Goal: Task Accomplishment & Management: Manage account settings

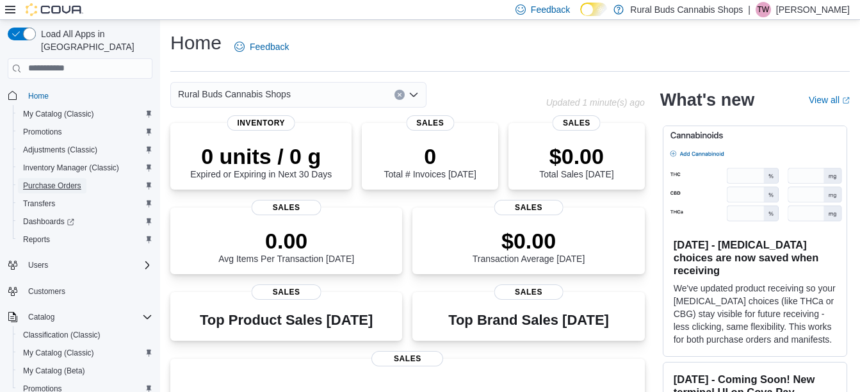
click at [71, 180] on span "Purchase Orders" at bounding box center [52, 185] width 58 height 10
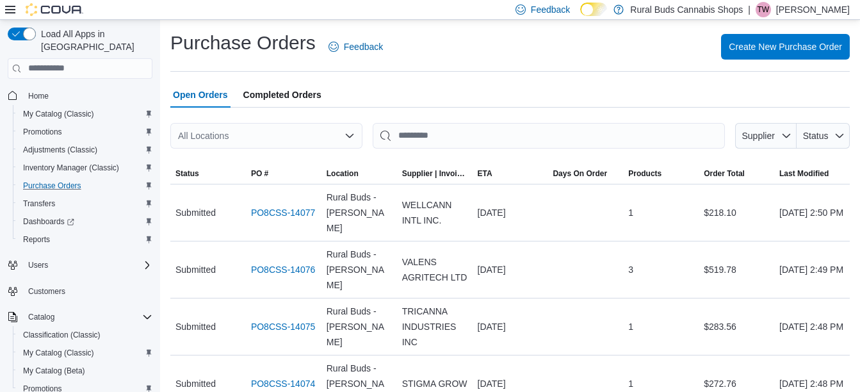
click at [261, 148] on div "All Locations" at bounding box center [266, 136] width 192 height 26
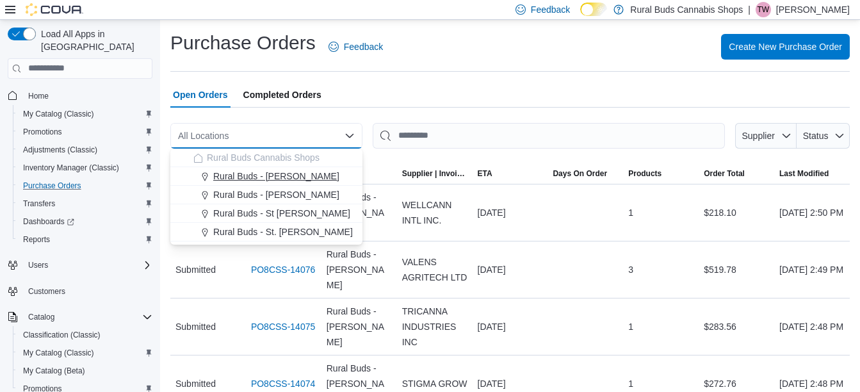
click at [276, 179] on span "Rural Buds - [PERSON_NAME]" at bounding box center [276, 176] width 126 height 13
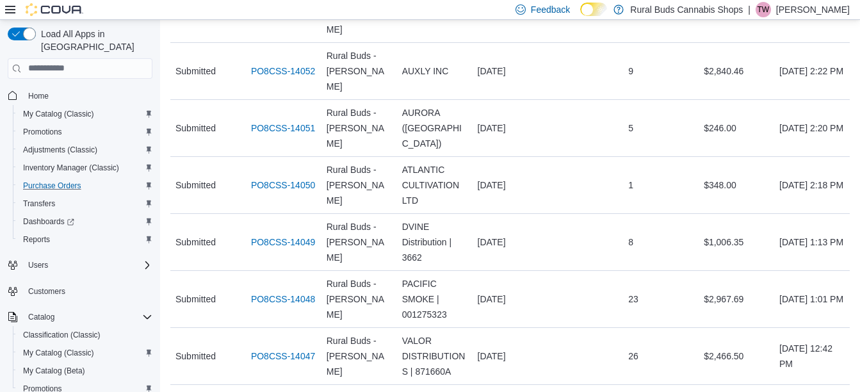
scroll to position [1763, 0]
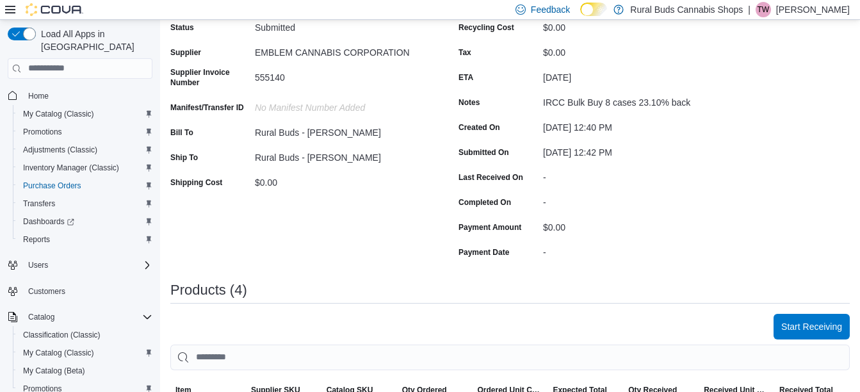
scroll to position [128, 0]
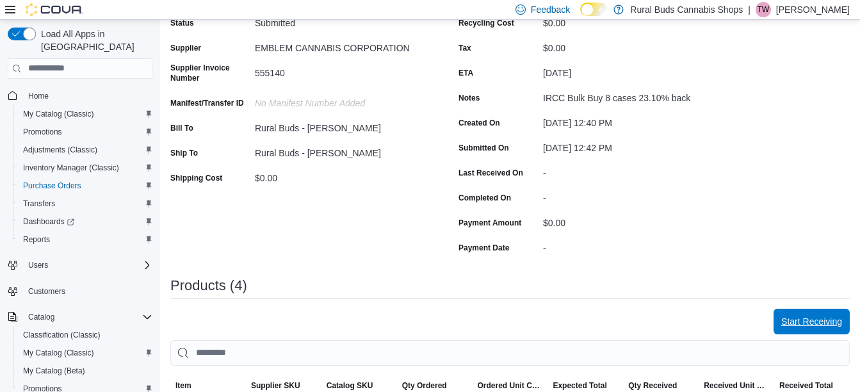
click at [814, 330] on span "Start Receiving" at bounding box center [811, 321] width 61 height 26
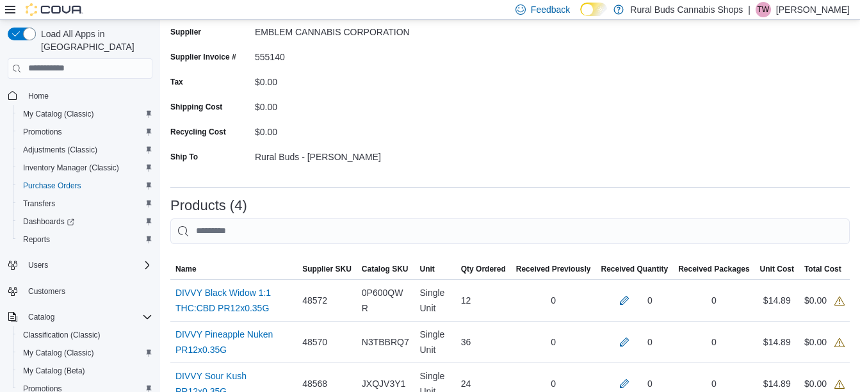
scroll to position [256, 0]
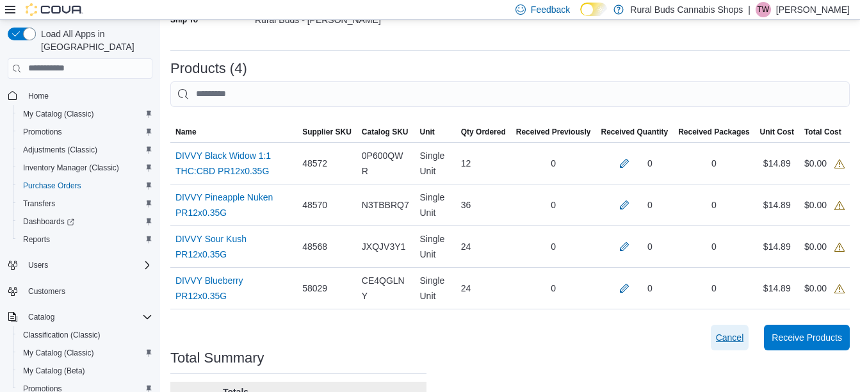
click at [736, 342] on span "Cancel" at bounding box center [730, 337] width 28 height 13
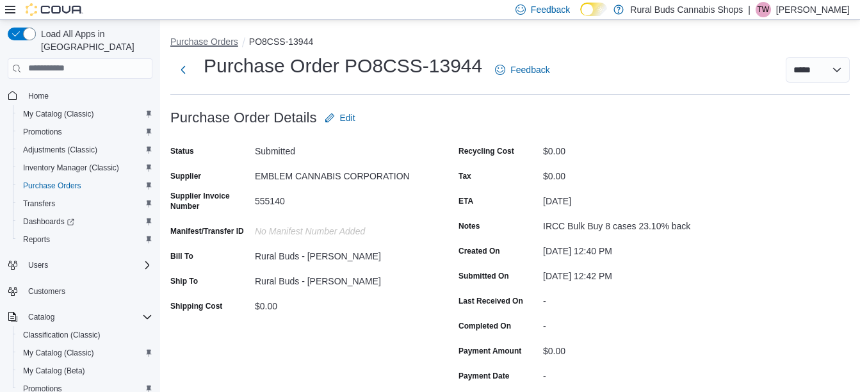
click at [222, 42] on button "Purchase Orders" at bounding box center [204, 41] width 68 height 10
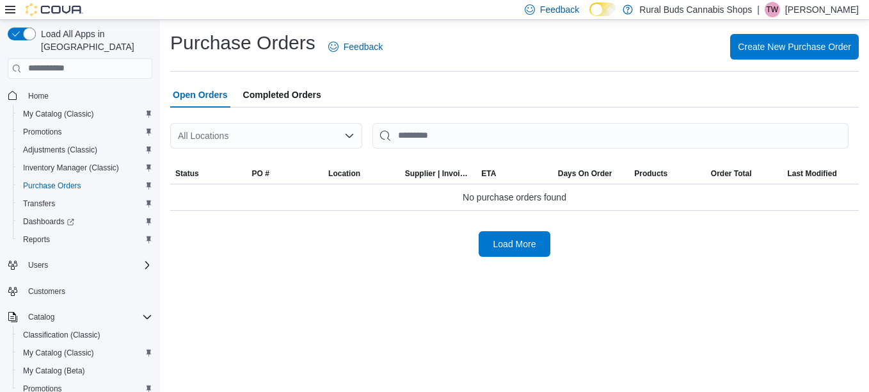
click at [285, 131] on div "All Locations" at bounding box center [266, 136] width 192 height 26
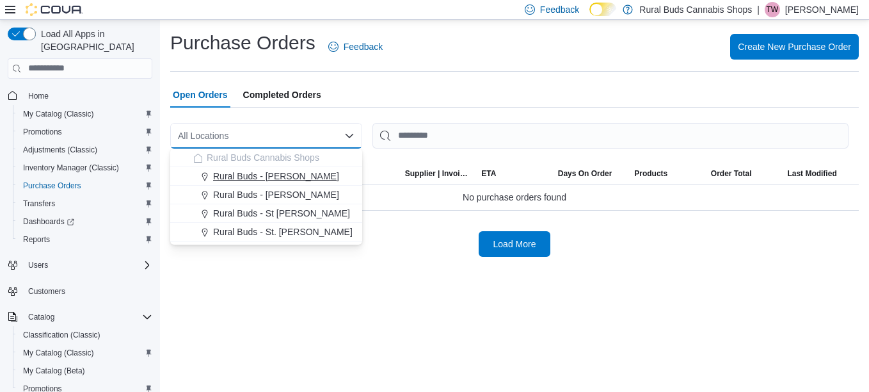
click at [269, 175] on span "Rural Buds - [PERSON_NAME]" at bounding box center [276, 176] width 126 height 13
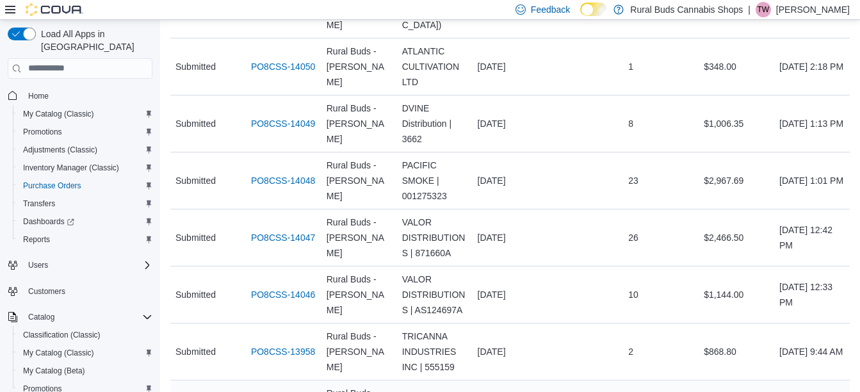
scroll to position [1635, 0]
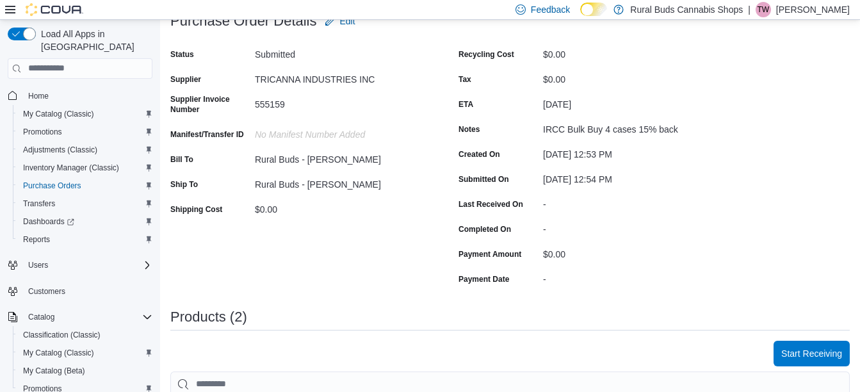
scroll to position [256, 0]
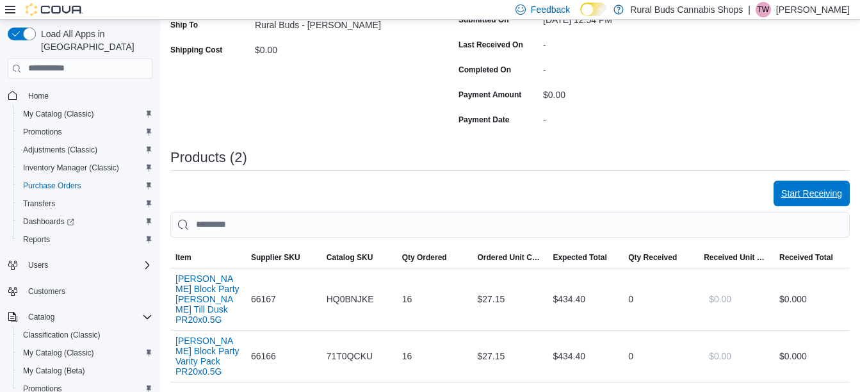
click at [803, 196] on span "Start Receiving" at bounding box center [811, 193] width 61 height 13
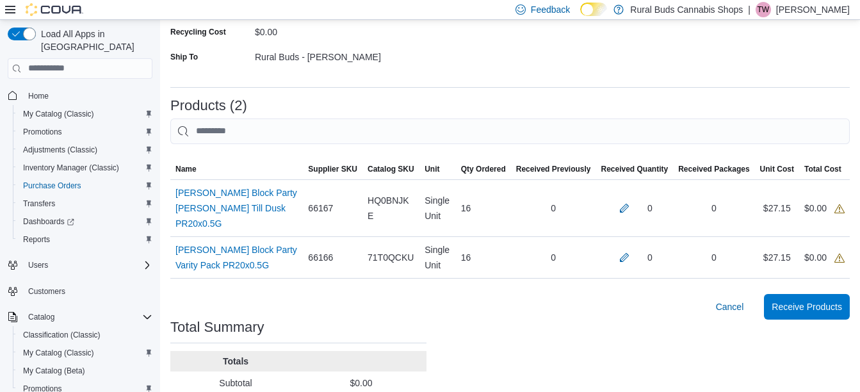
scroll to position [256, 0]
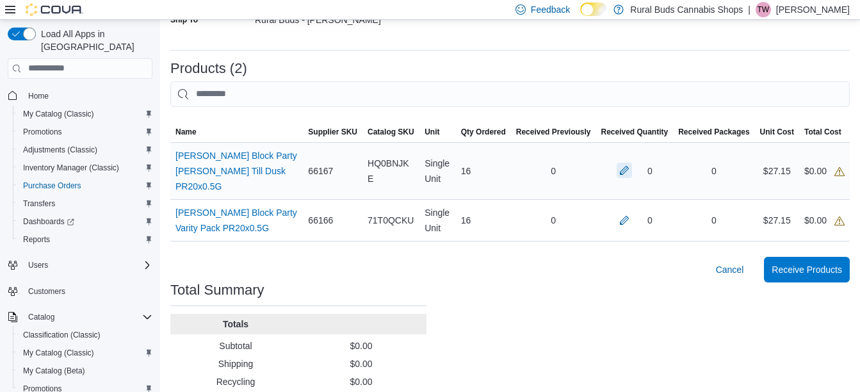
click at [628, 164] on button "button" at bounding box center [623, 170] width 15 height 15
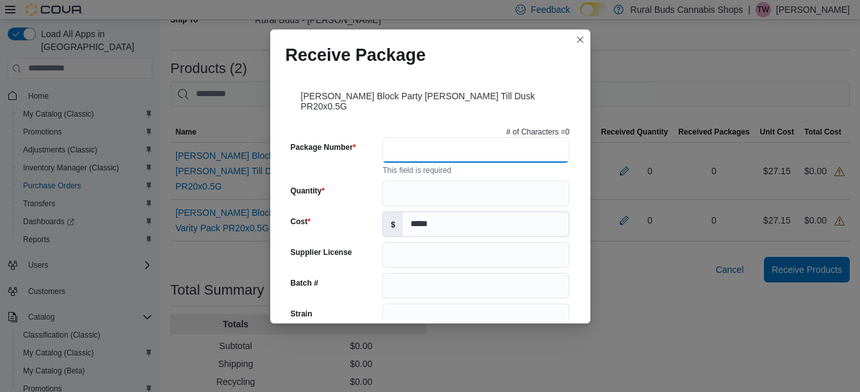
click at [517, 142] on input "Package Number" at bounding box center [475, 150] width 187 height 26
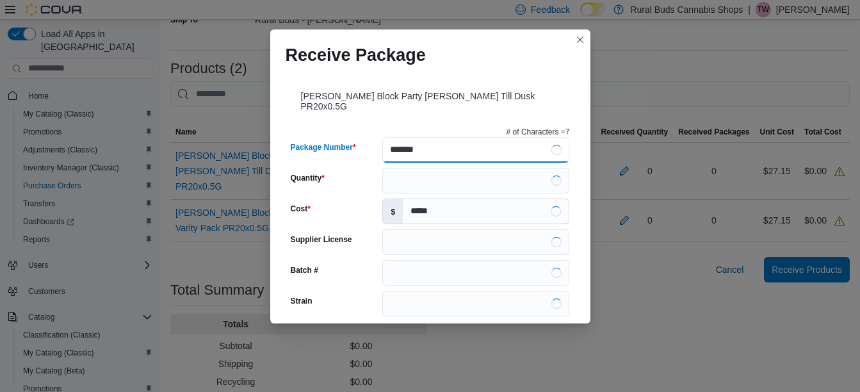
type input "********"
type input "**********"
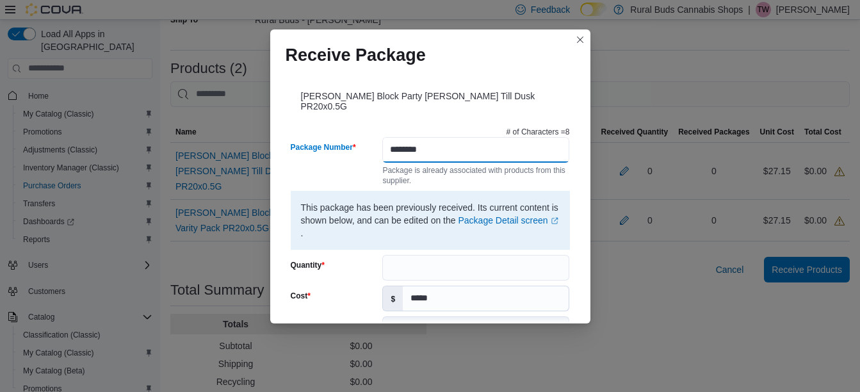
type input "********"
click at [488, 264] on input "Quantity" at bounding box center [475, 268] width 187 height 26
type input "**"
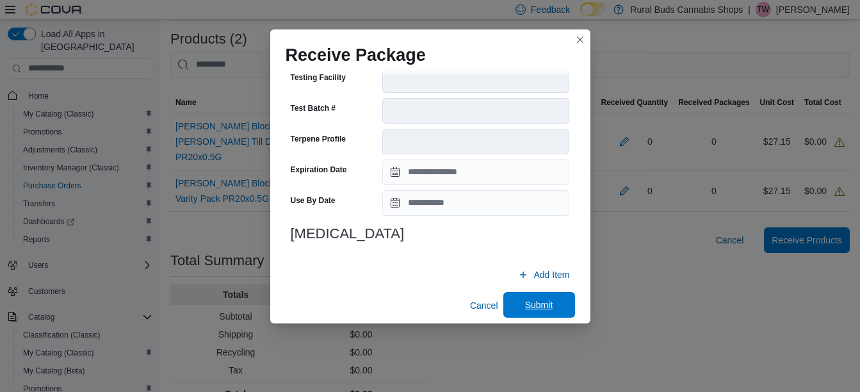
scroll to position [294, 0]
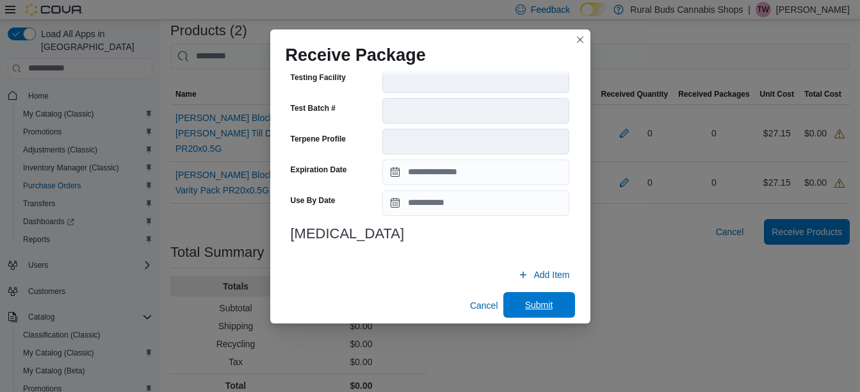
click at [547, 304] on span "Submit" at bounding box center [539, 305] width 56 height 26
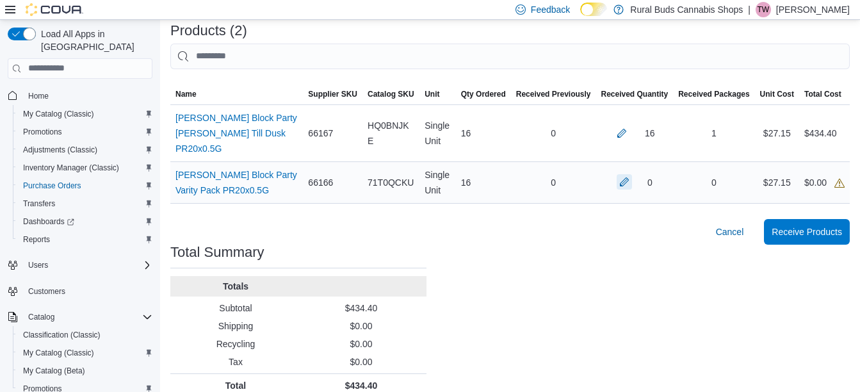
click at [631, 174] on button "button" at bounding box center [623, 181] width 15 height 15
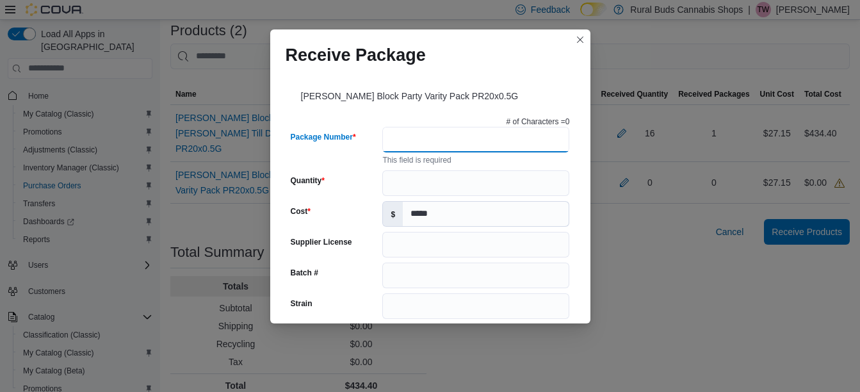
click at [456, 136] on input "Package Number" at bounding box center [475, 140] width 187 height 26
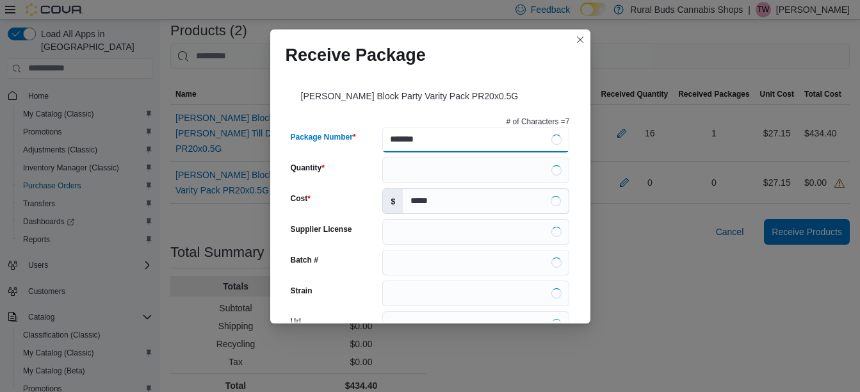
type input "********"
type input "**********"
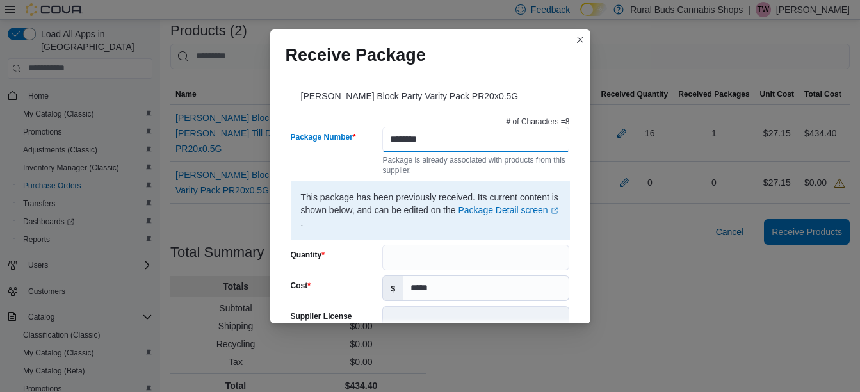
type input "********"
click at [462, 253] on input "Quantity" at bounding box center [475, 257] width 187 height 26
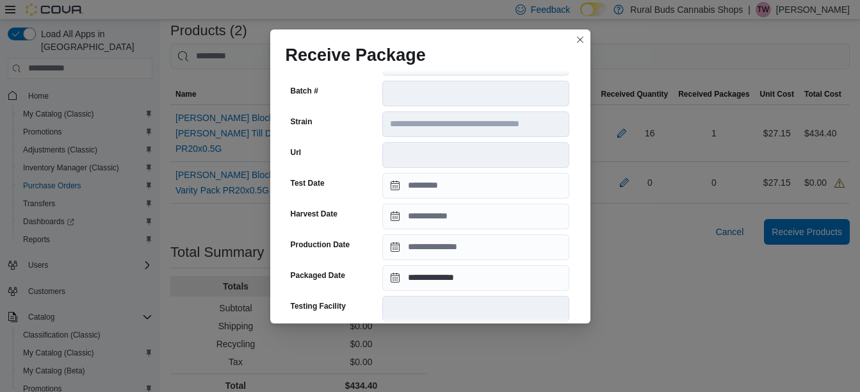
scroll to position [495, 0]
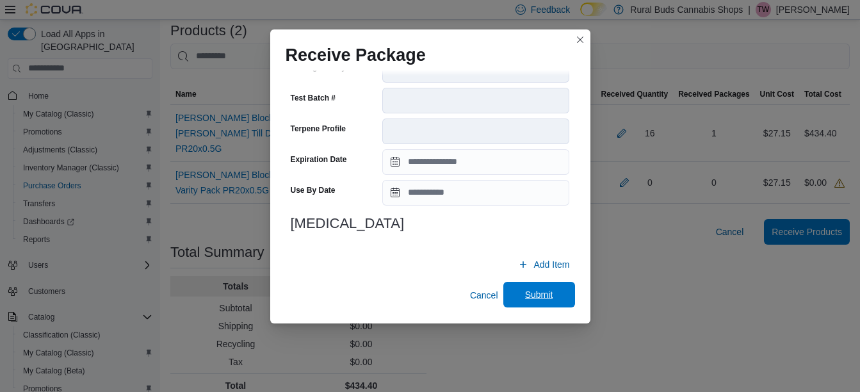
type input "**"
click at [564, 300] on button "Submit" at bounding box center [539, 295] width 72 height 26
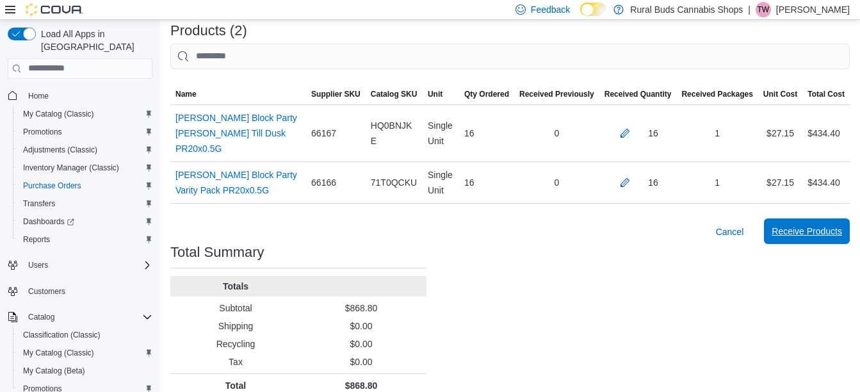
click at [808, 225] on span "Receive Products" at bounding box center [806, 231] width 70 height 13
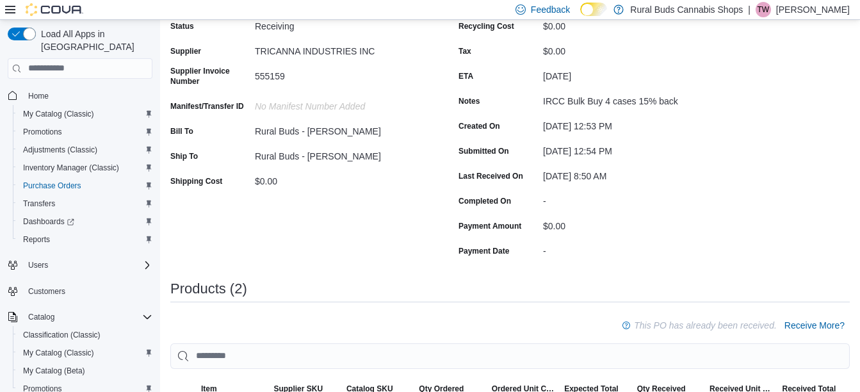
scroll to position [35, 0]
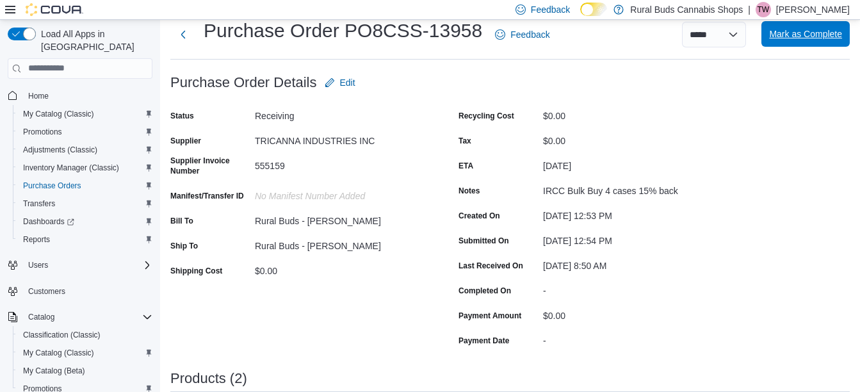
click at [812, 46] on span "Mark as Complete" at bounding box center [805, 34] width 73 height 26
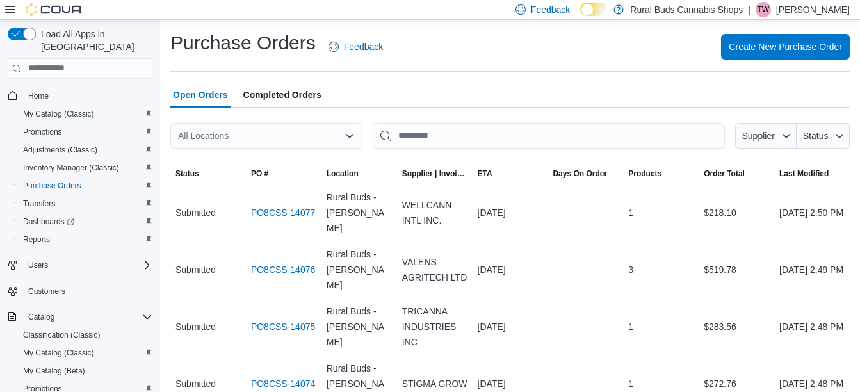
click at [226, 141] on div "All Locations" at bounding box center [266, 136] width 192 height 26
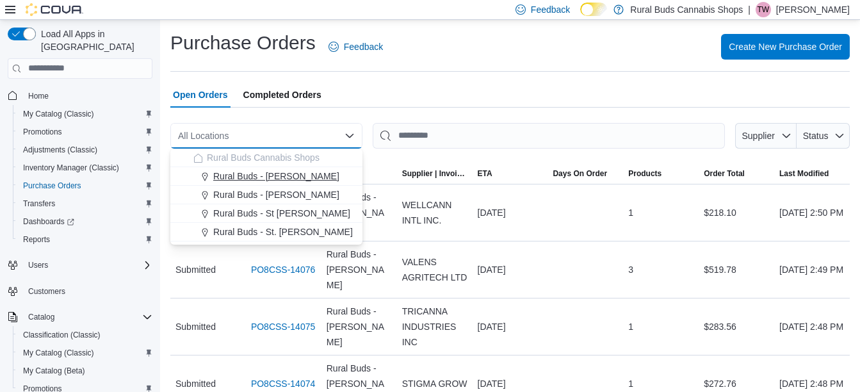
click at [261, 175] on span "Rural Buds - Carman" at bounding box center [276, 176] width 126 height 13
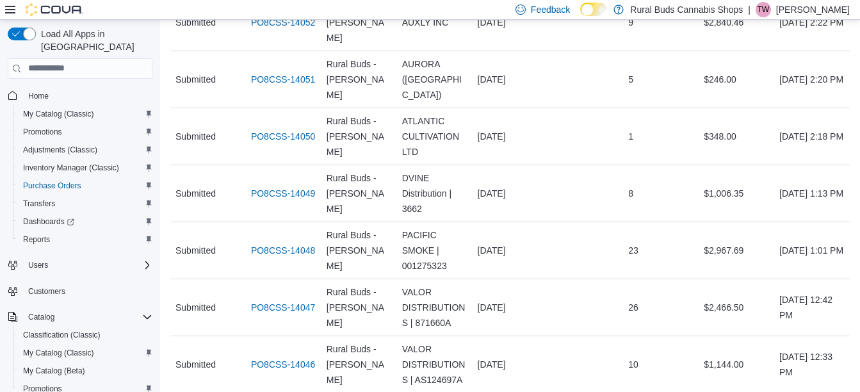
scroll to position [1706, 0]
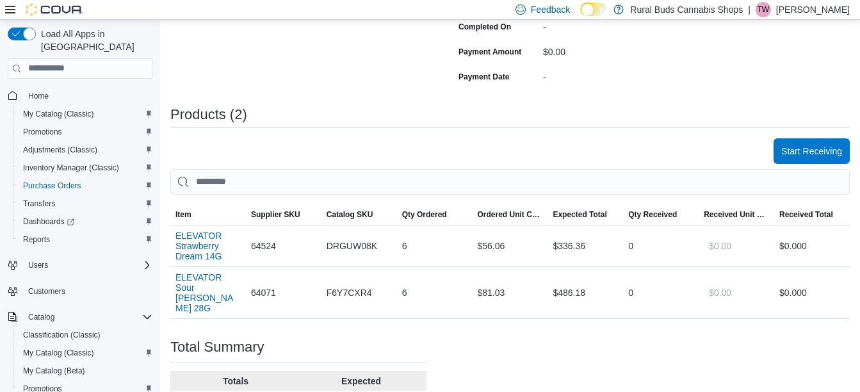
scroll to position [320, 0]
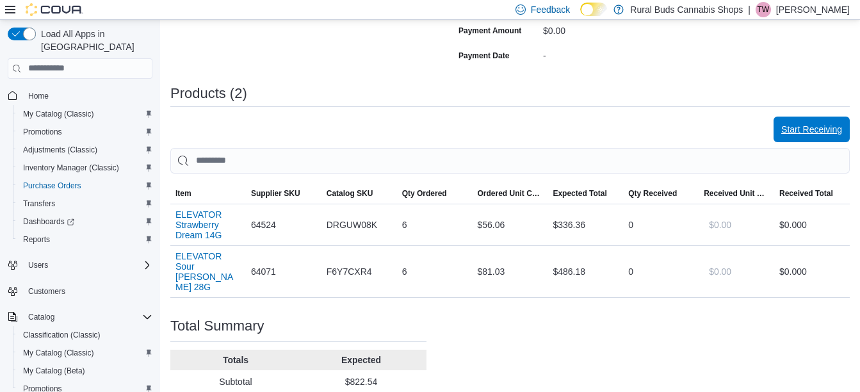
click at [823, 132] on span "Start Receiving" at bounding box center [811, 129] width 61 height 13
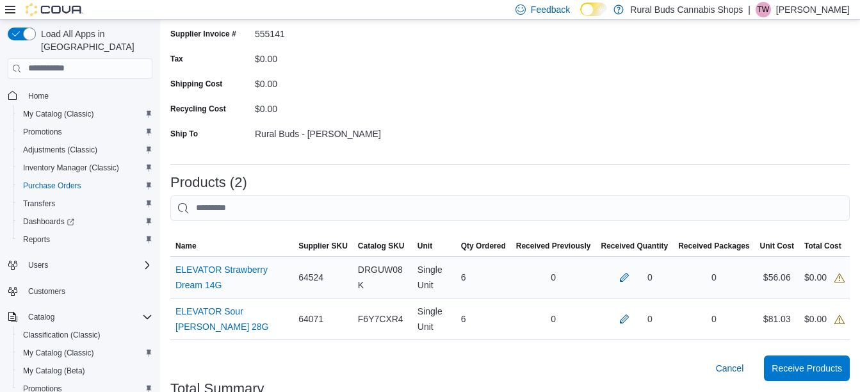
scroll to position [192, 0]
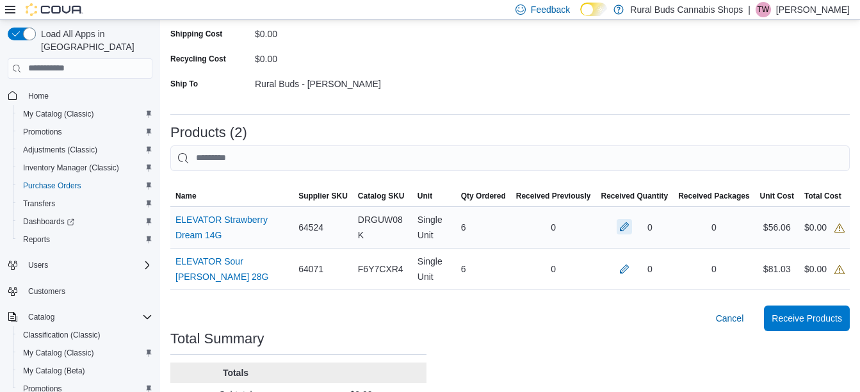
click at [632, 225] on button "button" at bounding box center [623, 226] width 15 height 15
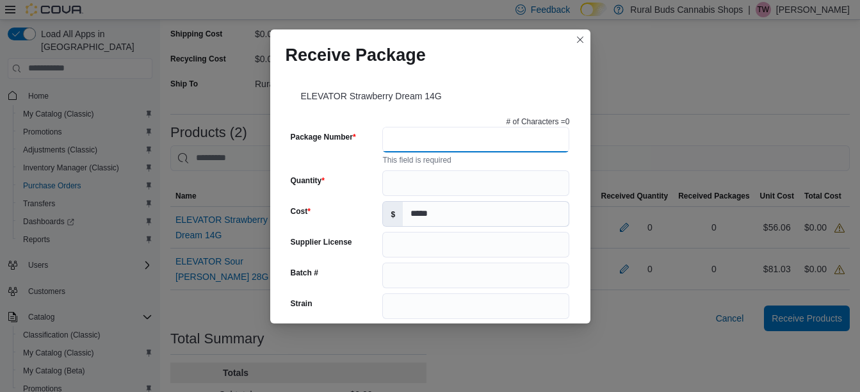
click at [544, 141] on input "Package Number" at bounding box center [475, 140] width 187 height 26
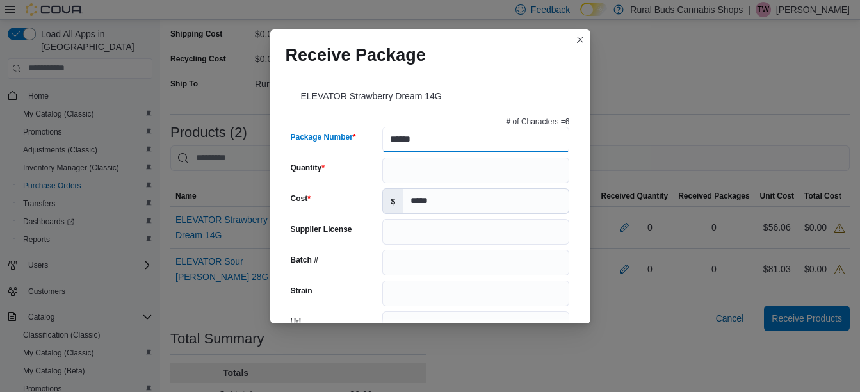
type input "******"
click at [519, 171] on input "Quantity" at bounding box center [475, 170] width 187 height 26
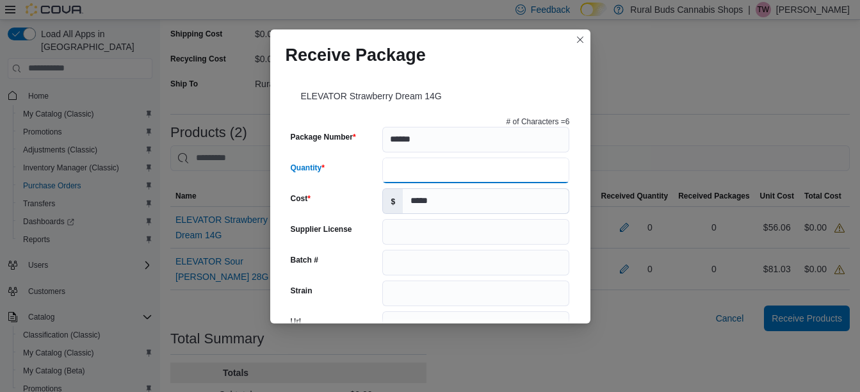
type input "*"
click at [469, 289] on input "Strain" at bounding box center [475, 293] width 187 height 26
type input "******"
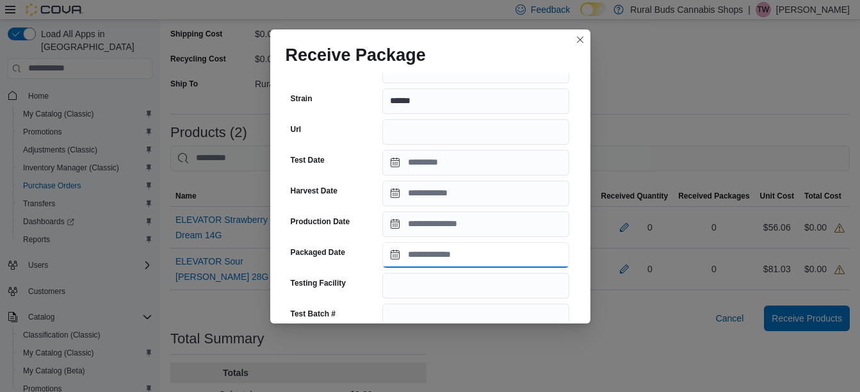
click at [469, 256] on input "Packaged Date" at bounding box center [475, 255] width 187 height 26
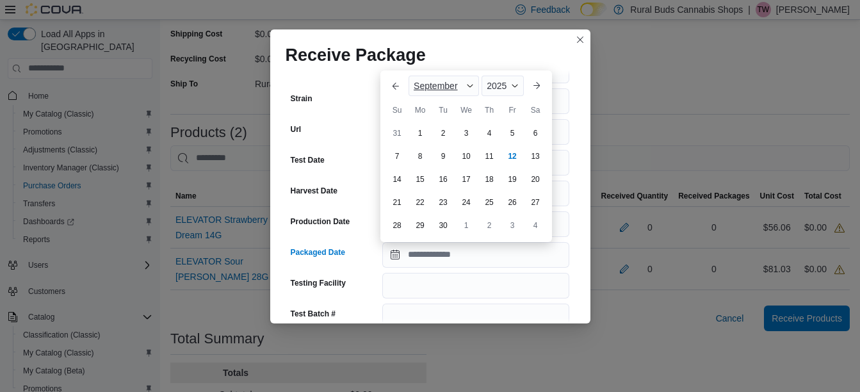
click at [429, 92] on div "September" at bounding box center [443, 86] width 70 height 20
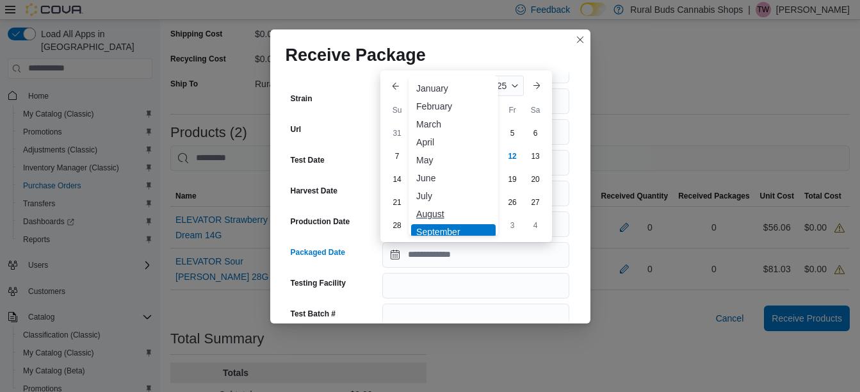
click at [447, 206] on div "August" at bounding box center [453, 213] width 84 height 15
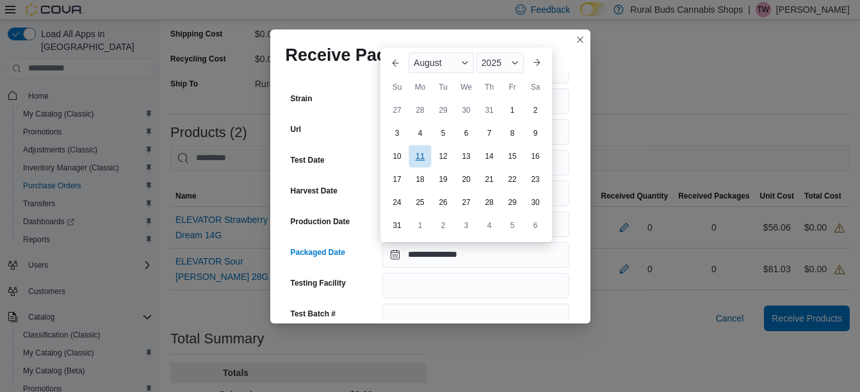
click at [421, 157] on div "11" at bounding box center [419, 156] width 22 height 22
type input "**********"
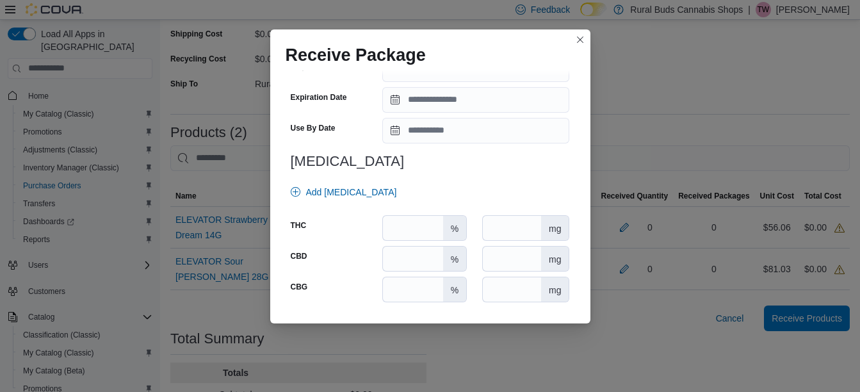
scroll to position [512, 0]
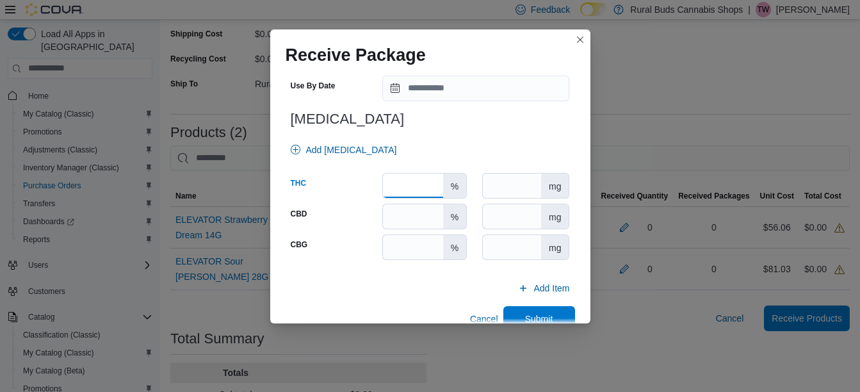
click at [404, 184] on input "number" at bounding box center [413, 185] width 60 height 24
type input "****"
click at [527, 312] on span "Submit" at bounding box center [539, 318] width 56 height 26
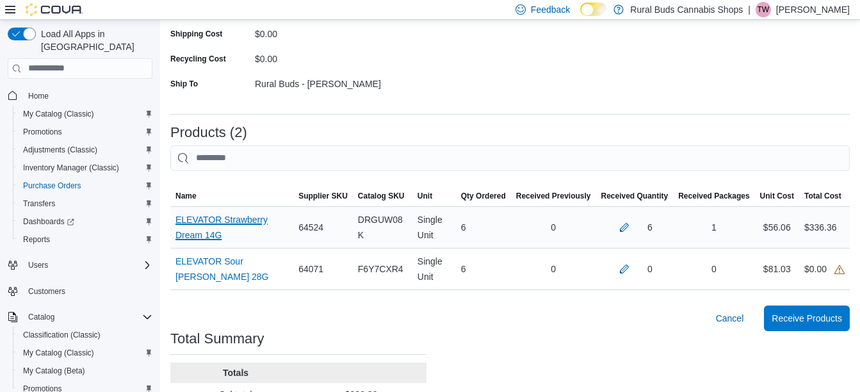
click at [212, 226] on link "ELEVATOR Strawberry Dream 14G (opens in a new tab or window)" at bounding box center [231, 227] width 113 height 31
click at [632, 271] on button "button" at bounding box center [623, 267] width 15 height 15
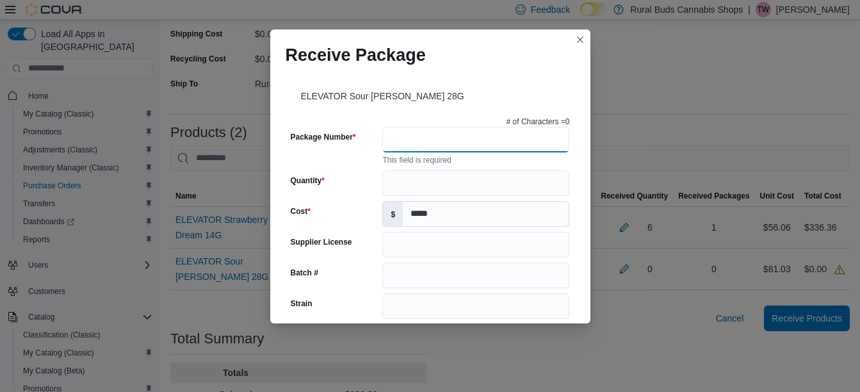
click at [468, 143] on input "Package Number" at bounding box center [475, 140] width 187 height 26
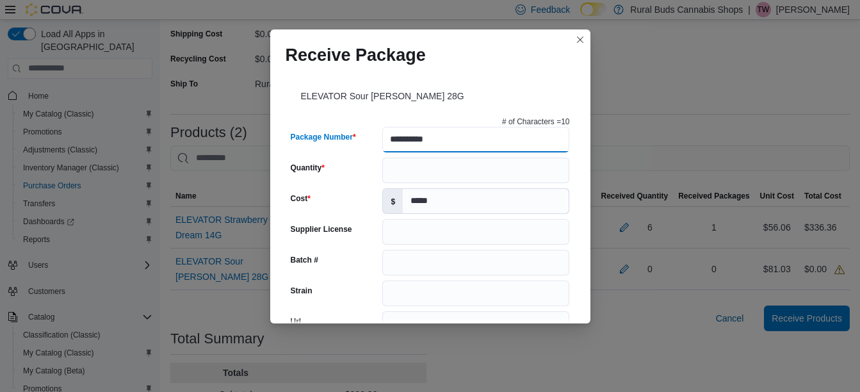
type input "**********"
click at [468, 166] on input "Quantity" at bounding box center [475, 170] width 187 height 26
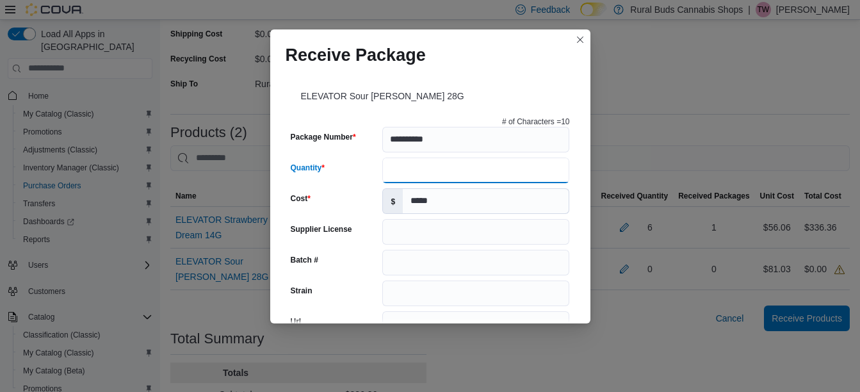
type input "*"
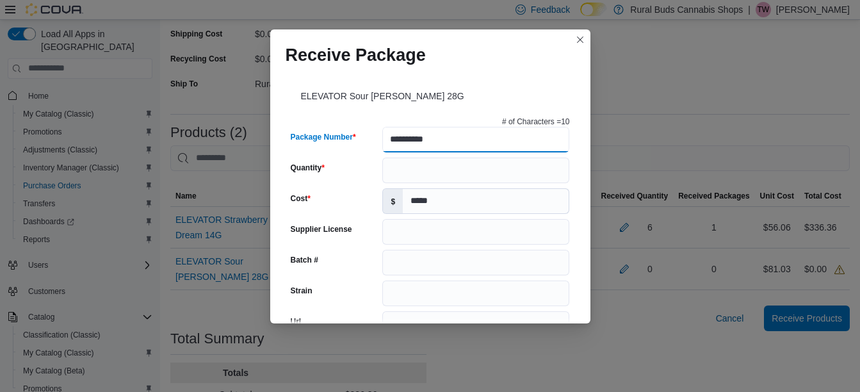
click at [403, 140] on input "**********" at bounding box center [475, 140] width 187 height 26
type input "**********"
type input "******"
type input "**********"
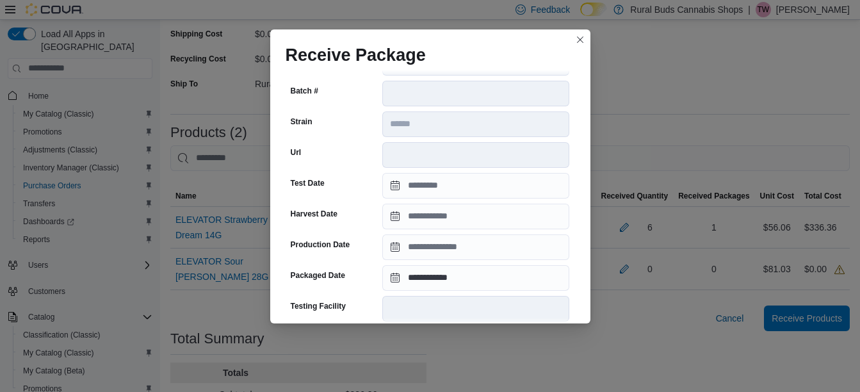
scroll to position [520, 0]
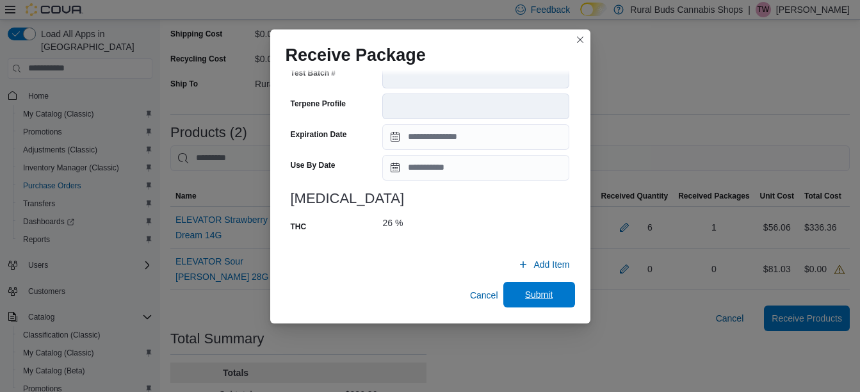
type input "**********"
click at [546, 295] on span "Submit" at bounding box center [539, 294] width 28 height 13
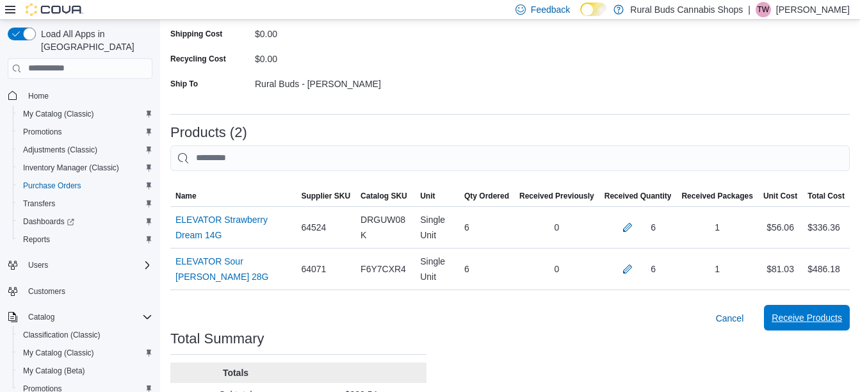
click at [830, 328] on span "Receive Products" at bounding box center [806, 318] width 70 height 26
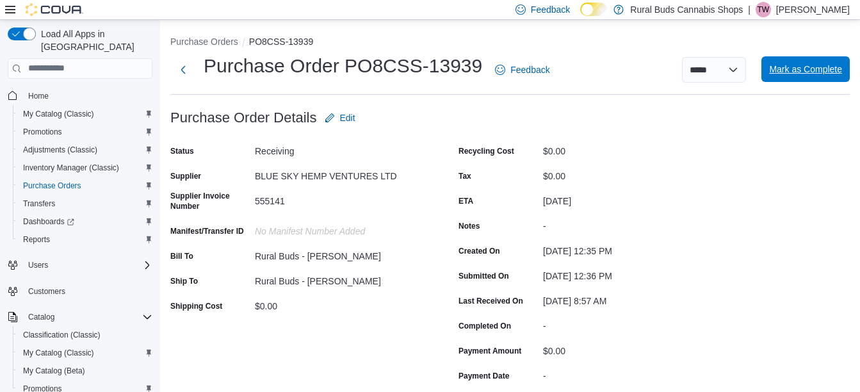
click at [811, 74] on span "Mark as Complete" at bounding box center [805, 69] width 73 height 13
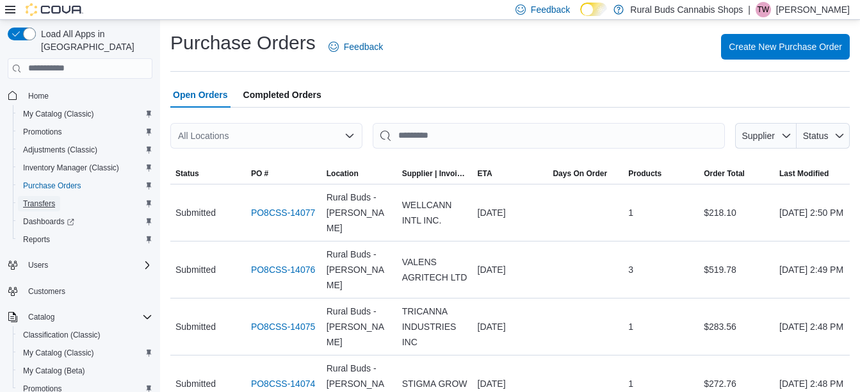
click at [25, 198] on span "Transfers" at bounding box center [39, 203] width 32 height 10
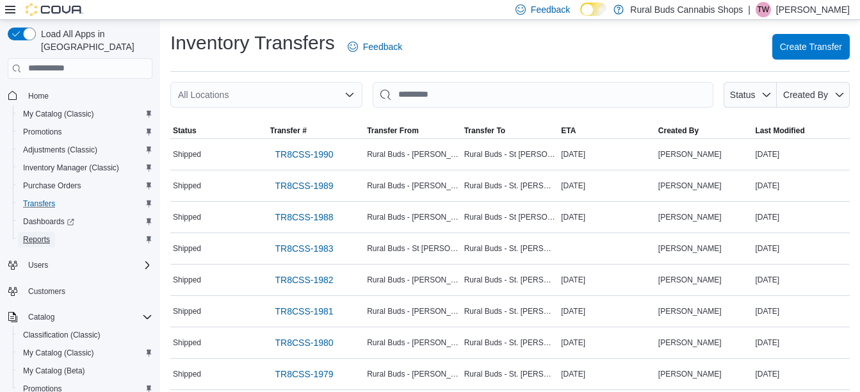
click at [32, 234] on span "Reports" at bounding box center [36, 239] width 27 height 10
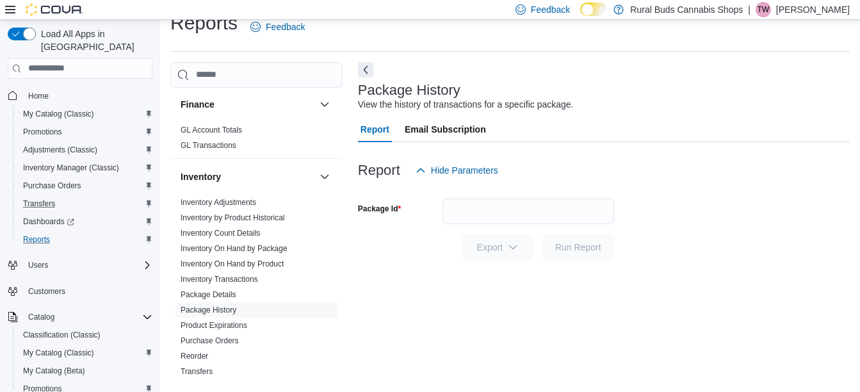
scroll to position [576, 0]
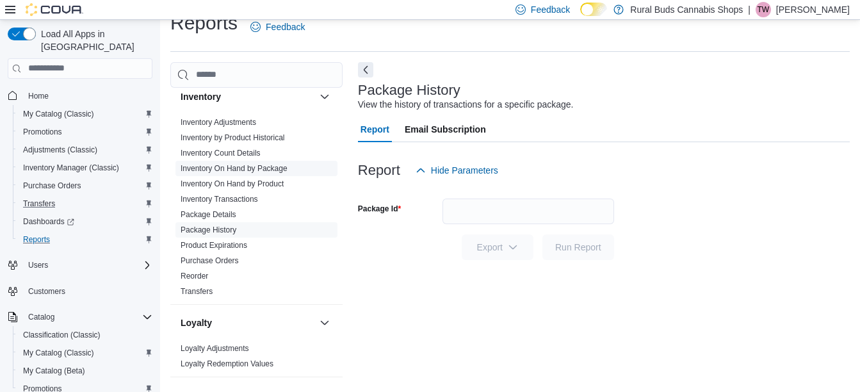
click at [224, 164] on link "Inventory On Hand by Package" at bounding box center [233, 168] width 107 height 9
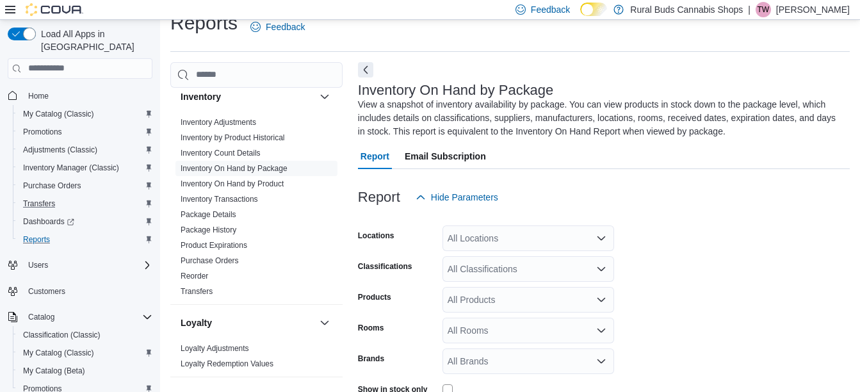
scroll to position [56, 0]
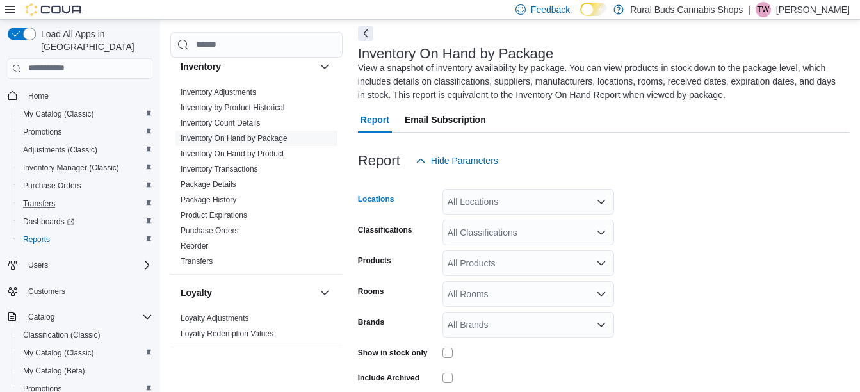
click at [495, 206] on div "All Locations" at bounding box center [528, 202] width 172 height 26
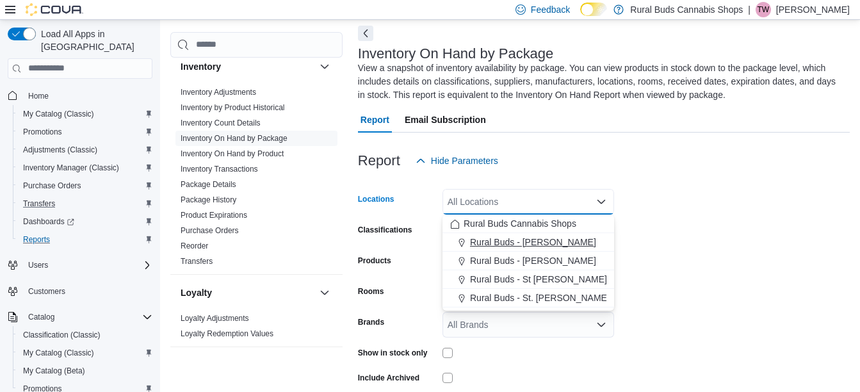
click at [508, 239] on span "Rural Buds - Carman" at bounding box center [533, 242] width 126 height 13
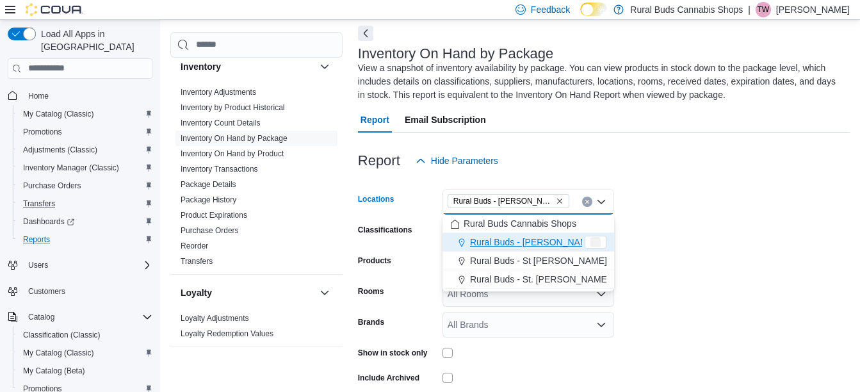
click at [762, 225] on form "Locations Rural Buds - Carman Combo box. Selected. Rural Buds - Carman. Press B…" at bounding box center [604, 298] width 492 height 250
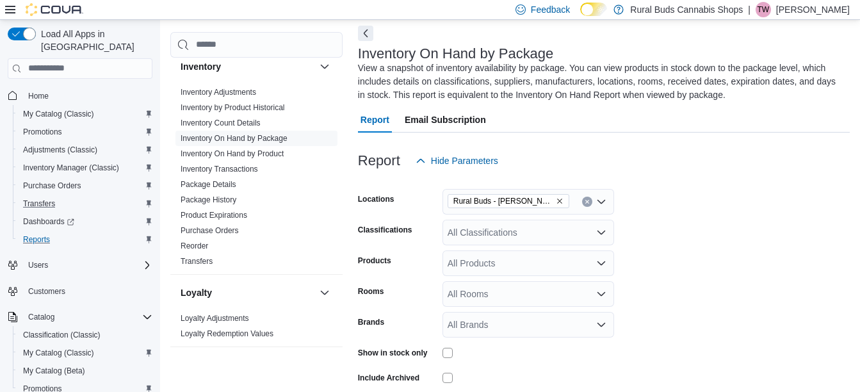
click at [563, 229] on div "All Classifications" at bounding box center [528, 233] width 172 height 26
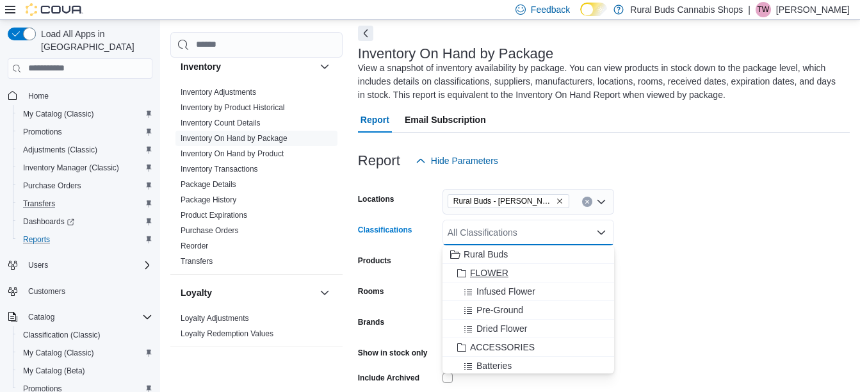
click at [505, 271] on span "FLOWER" at bounding box center [489, 272] width 38 height 13
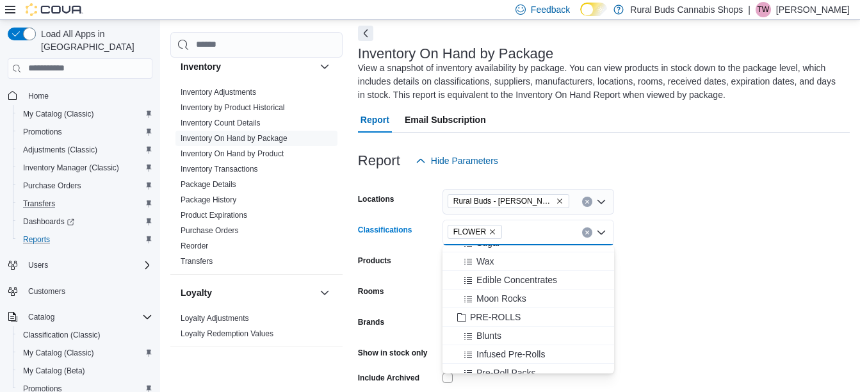
scroll to position [1152, 0]
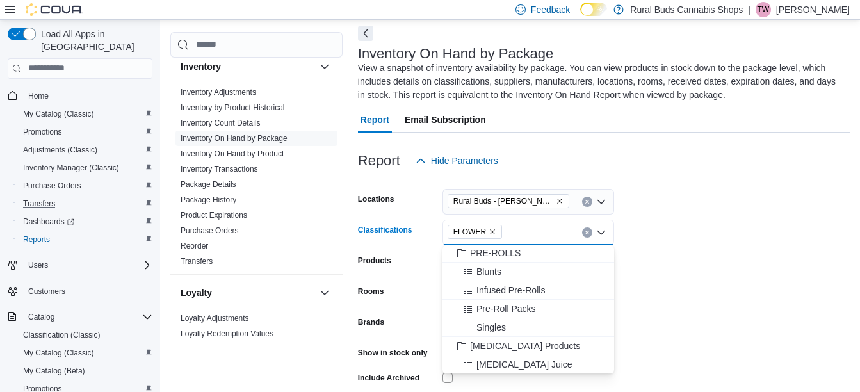
click at [515, 313] on span "Pre-Roll Packs" at bounding box center [506, 308] width 60 height 13
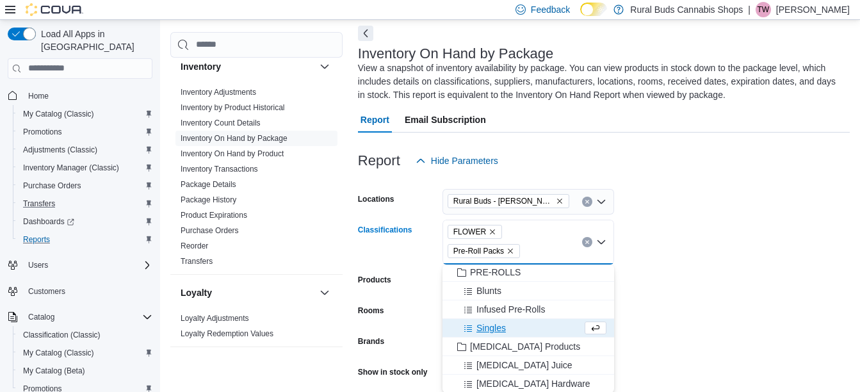
click at [748, 292] on form "Locations Rural Buds - Carman Classifications FLOWER Pre-Roll Packs Combo box. …" at bounding box center [604, 307] width 492 height 269
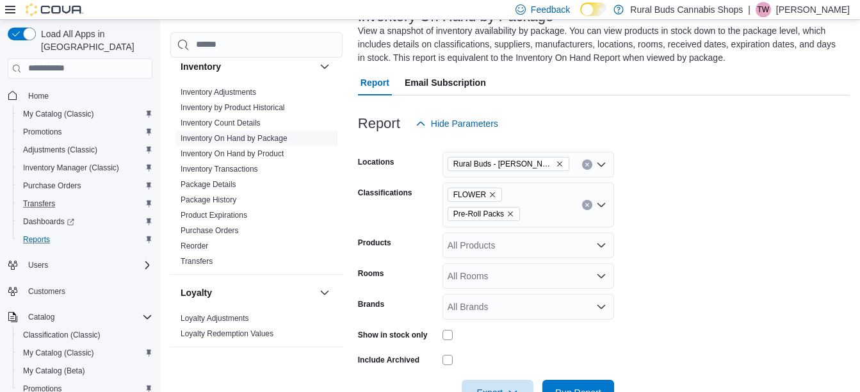
scroll to position [132, 0]
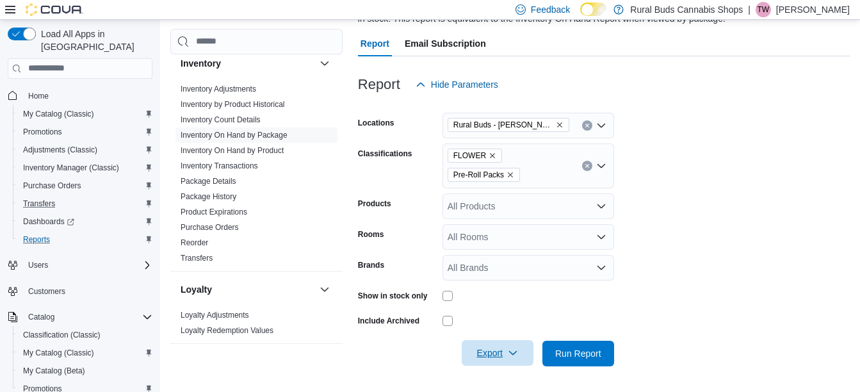
click at [486, 356] on span "Export" at bounding box center [497, 353] width 56 height 26
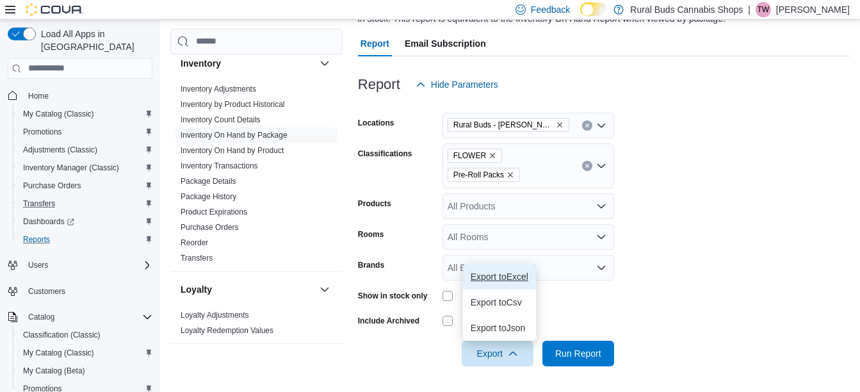
click at [516, 281] on span "Export to Excel" at bounding box center [499, 276] width 58 height 10
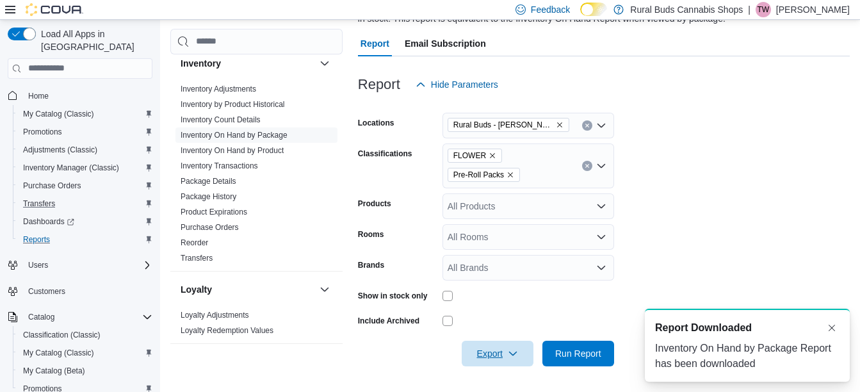
scroll to position [0, 0]
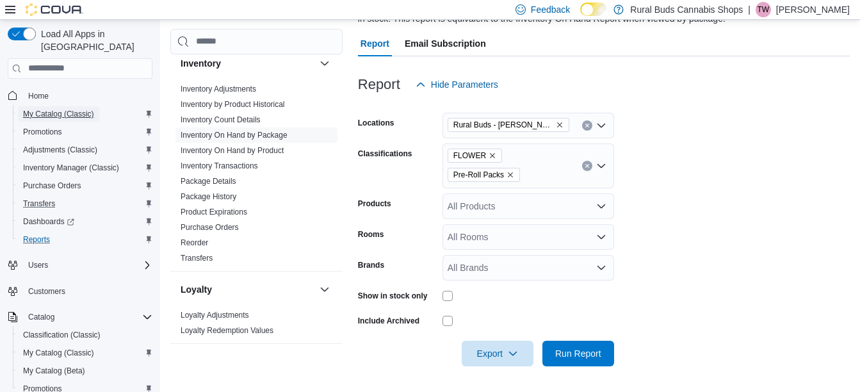
click at [45, 109] on span "My Catalog (Classic)" at bounding box center [58, 114] width 71 height 10
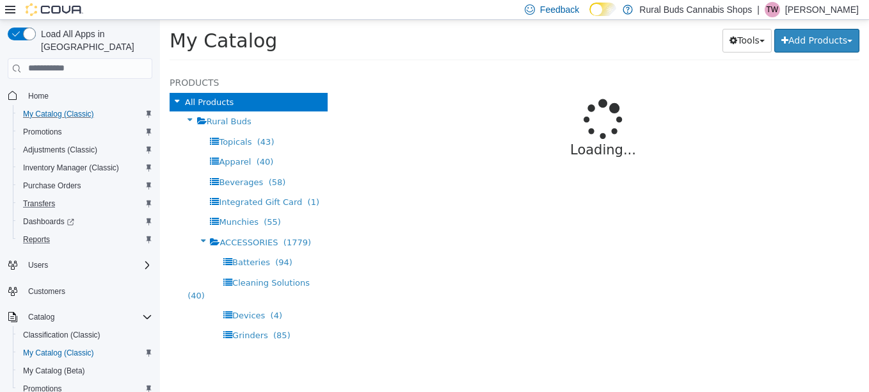
select select "**********"
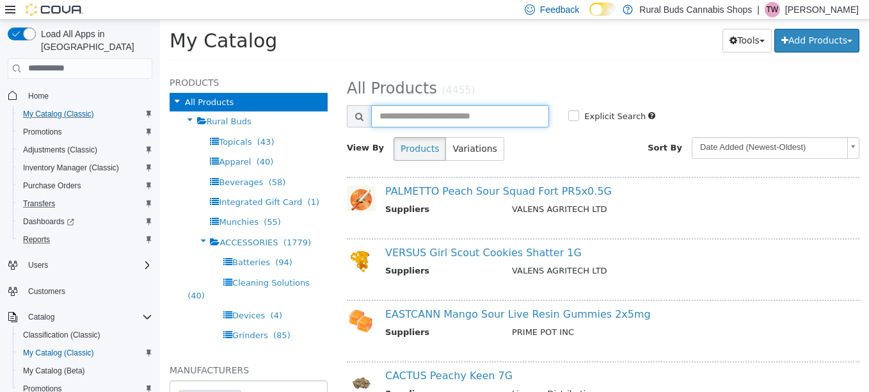
click at [408, 118] on input "text" at bounding box center [460, 115] width 178 height 22
type input "*********"
select select "**********"
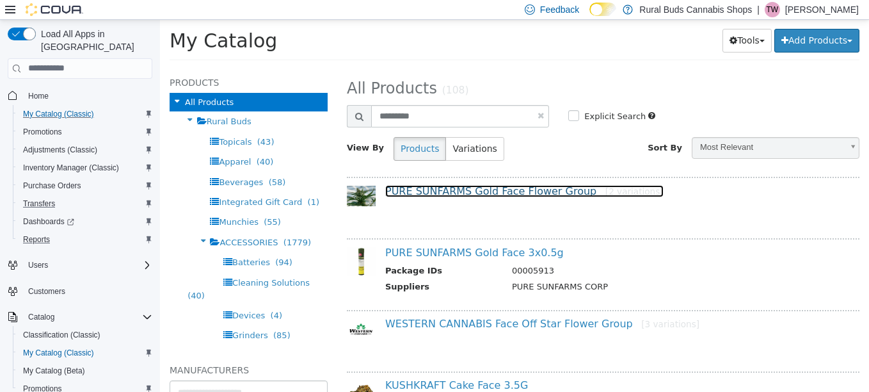
click at [449, 188] on link "PURE SUNFARMS Gold Face Flower Group [2 variations]" at bounding box center [524, 190] width 278 height 12
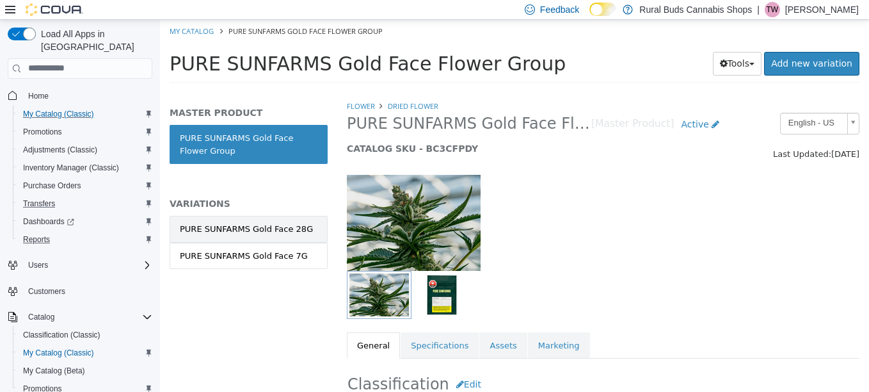
click at [255, 237] on link "PURE SUNFARMS Gold Face 28G" at bounding box center [249, 228] width 158 height 27
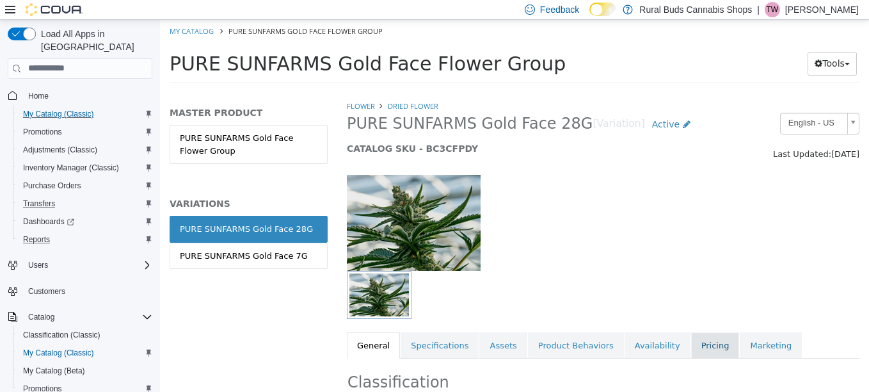
click at [691, 349] on link "Pricing" at bounding box center [715, 345] width 49 height 27
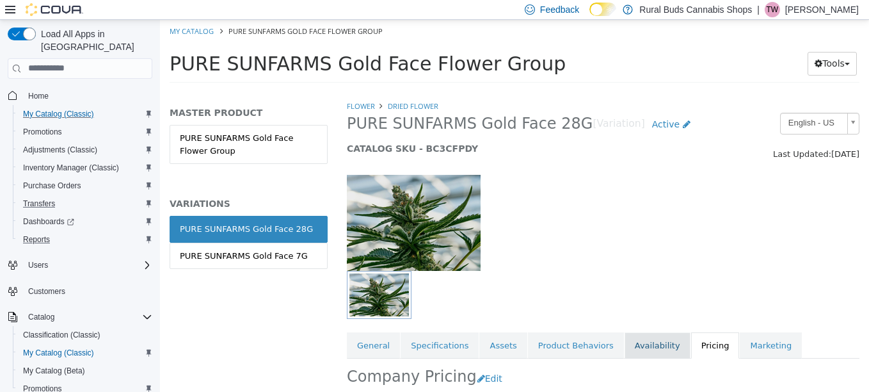
click at [638, 351] on link "Availability" at bounding box center [658, 345] width 66 height 27
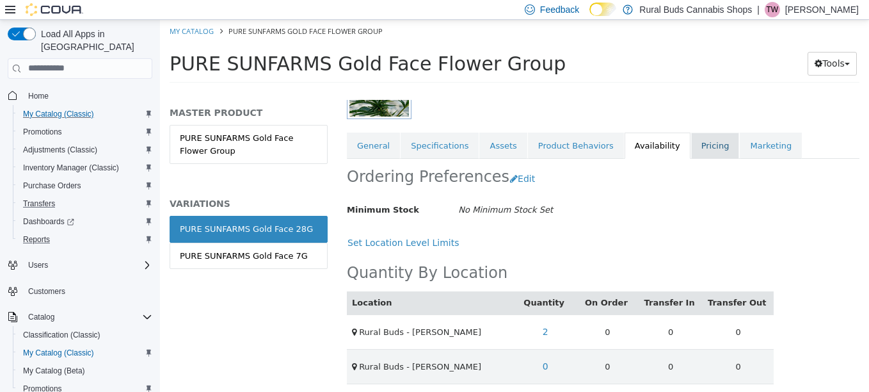
click at [691, 148] on link "Pricing" at bounding box center [715, 145] width 49 height 27
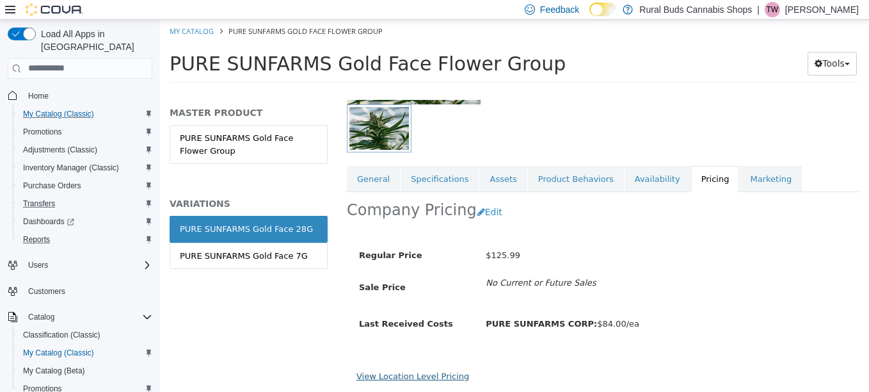
click at [436, 373] on link "View Location Level Pricing" at bounding box center [412, 376] width 113 height 10
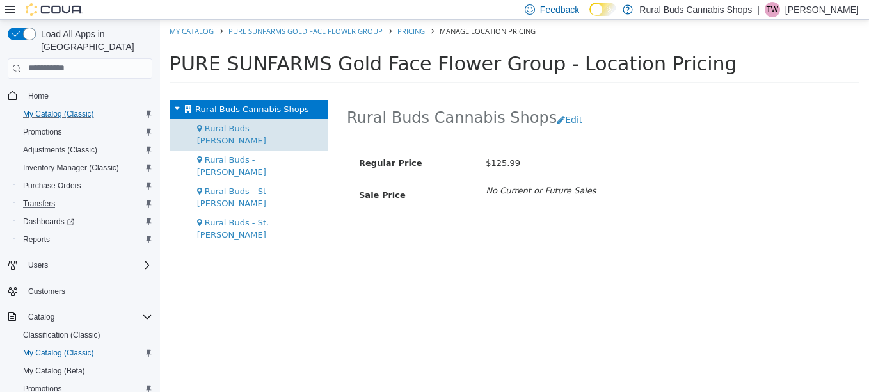
click at [258, 129] on span "Rural Buds - Carman" at bounding box center [231, 134] width 69 height 22
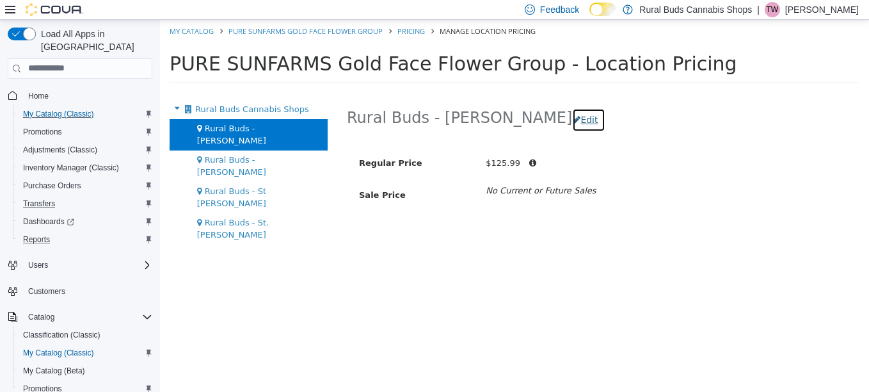
click at [572, 126] on button "Edit" at bounding box center [588, 120] width 33 height 24
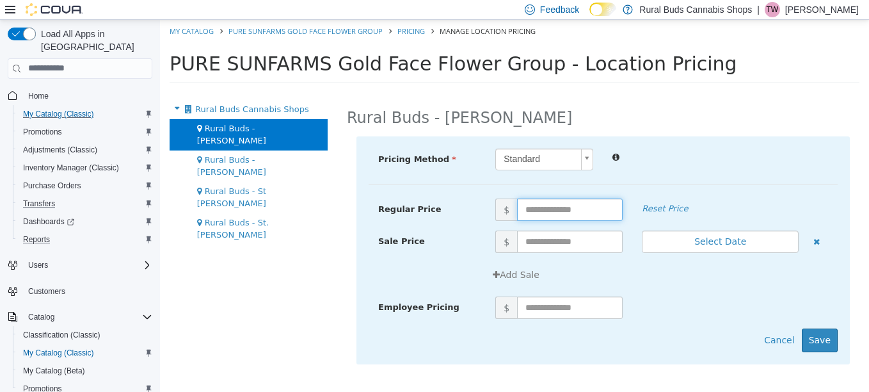
click at [568, 214] on input "text" at bounding box center [570, 209] width 106 height 22
type input "******"
click at [550, 249] on input "text" at bounding box center [570, 241] width 106 height 22
type input "******"
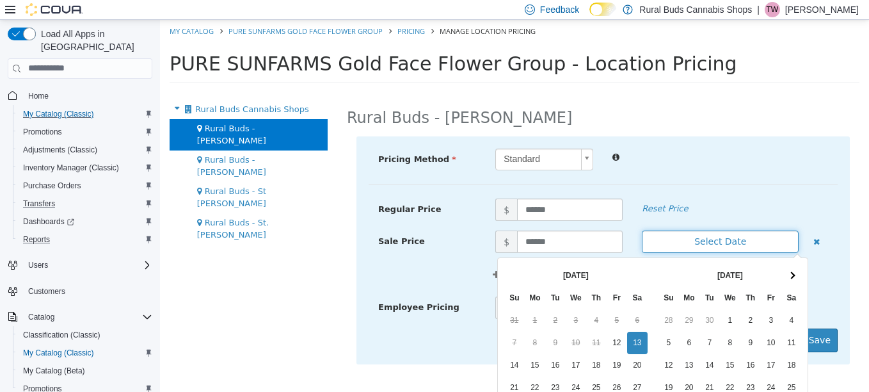
click at [705, 233] on button "Select Date" at bounding box center [720, 241] width 157 height 22
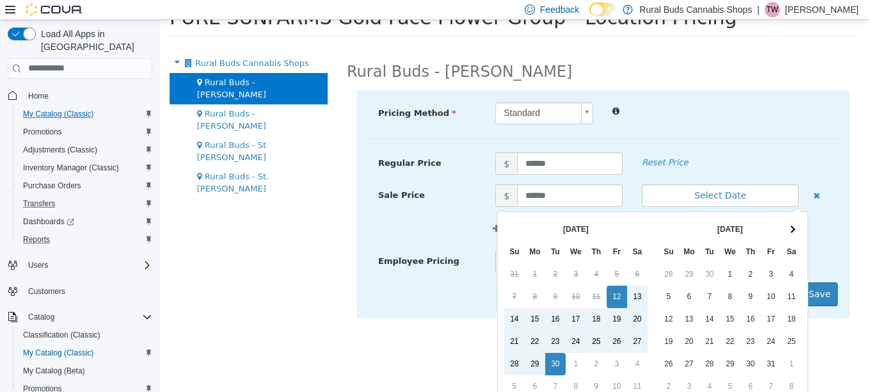
scroll to position [109, 0]
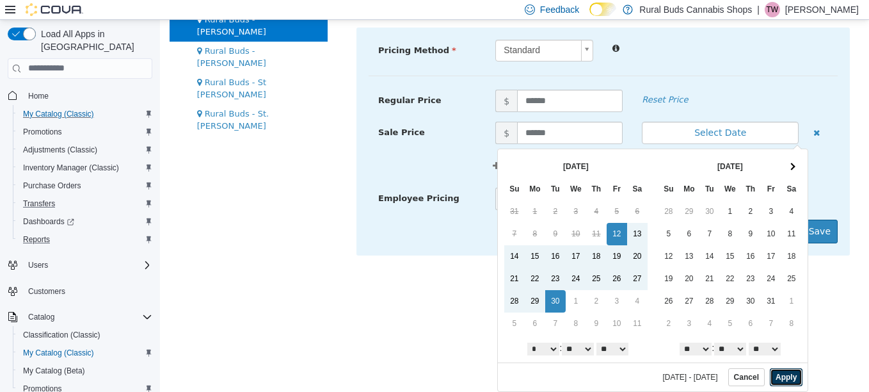
click at [774, 370] on button "Apply" at bounding box center [786, 376] width 33 height 18
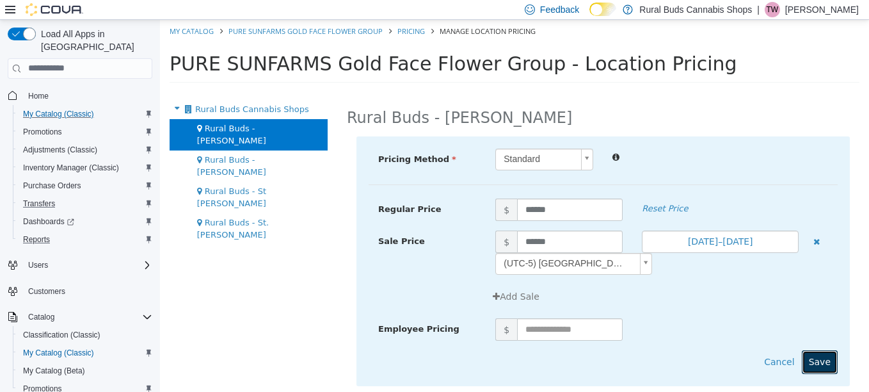
click at [814, 365] on button "Save" at bounding box center [820, 361] width 36 height 24
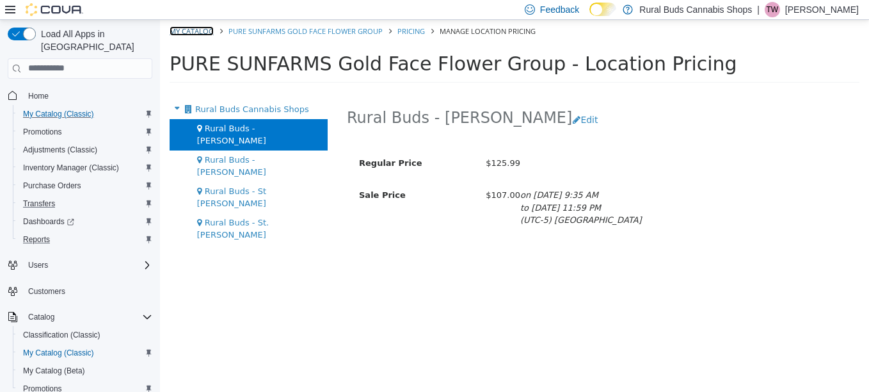
click at [198, 32] on link "My Catalog" at bounding box center [192, 31] width 44 height 10
select select "**********"
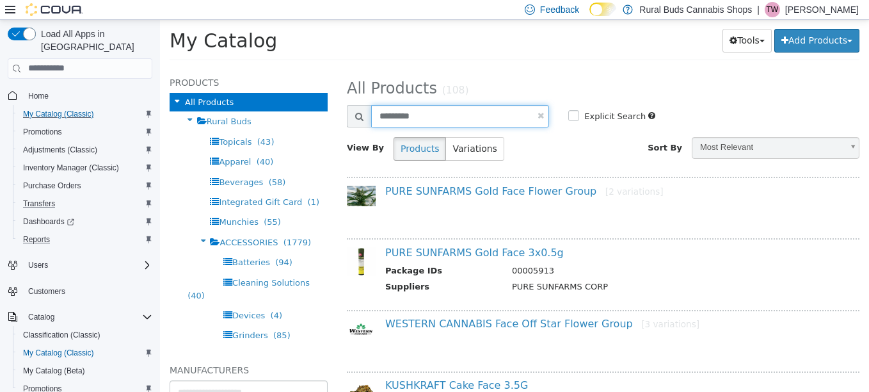
drag, startPoint x: 423, startPoint y: 107, endPoint x: 347, endPoint y: 118, distance: 76.9
click at [347, 118] on div "*********" at bounding box center [448, 115] width 202 height 22
type input "**********"
select select "**********"
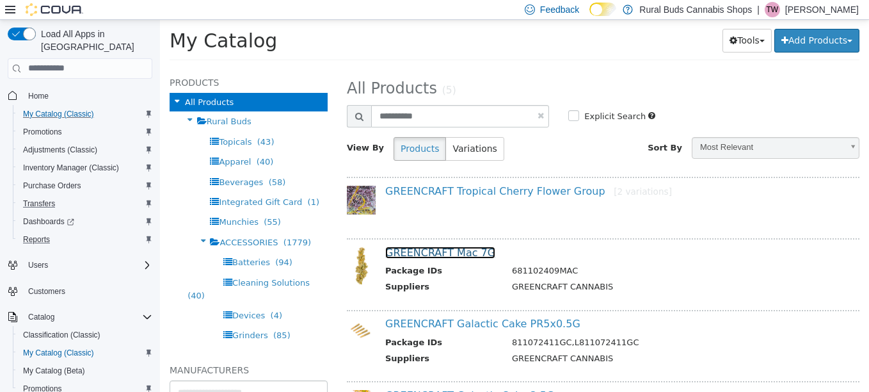
click at [421, 255] on link "GREENCRAFT Mac 7G" at bounding box center [440, 252] width 110 height 12
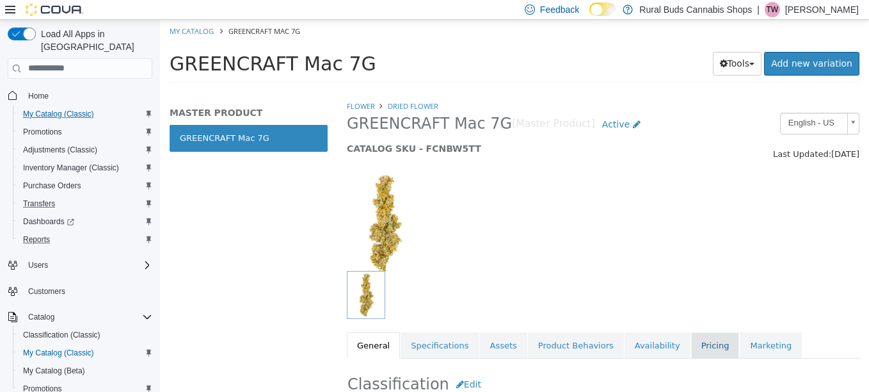
click at [691, 348] on link "Pricing" at bounding box center [715, 345] width 49 height 27
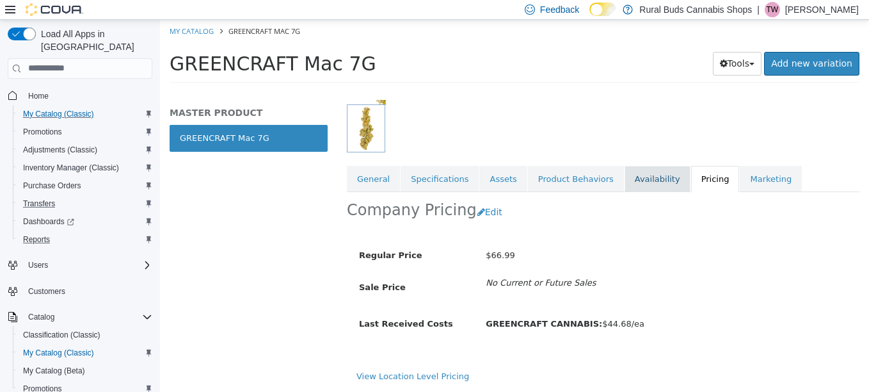
click at [625, 176] on link "Availability" at bounding box center [658, 178] width 66 height 27
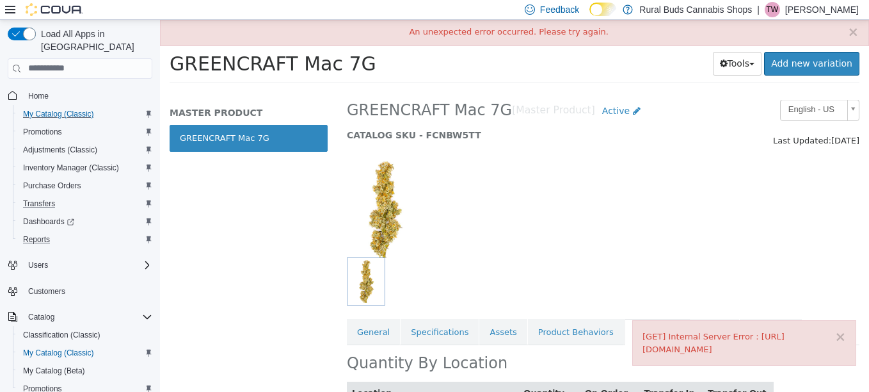
scroll to position [166, 0]
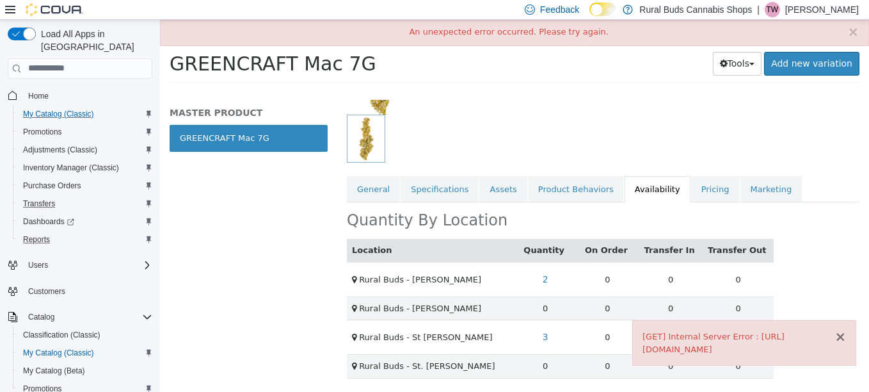
click at [842, 330] on button "×" at bounding box center [841, 336] width 12 height 13
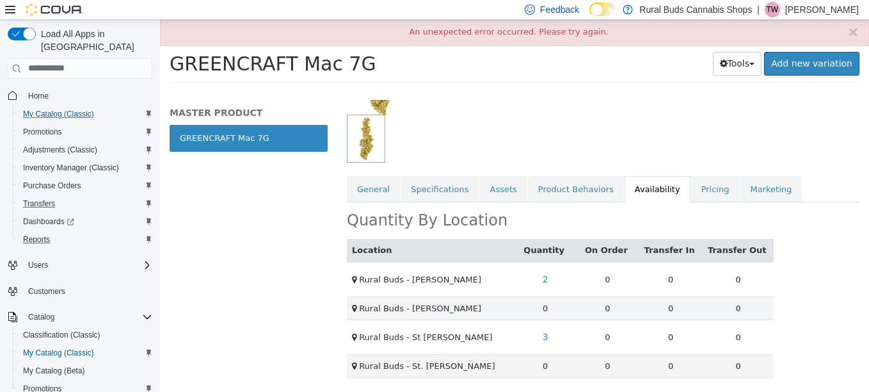
click at [673, 129] on div at bounding box center [559, 138] width 424 height 48
click at [691, 175] on link "Pricing" at bounding box center [715, 188] width 49 height 27
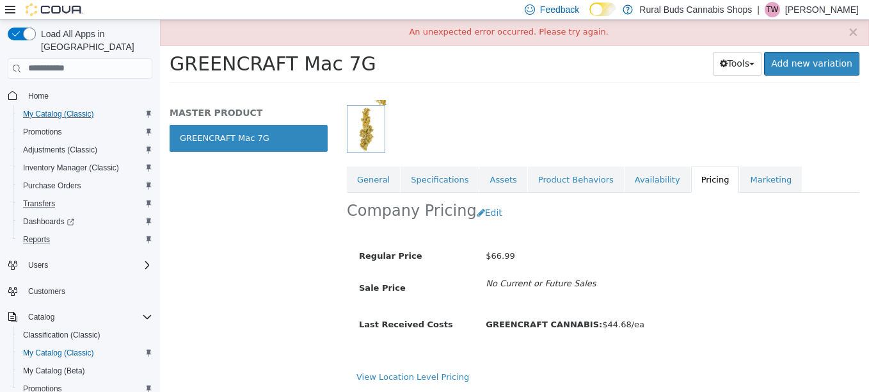
scroll to position [177, 0]
click at [450, 371] on link "View Location Level Pricing" at bounding box center [412, 376] width 113 height 10
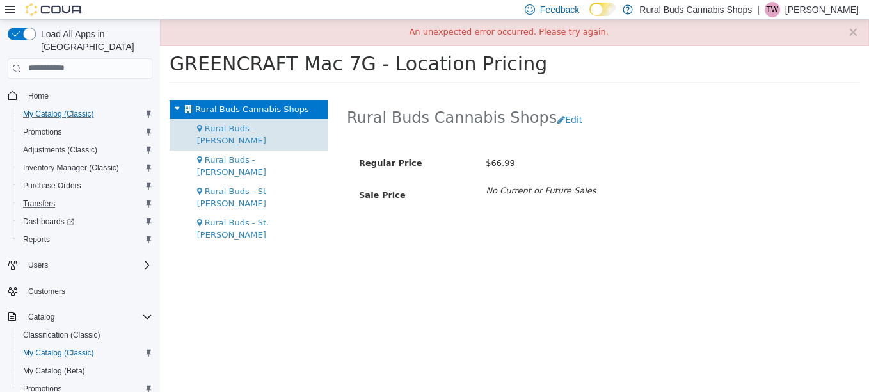
click at [246, 128] on span "Rural Buds - [PERSON_NAME]" at bounding box center [231, 134] width 69 height 22
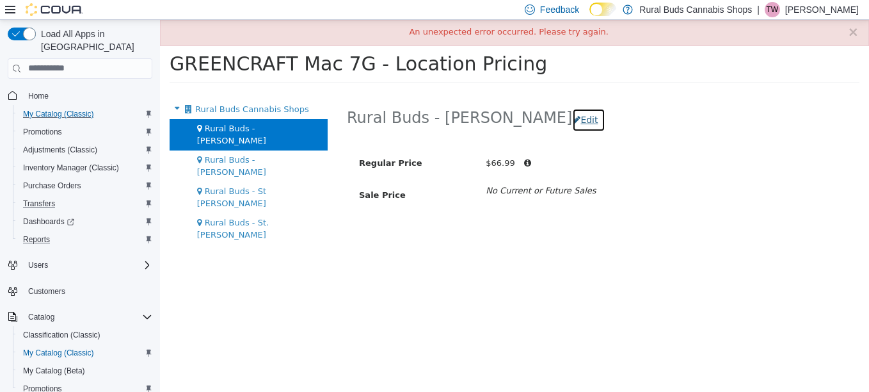
click at [572, 117] on button "Edit" at bounding box center [588, 120] width 33 height 24
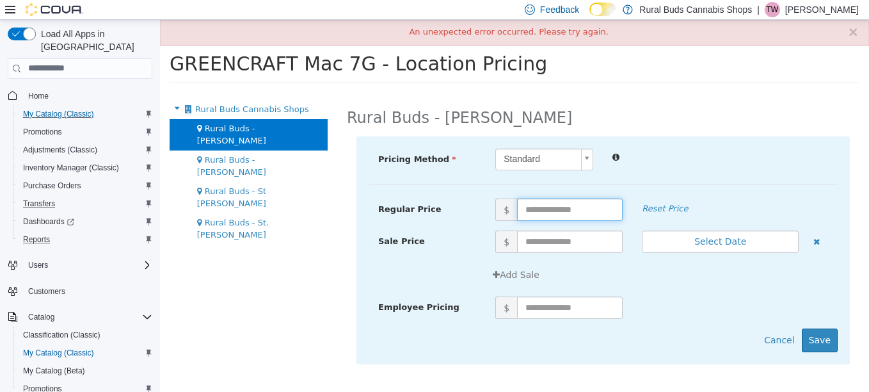
click at [529, 210] on input "text" at bounding box center [570, 209] width 106 height 22
type input "*****"
click at [578, 240] on input "text" at bounding box center [570, 241] width 106 height 22
type input "*****"
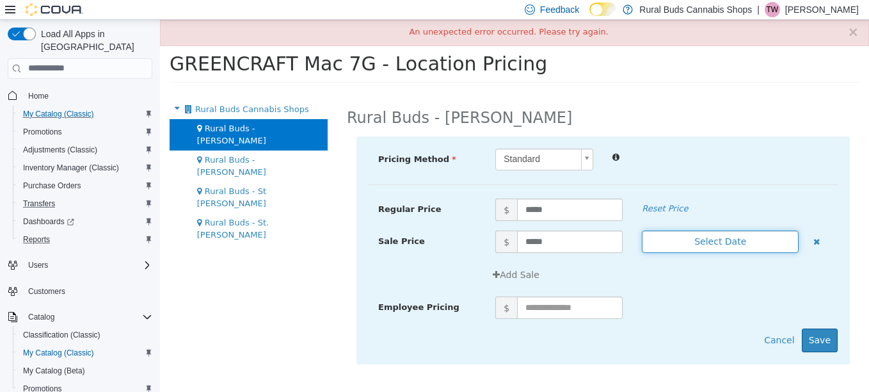
click at [676, 242] on button "Select Date" at bounding box center [720, 241] width 157 height 22
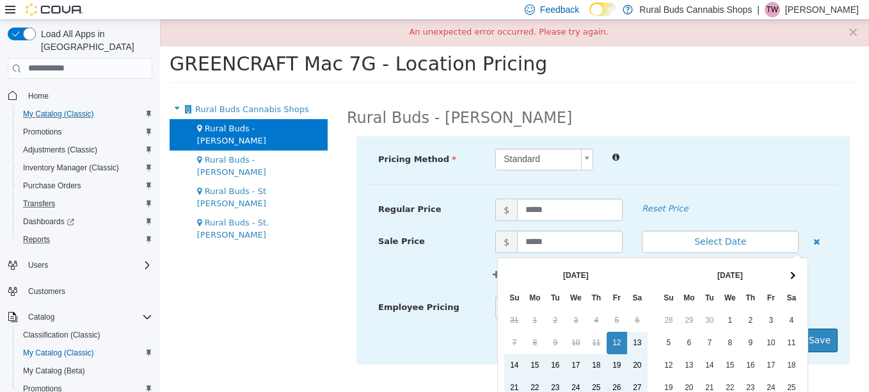
click at [728, 186] on div "Pricing Method Standard * Regular Price $ ***** Reset Price Sale Price $ ***** …" at bounding box center [602, 250] width 493 height 228
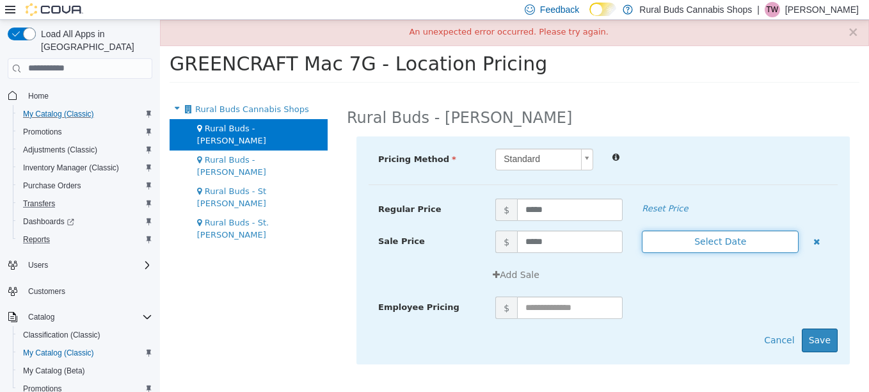
click at [733, 241] on button "Select Date" at bounding box center [720, 241] width 157 height 22
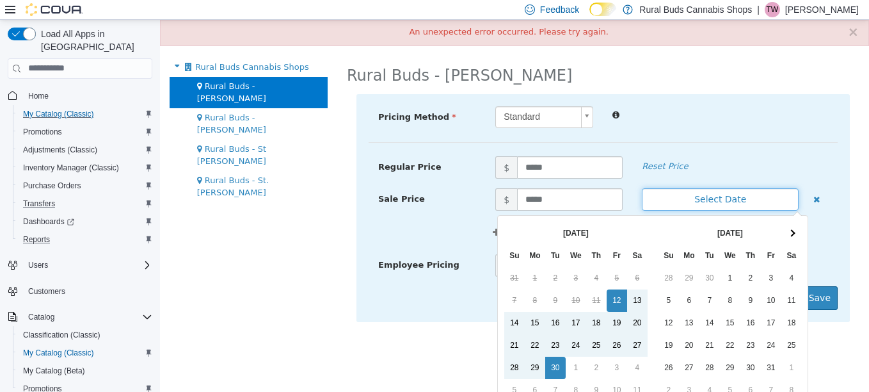
scroll to position [109, 0]
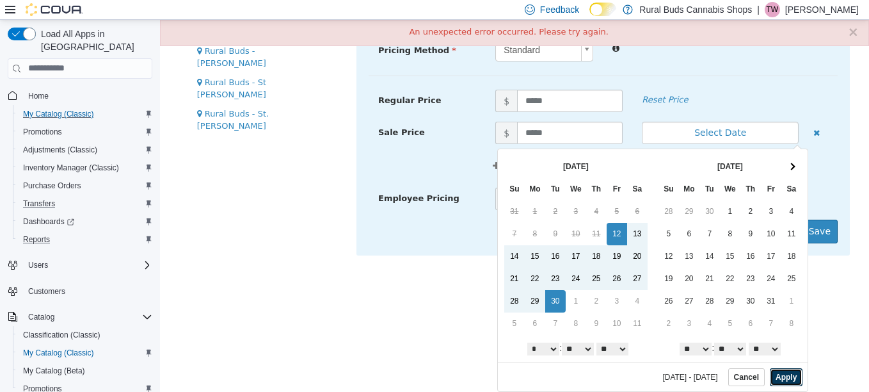
click at [773, 378] on button "Apply" at bounding box center [786, 376] width 33 height 18
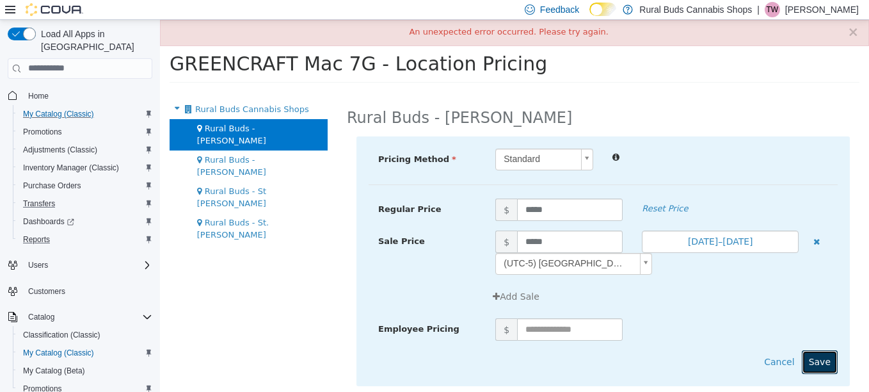
click at [816, 355] on button "Save" at bounding box center [820, 361] width 36 height 24
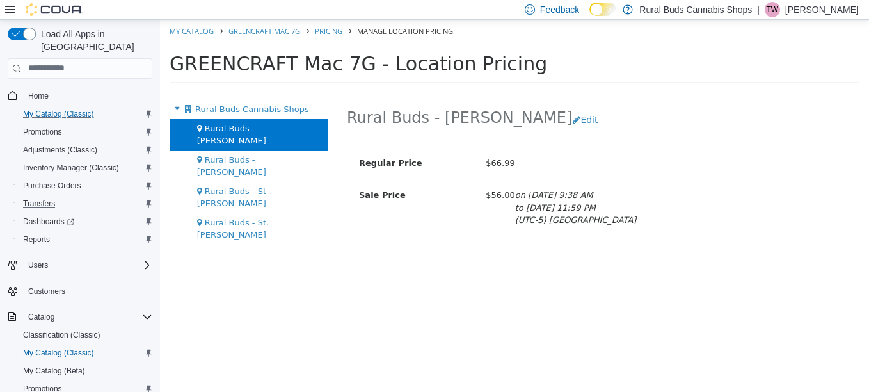
click at [784, 166] on div "$66.99" at bounding box center [666, 163] width 381 height 22
click at [820, 246] on div "Regular Price $66.99 Sale Price $56.00 on Sep 12th, 2025, 9:38 AM to Sep 30th, …" at bounding box center [602, 201] width 493 height 122
click at [793, 147] on div "Regular Price $66.99 Sale Price $56.00 on Sep 12th, 2025, 9:38 AM to Sep 30th, …" at bounding box center [602, 201] width 493 height 122
click at [336, 29] on link "Pricing" at bounding box center [329, 31] width 28 height 10
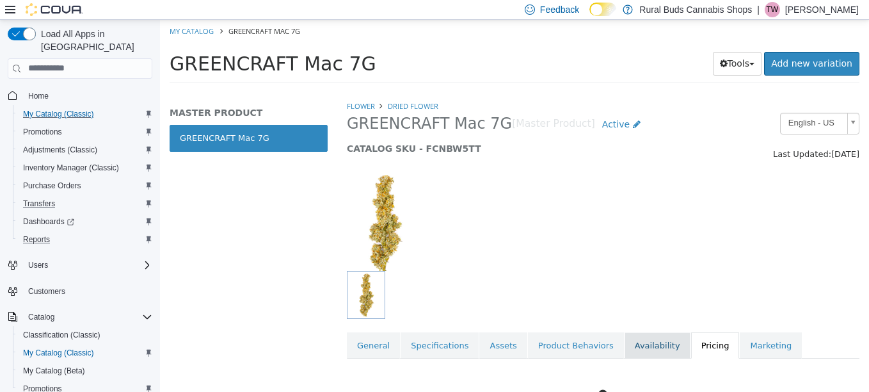
click at [639, 340] on link "Availability" at bounding box center [658, 345] width 66 height 27
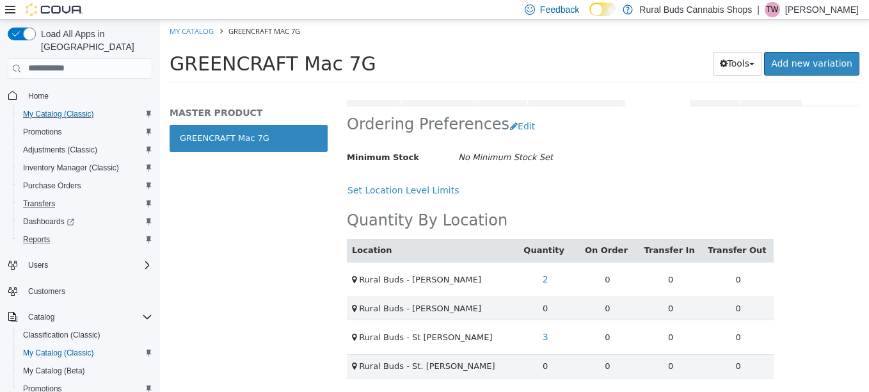
scroll to position [134, 0]
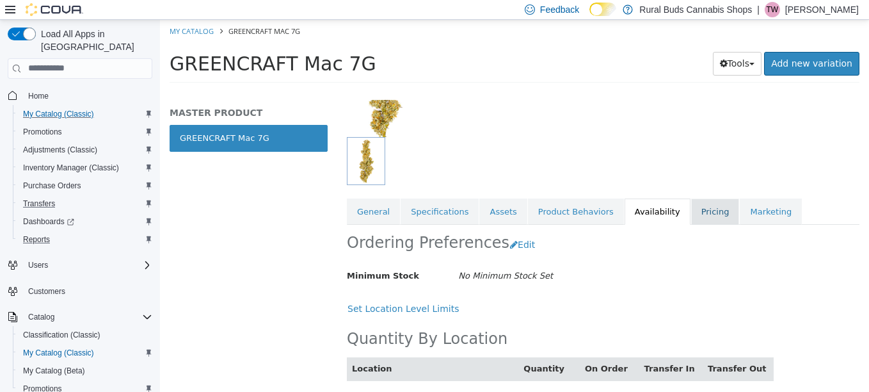
click at [691, 211] on link "Pricing" at bounding box center [715, 211] width 49 height 27
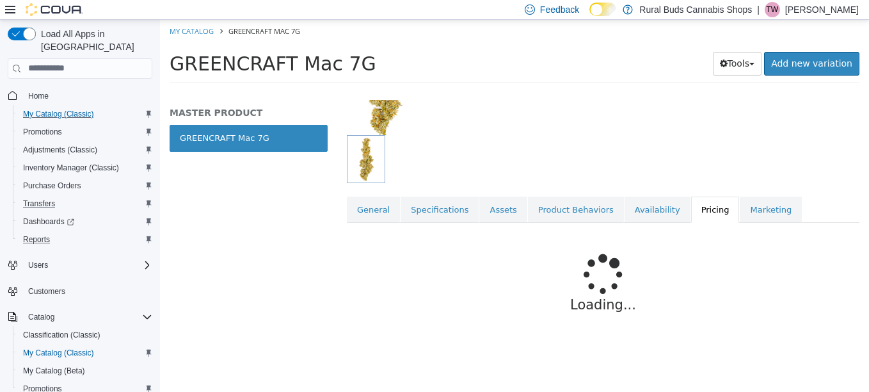
scroll to position [145, 0]
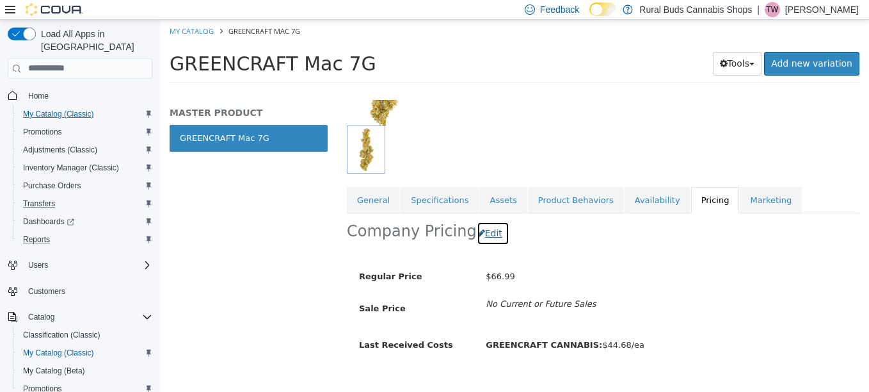
click at [494, 241] on button "Edit" at bounding box center [493, 233] width 33 height 24
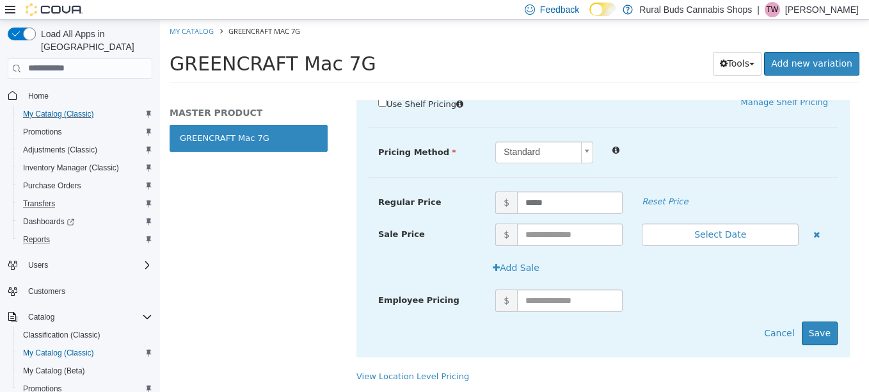
scroll to position [321, 0]
click at [554, 227] on input "text" at bounding box center [570, 234] width 106 height 22
type input "*****"
click at [683, 226] on button "Select Date" at bounding box center [720, 234] width 157 height 22
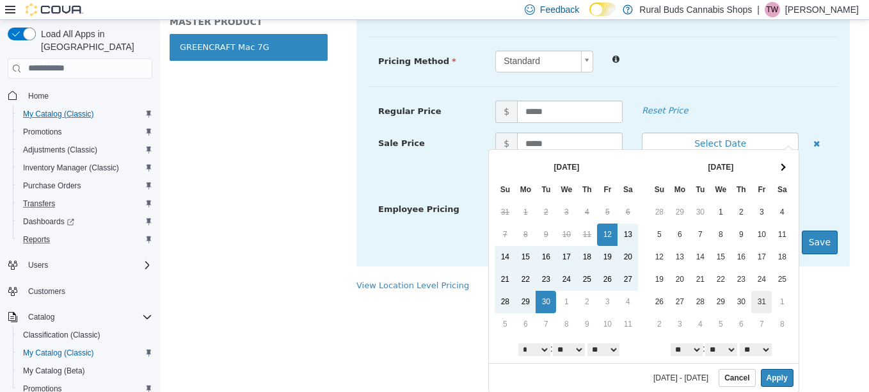
scroll to position [92, 0]
click at [767, 373] on button "Apply" at bounding box center [777, 376] width 33 height 18
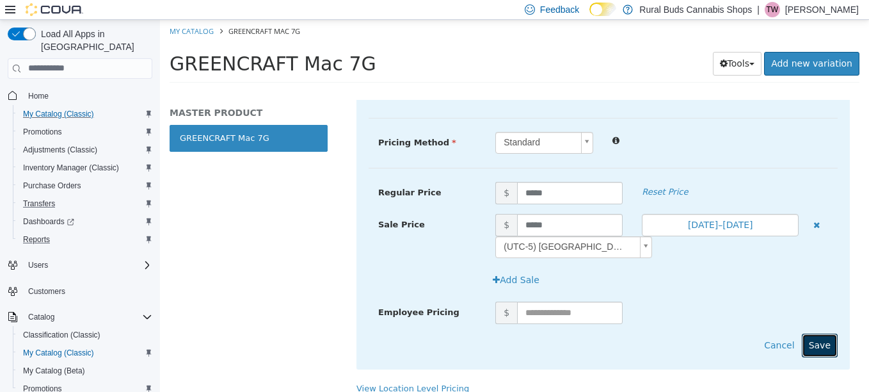
click at [815, 345] on button "Save" at bounding box center [820, 345] width 36 height 24
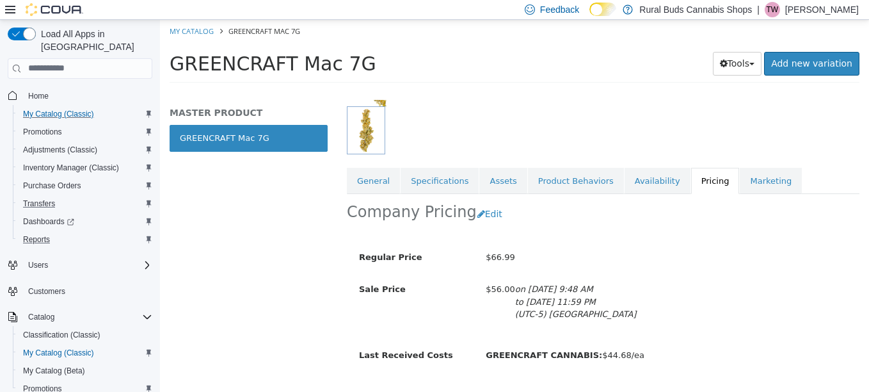
scroll to position [142, 0]
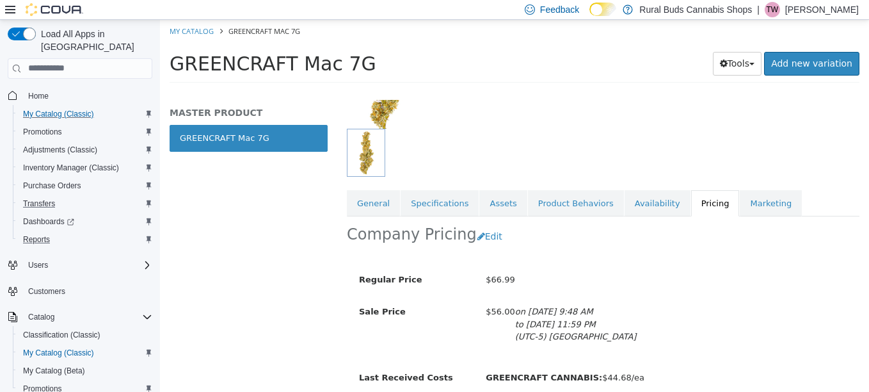
click at [188, 36] on ol "My Catalog GREENCRAFT Mac 7G" at bounding box center [514, 30] width 709 height 23
click at [572, 57] on div "Tools Clone Print Labels Add new variation" at bounding box center [715, 63] width 287 height 24
click at [211, 31] on link "My Catalog" at bounding box center [192, 31] width 44 height 10
select select "**********"
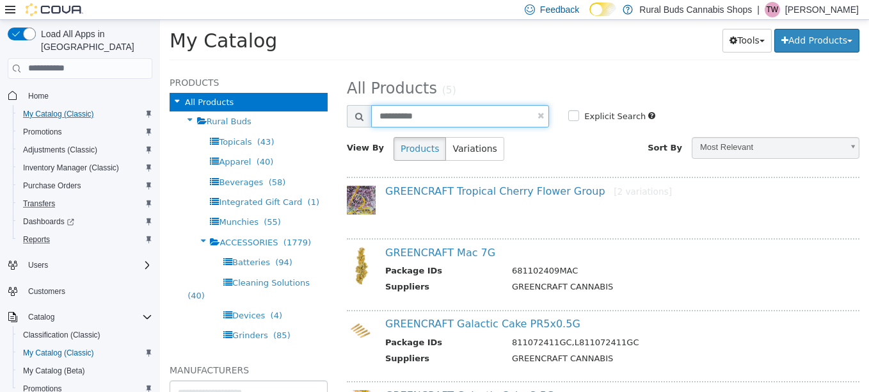
drag, startPoint x: 438, startPoint y: 117, endPoint x: 377, endPoint y: 117, distance: 61.4
click at [377, 117] on input "**********" at bounding box center [460, 115] width 178 height 22
type input "**********"
select select "**********"
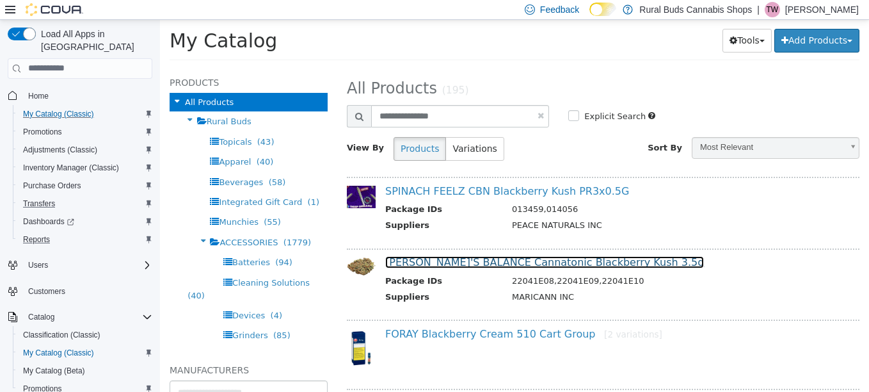
click at [477, 259] on link "DAN'S BALANCE Cannatonic Blackberry Kush 3.5g" at bounding box center [544, 261] width 319 height 12
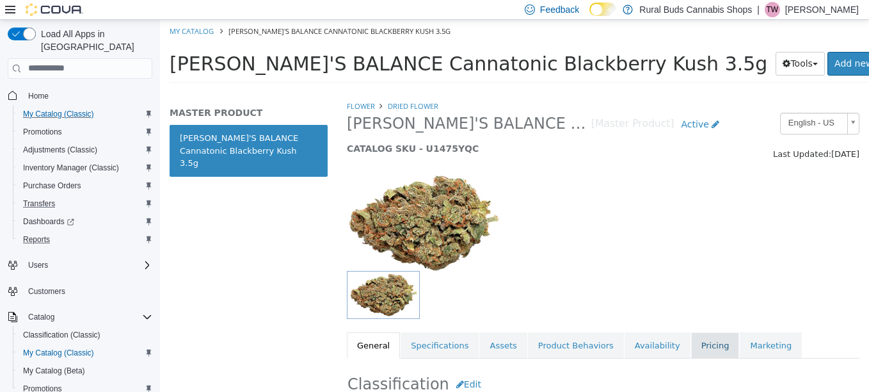
click at [691, 351] on link "Pricing" at bounding box center [715, 345] width 49 height 27
click at [645, 351] on link "Availability" at bounding box center [658, 345] width 66 height 27
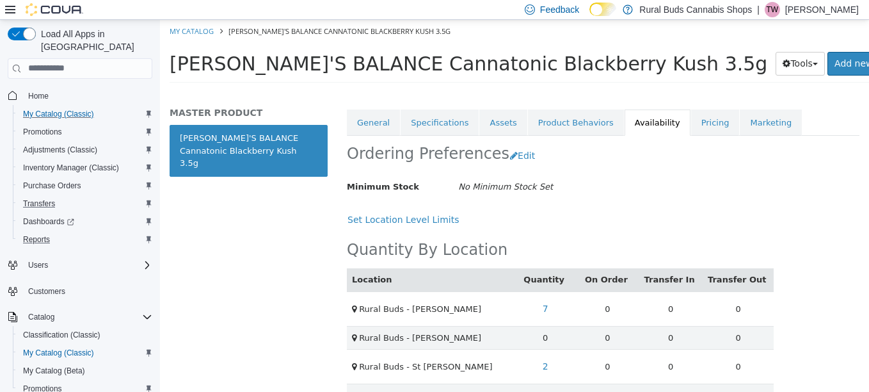
scroll to position [252, 0]
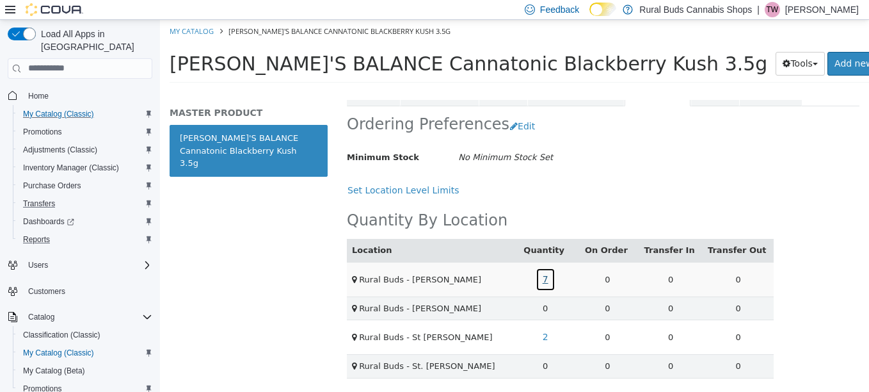
click at [548, 278] on link "7" at bounding box center [546, 279] width 20 height 24
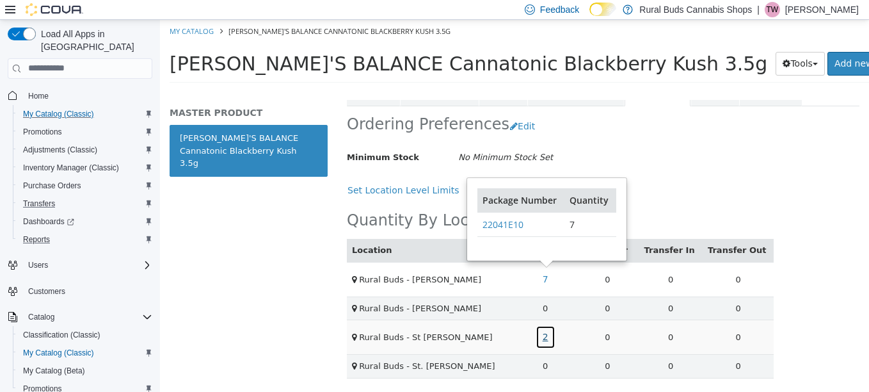
click at [547, 346] on link "2" at bounding box center [546, 336] width 20 height 24
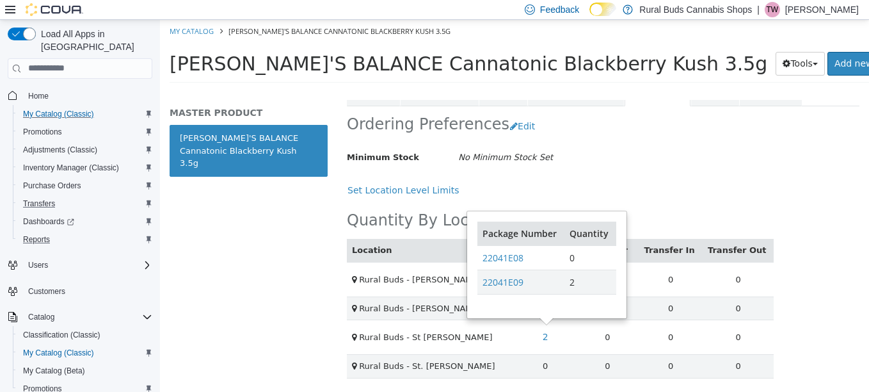
drag, startPoint x: 678, startPoint y: 182, endPoint x: 677, endPoint y: 212, distance: 30.1
click at [678, 182] on div "Set Location Level Limits" at bounding box center [560, 190] width 427 height 24
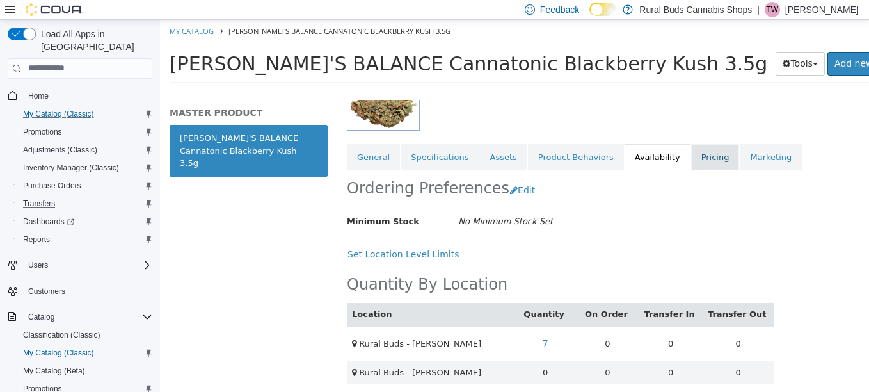
click at [691, 166] on link "Pricing" at bounding box center [715, 156] width 49 height 27
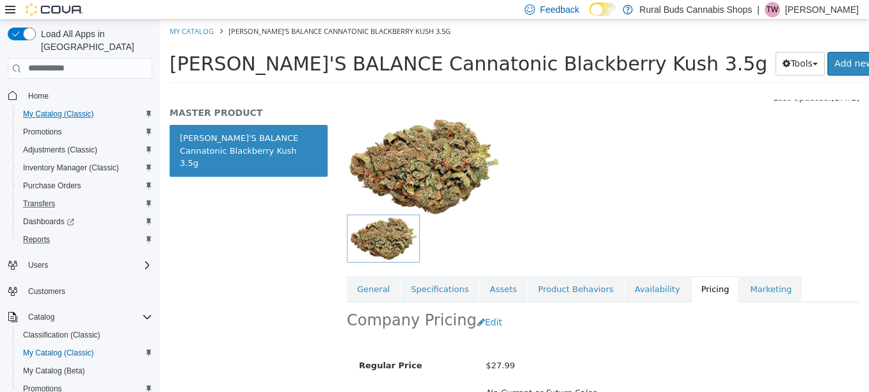
scroll to position [167, 0]
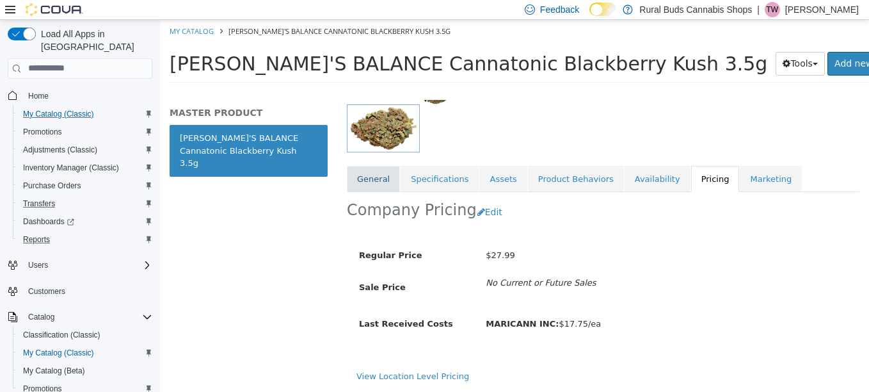
click at [385, 175] on link "General" at bounding box center [373, 178] width 53 height 27
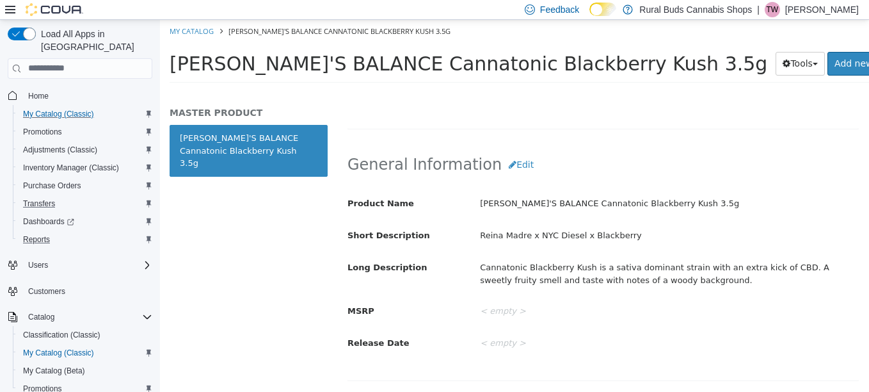
scroll to position [359, 0]
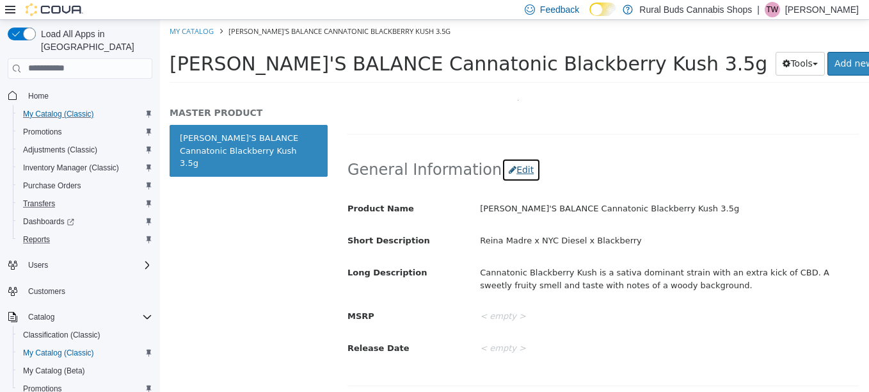
click at [505, 166] on button "Edit" at bounding box center [521, 169] width 39 height 24
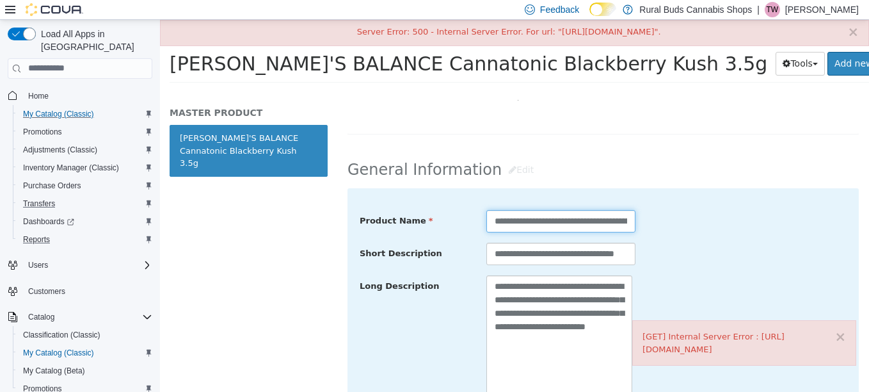
click at [573, 223] on input "**********" at bounding box center [561, 220] width 150 height 22
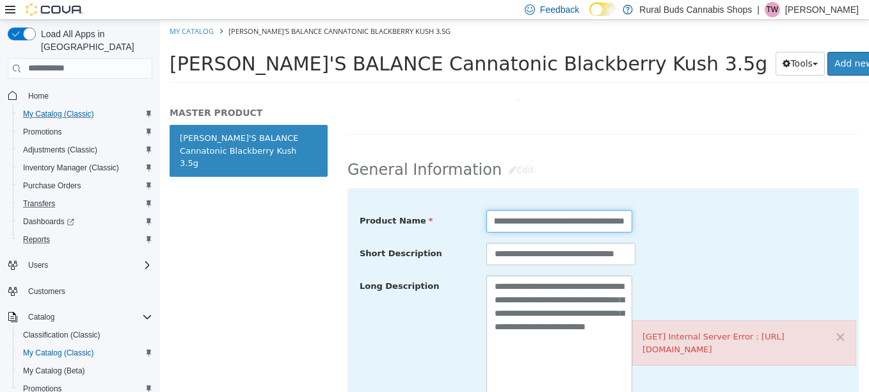
scroll to position [0, 120]
type input "**********"
click at [841, 337] on button "×" at bounding box center [841, 336] width 12 height 13
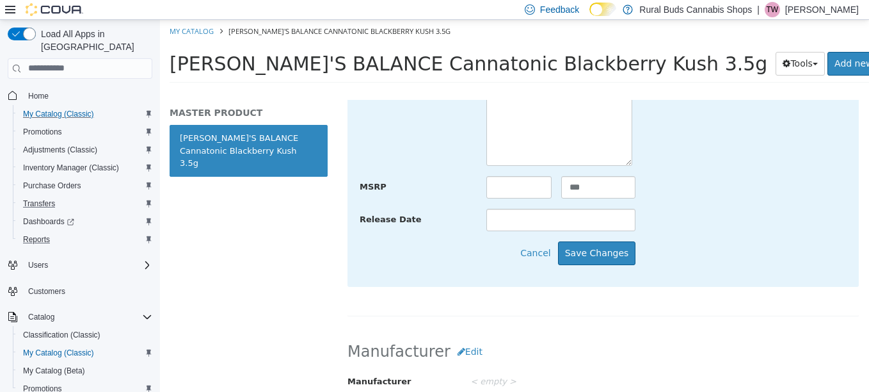
scroll to position [615, 0]
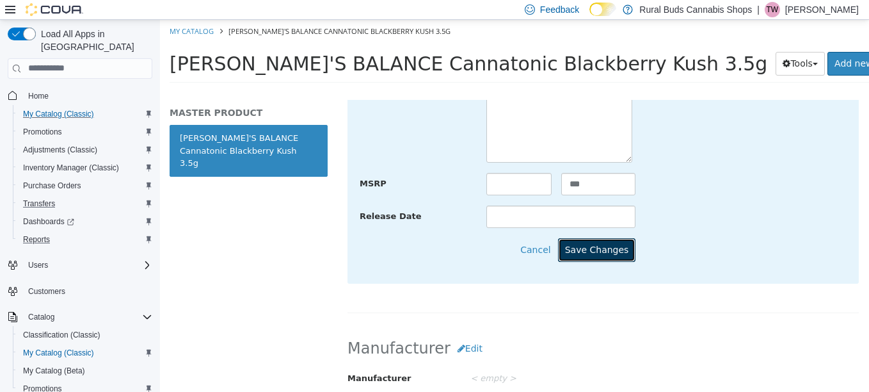
click at [602, 250] on button "Save Changes" at bounding box center [597, 249] width 78 height 24
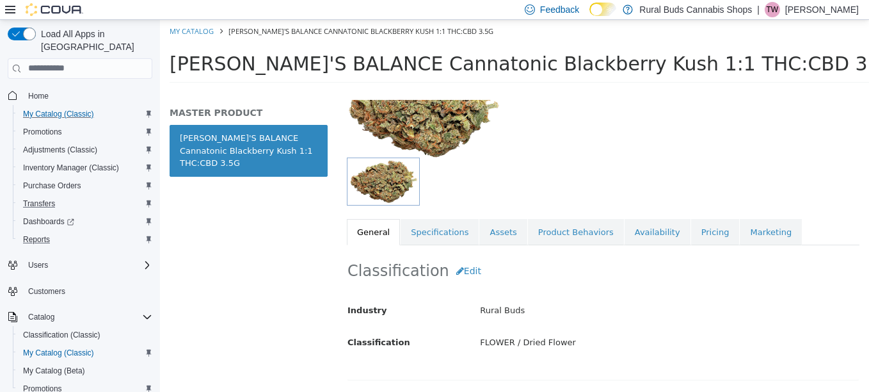
scroll to position [39, 0]
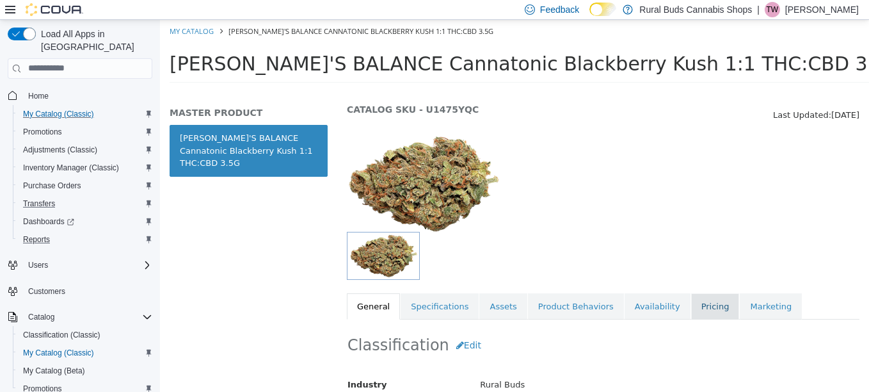
click at [691, 313] on link "Pricing" at bounding box center [715, 305] width 49 height 27
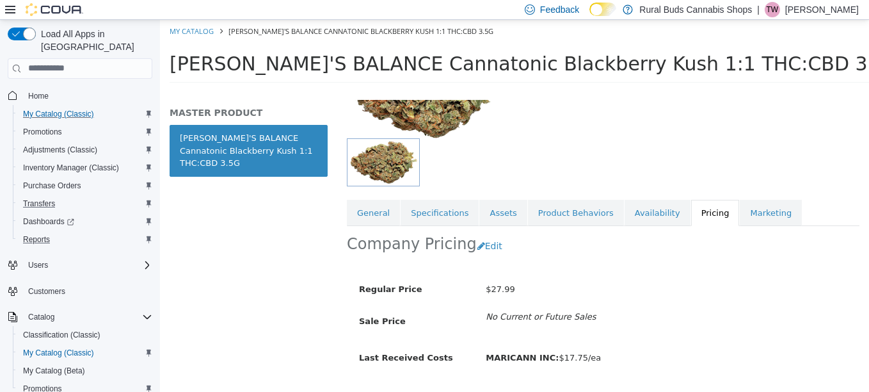
scroll to position [177, 0]
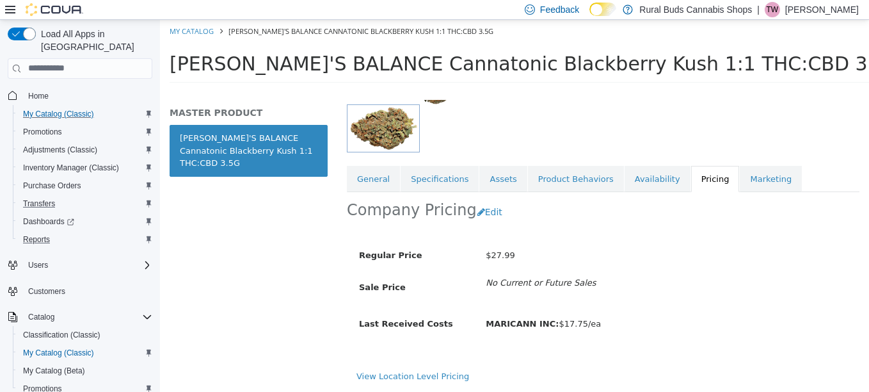
click at [819, 132] on div at bounding box center [603, 128] width 532 height 48
click at [625, 175] on link "Availability" at bounding box center [658, 178] width 66 height 27
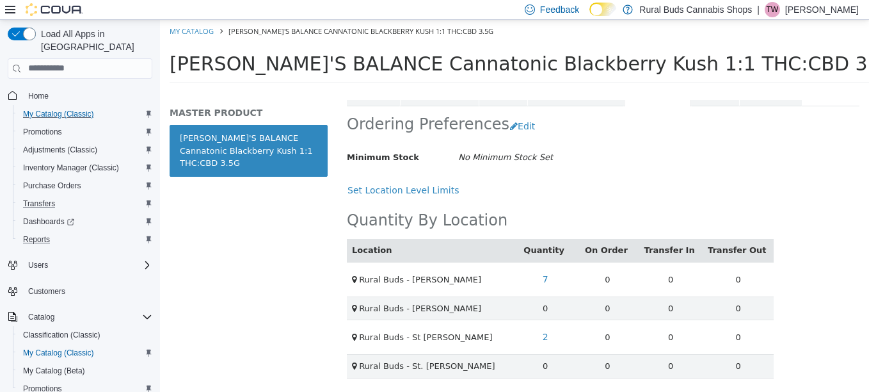
scroll to position [262, 0]
click at [543, 273] on link "7" at bounding box center [546, 279] width 20 height 24
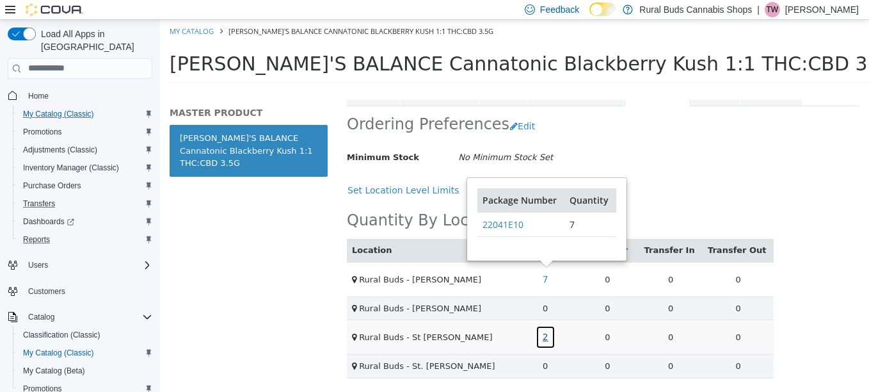
click at [541, 326] on link "2" at bounding box center [546, 336] width 20 height 24
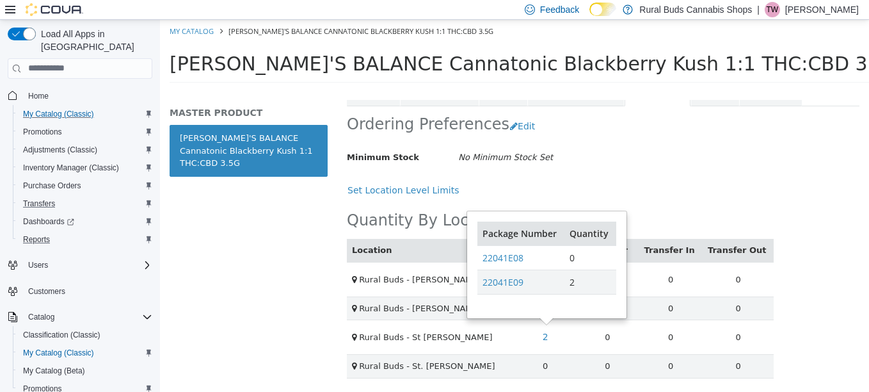
click at [710, 188] on div "Set Location Level Limits" at bounding box center [560, 190] width 427 height 24
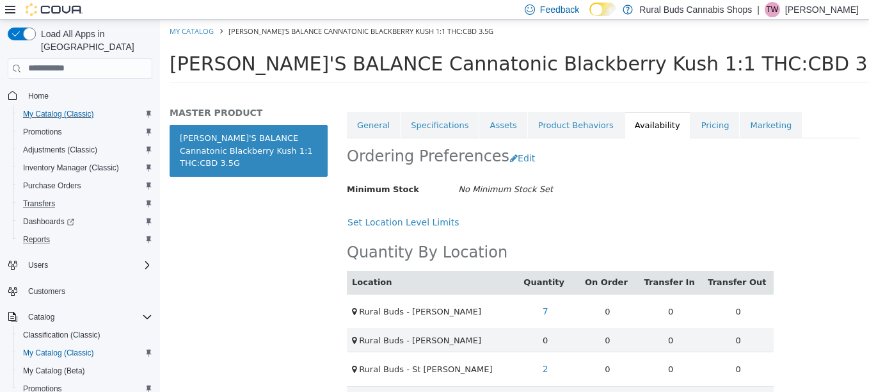
scroll to position [198, 0]
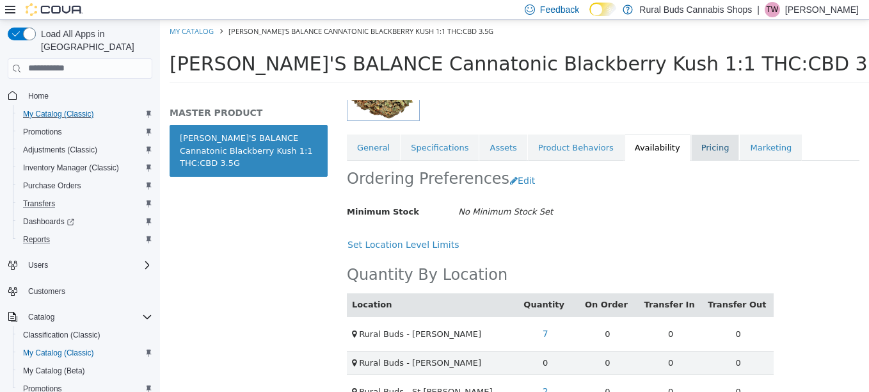
click at [691, 150] on link "Pricing" at bounding box center [715, 147] width 49 height 27
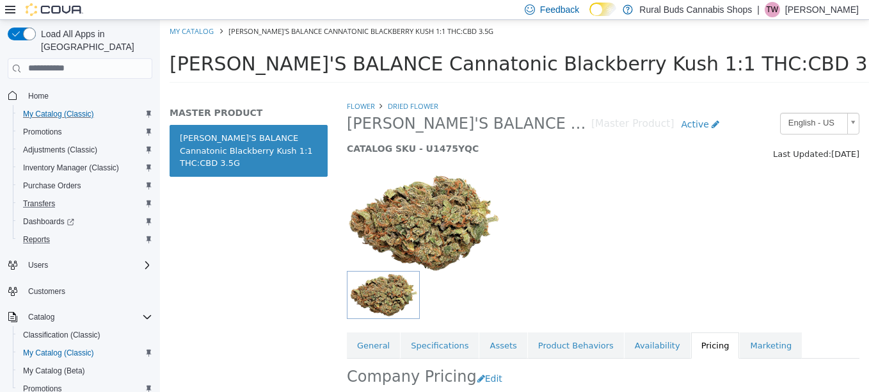
scroll to position [177, 0]
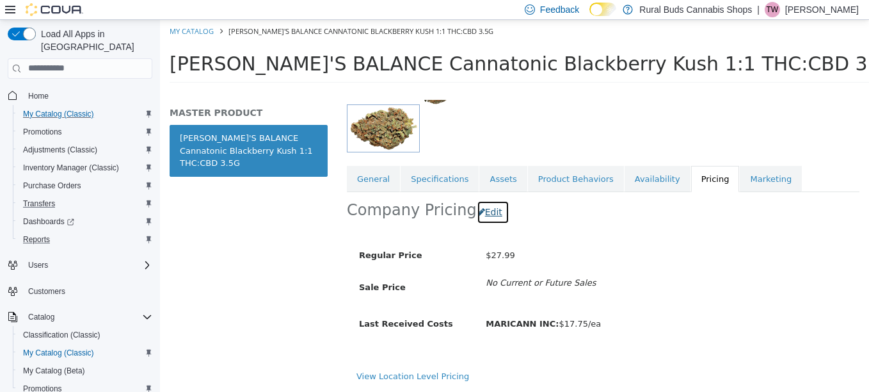
click at [485, 204] on button "Edit" at bounding box center [493, 212] width 33 height 24
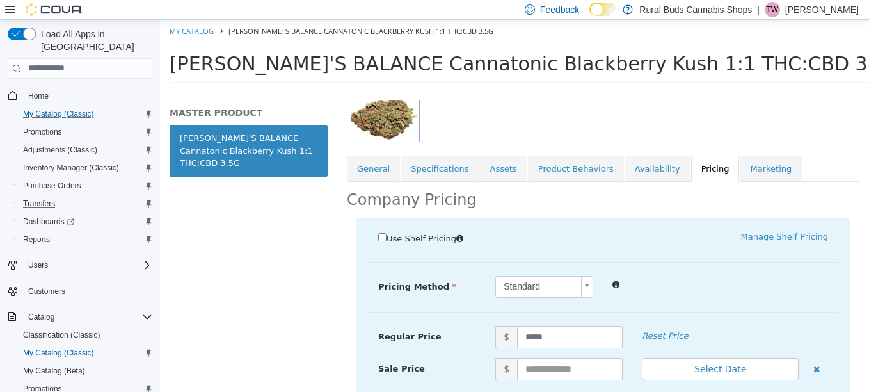
click at [553, 354] on div "Regular Price $ ***** Reset Price" at bounding box center [603, 341] width 469 height 32
click at [552, 371] on input "text" at bounding box center [570, 368] width 106 height 22
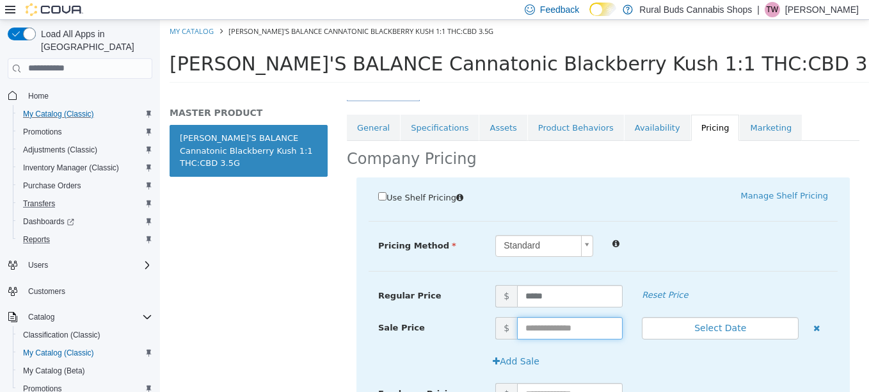
scroll to position [241, 0]
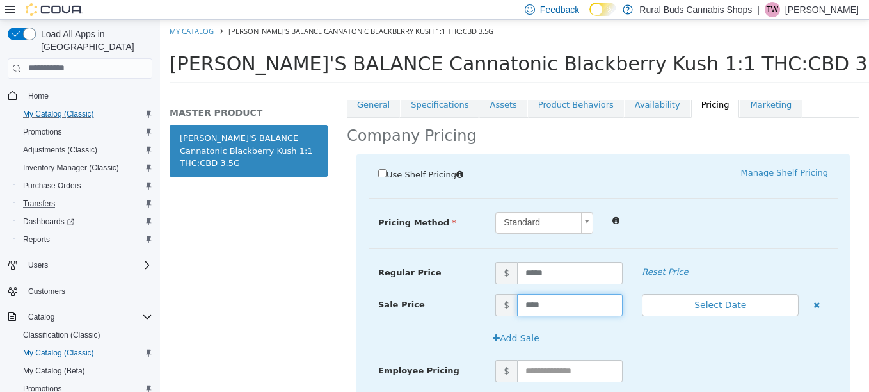
type input "*****"
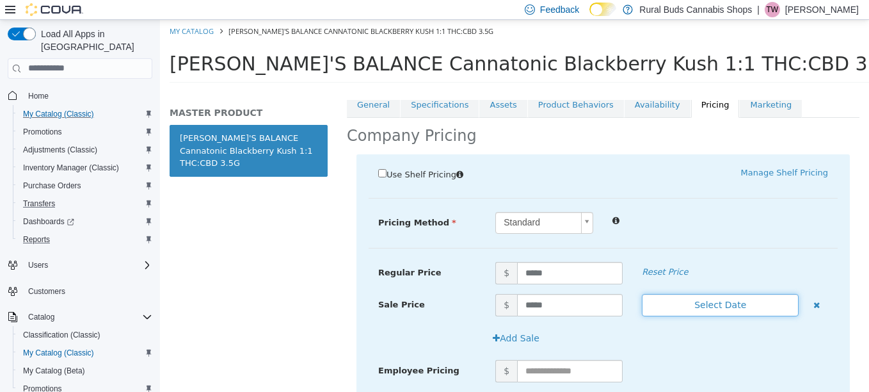
click at [680, 309] on button "Select Date" at bounding box center [720, 304] width 157 height 22
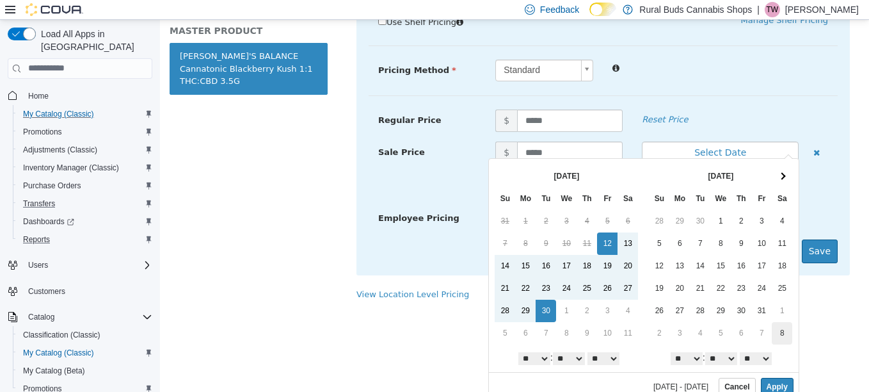
scroll to position [92, 0]
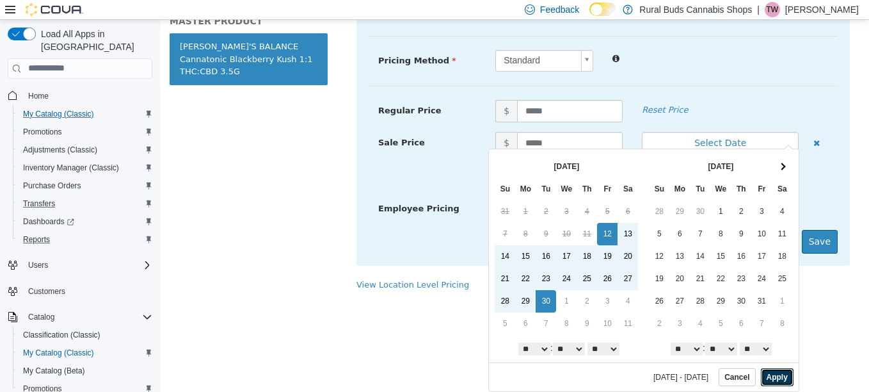
click at [765, 372] on button "Apply" at bounding box center [777, 376] width 33 height 18
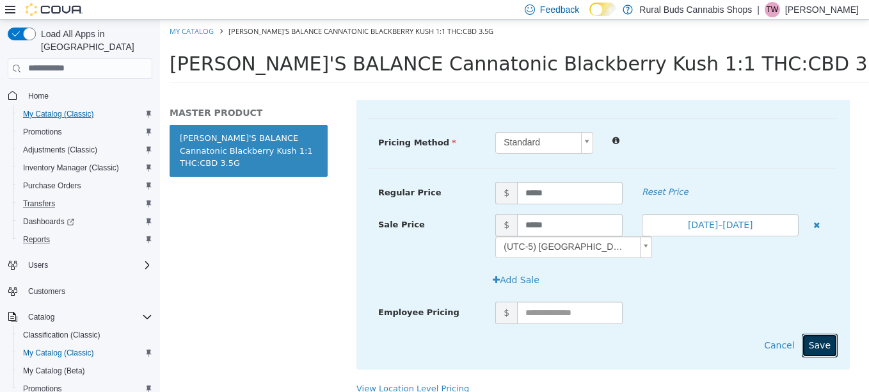
click at [819, 337] on button "Save" at bounding box center [820, 345] width 36 height 24
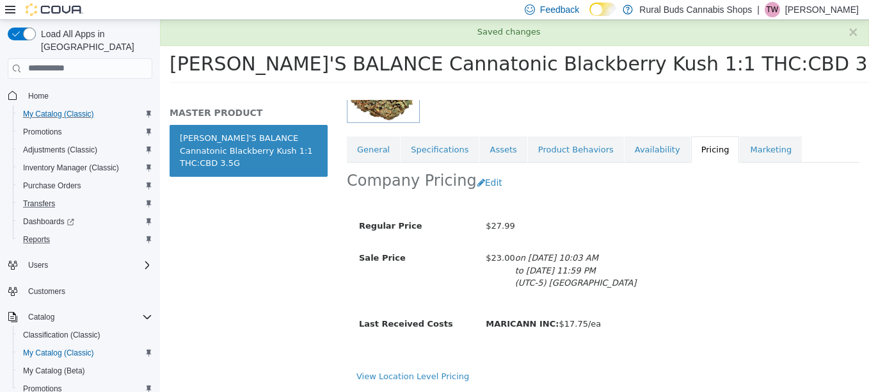
scroll to position [206, 0]
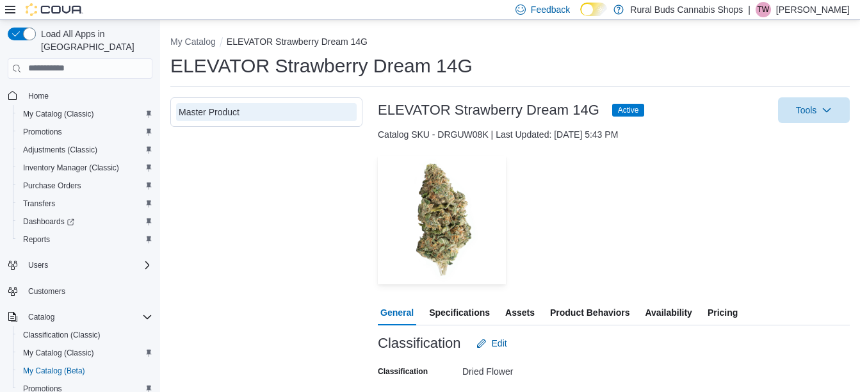
click at [783, 229] on div "— Click to open this image in fullscreen mode" at bounding box center [614, 220] width 472 height 128
click at [729, 315] on span "Pricing" at bounding box center [722, 313] width 30 height 26
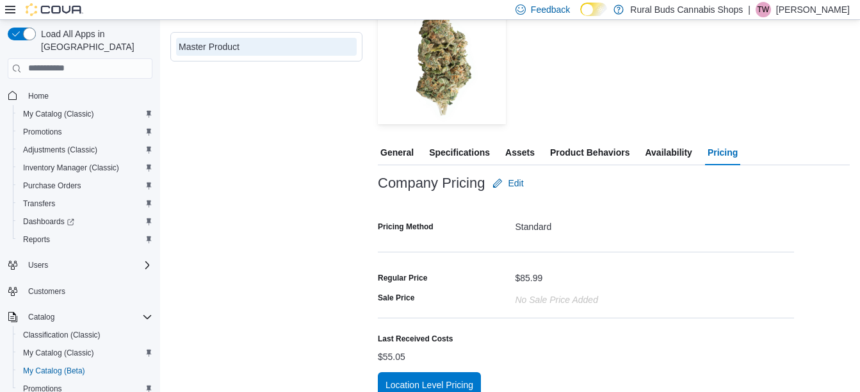
scroll to position [176, 0]
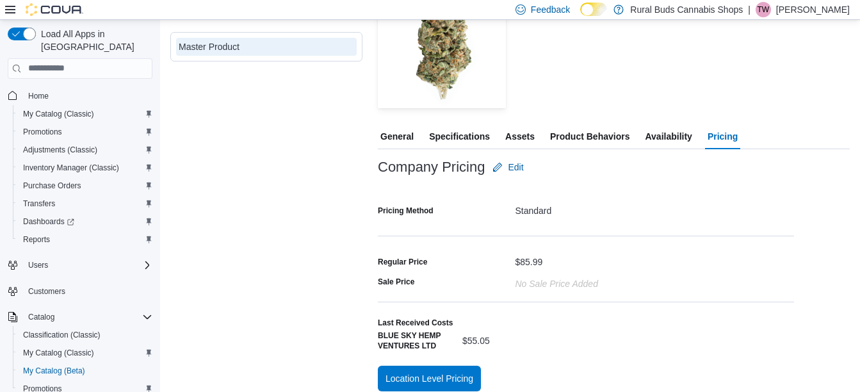
click at [398, 138] on span "General" at bounding box center [396, 137] width 33 height 26
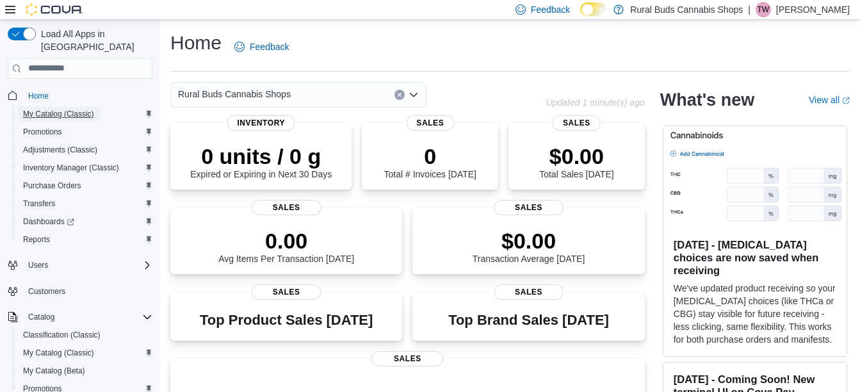
click at [87, 109] on span "My Catalog (Classic)" at bounding box center [58, 114] width 71 height 10
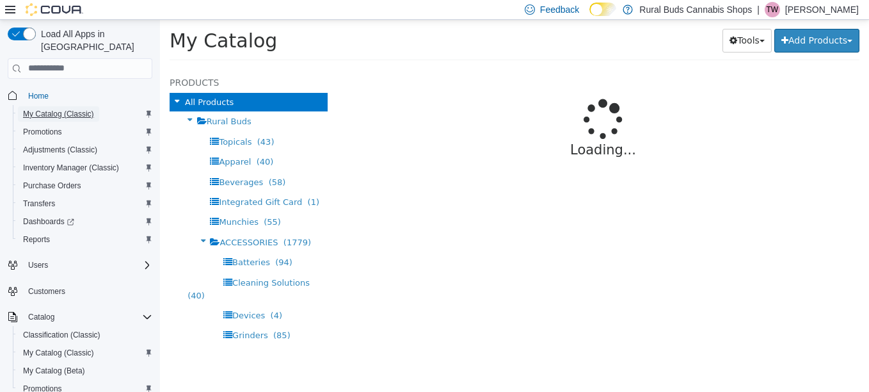
select select "**********"
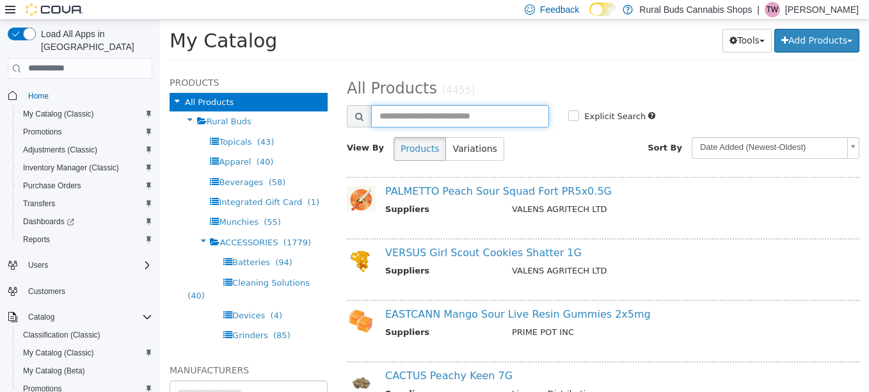
click at [438, 121] on input "text" at bounding box center [460, 115] width 178 height 22
type input "****"
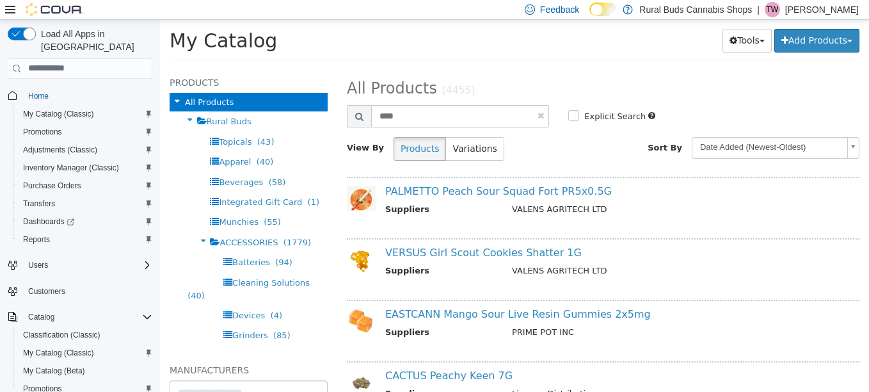
select select "**********"
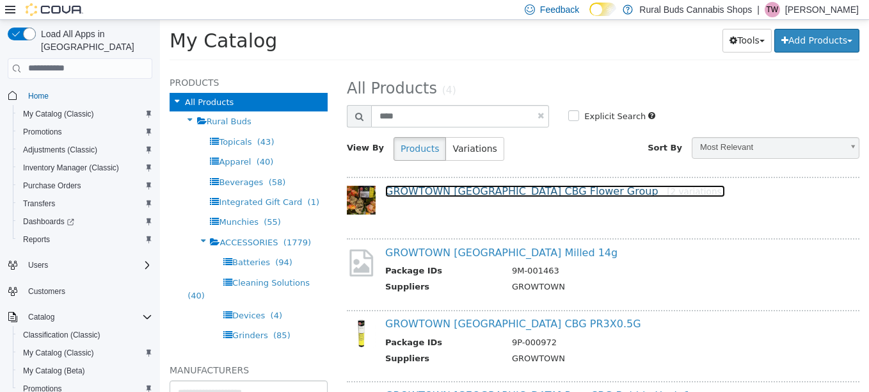
click at [462, 194] on link "GROWTOWN [GEOGRAPHIC_DATA] CBG Flower Group [2 variations]" at bounding box center [555, 190] width 340 height 12
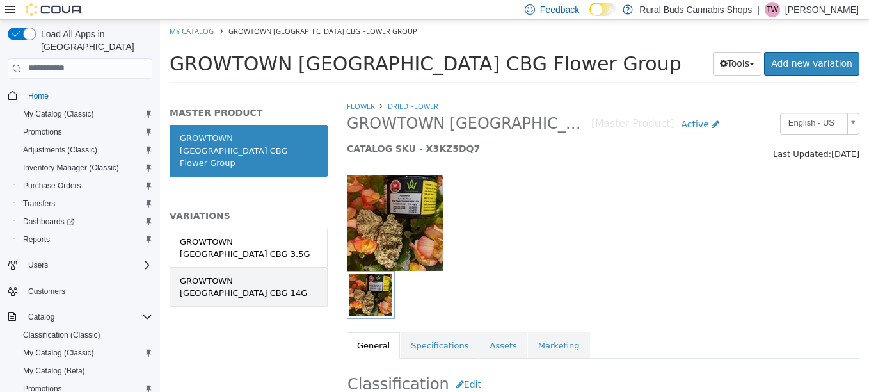
click at [296, 267] on link "GROWTOWN [GEOGRAPHIC_DATA] CBG 14G" at bounding box center [249, 286] width 158 height 39
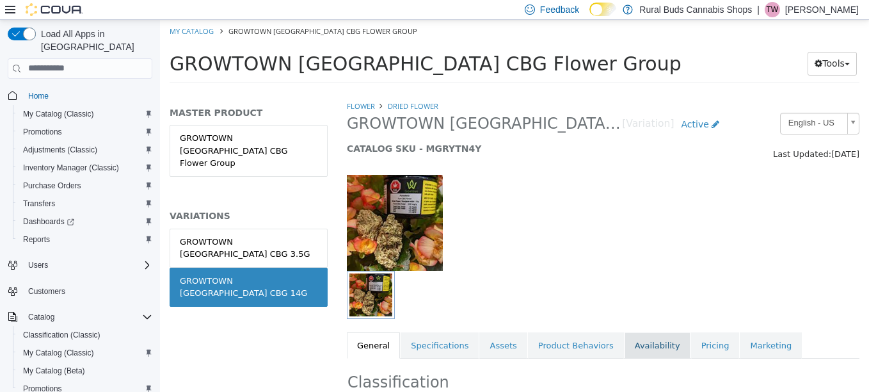
click at [630, 348] on link "Availability" at bounding box center [658, 345] width 66 height 27
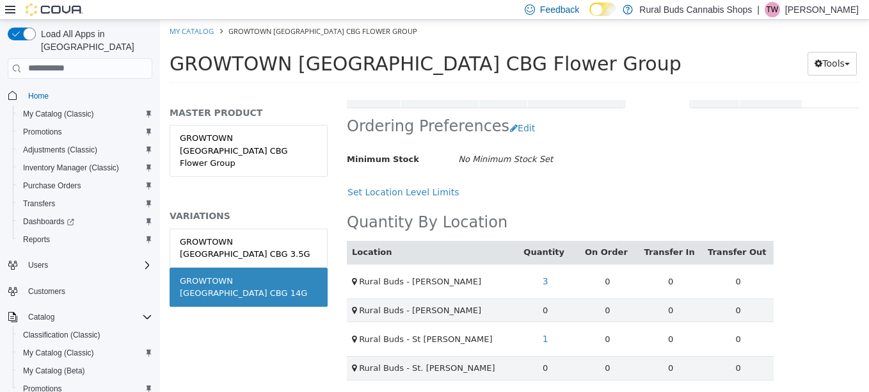
scroll to position [252, 0]
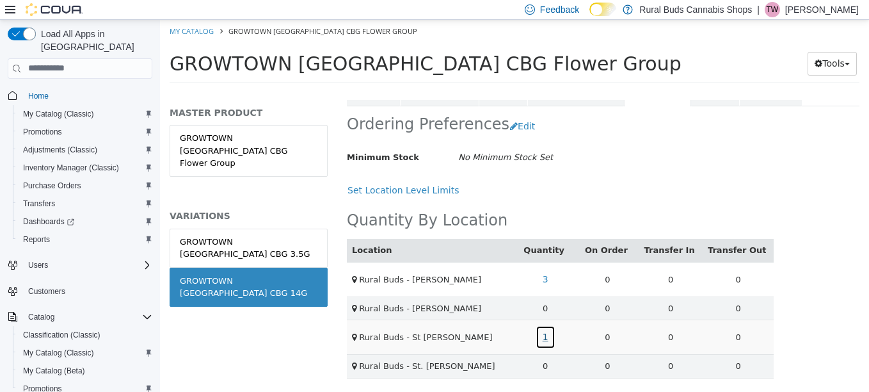
click at [541, 330] on link "1" at bounding box center [546, 336] width 20 height 24
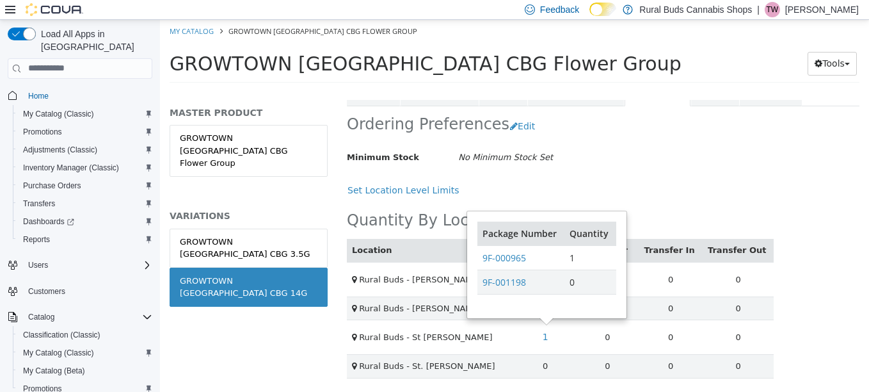
click at [700, 161] on div "Minimum Stock No Minimum Stock Set" at bounding box center [560, 157] width 446 height 22
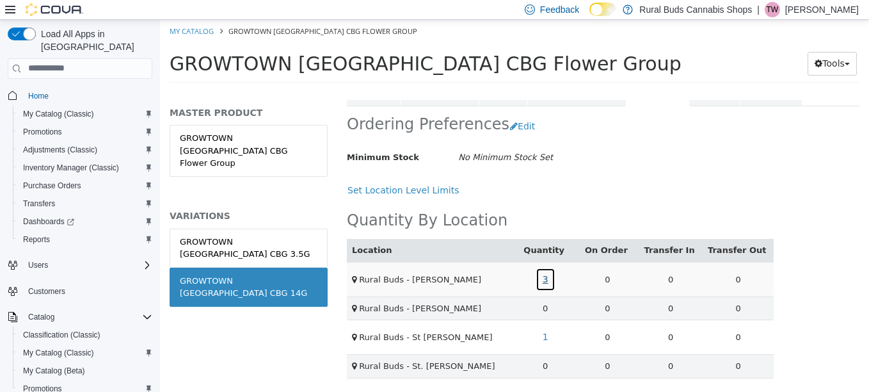
click at [545, 278] on link "3" at bounding box center [546, 279] width 20 height 24
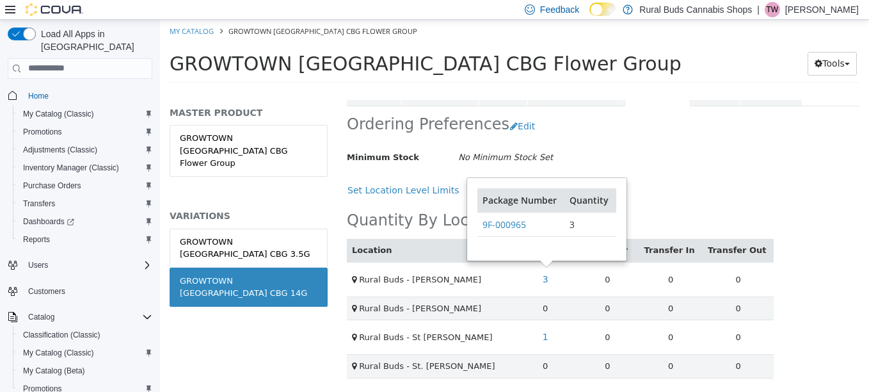
click at [645, 141] on div "Ordering Preferences Edit" at bounding box center [560, 126] width 427 height 40
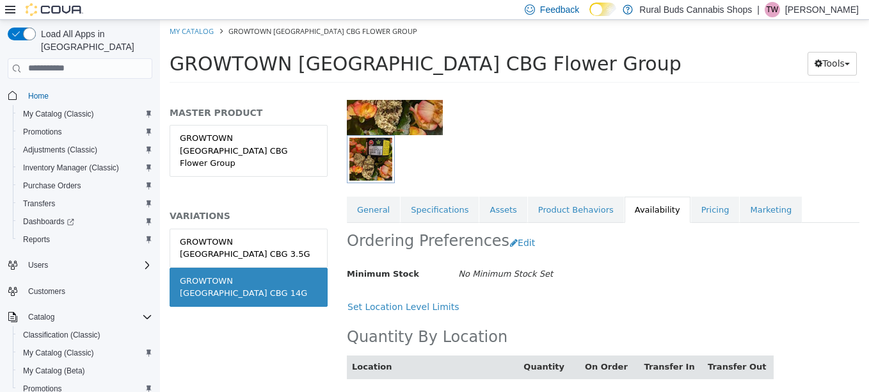
scroll to position [124, 0]
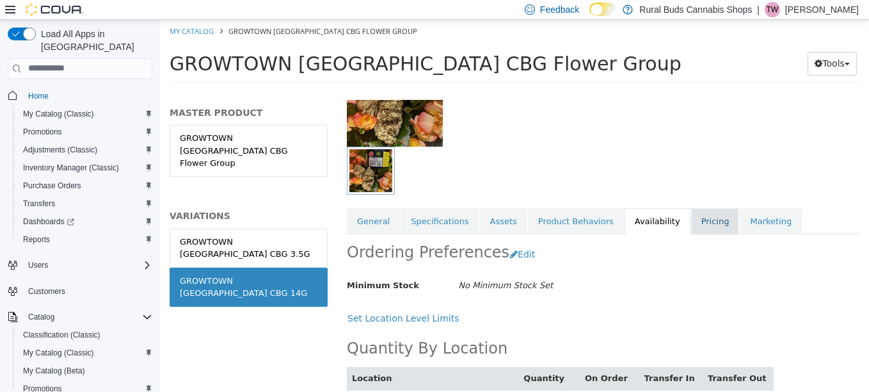
click at [691, 216] on link "Pricing" at bounding box center [715, 220] width 49 height 27
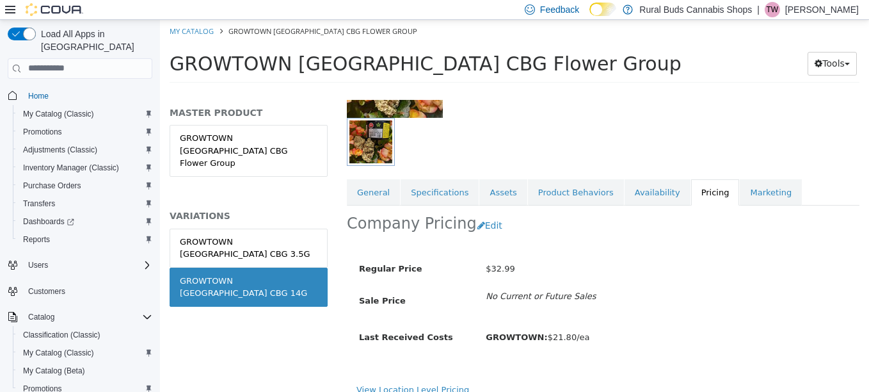
scroll to position [167, 0]
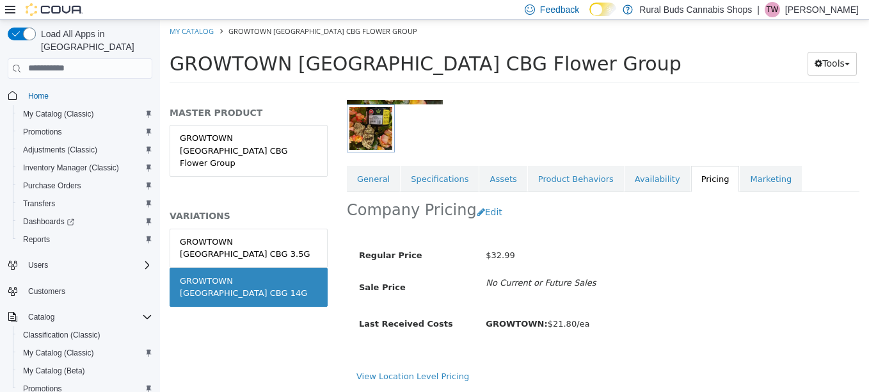
click at [815, 252] on div "$32.99" at bounding box center [666, 255] width 381 height 22
click at [625, 182] on link "Availability" at bounding box center [658, 178] width 66 height 27
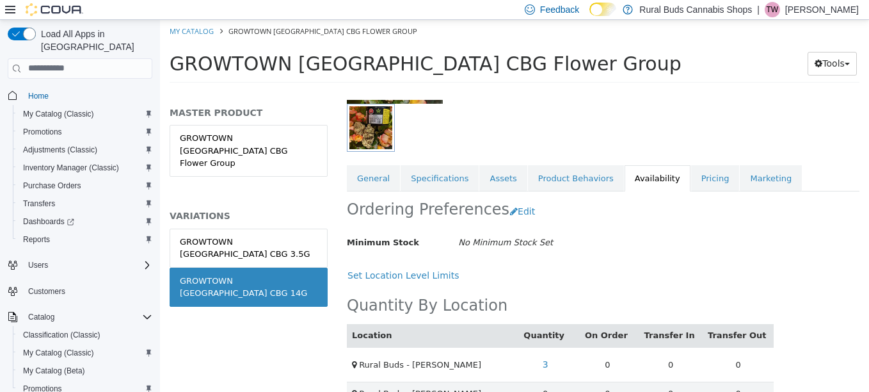
scroll to position [252, 0]
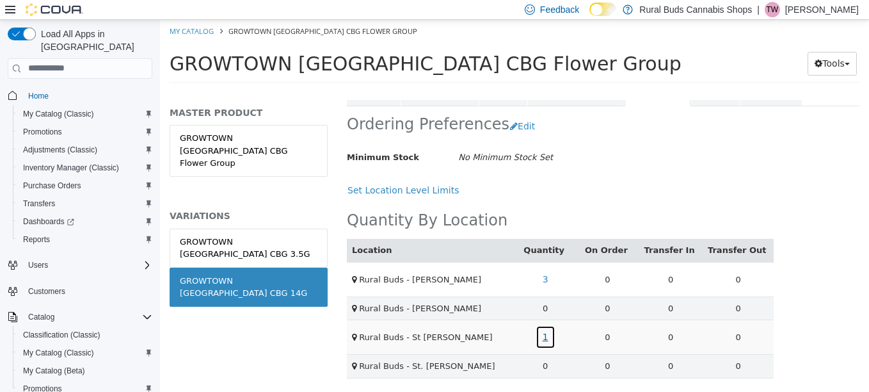
click at [550, 337] on link "1" at bounding box center [546, 336] width 20 height 24
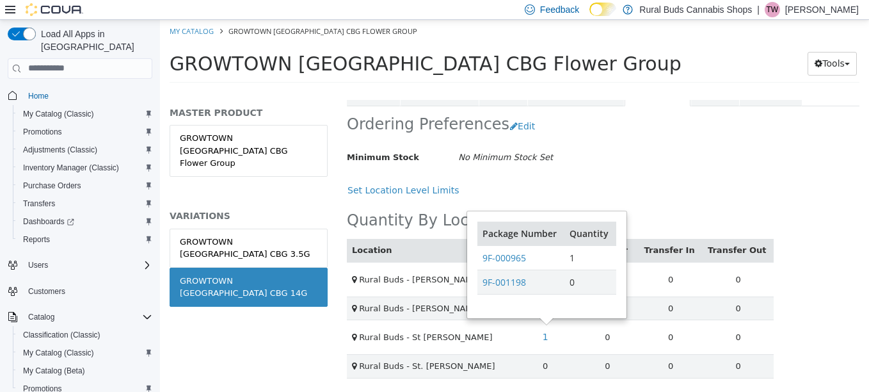
drag, startPoint x: 693, startPoint y: 182, endPoint x: 630, endPoint y: 212, distance: 69.3
click at [693, 182] on div "Set Location Level Limits" at bounding box center [560, 190] width 427 height 24
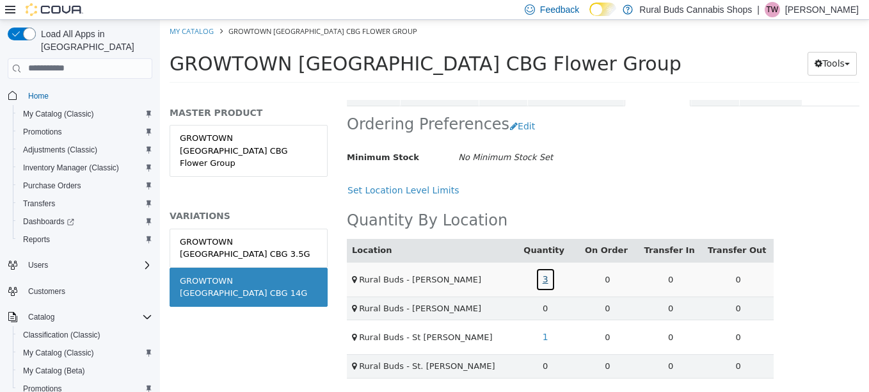
click at [550, 275] on link "3" at bounding box center [546, 279] width 20 height 24
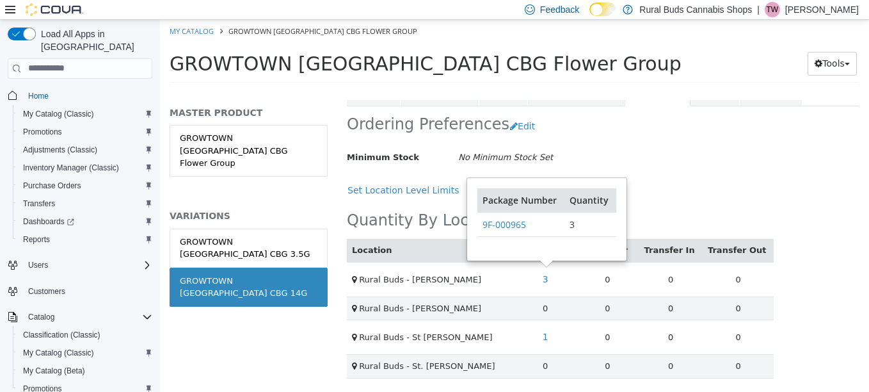
click at [678, 149] on div "Minimum Stock No Minimum Stock Set" at bounding box center [560, 157] width 446 height 22
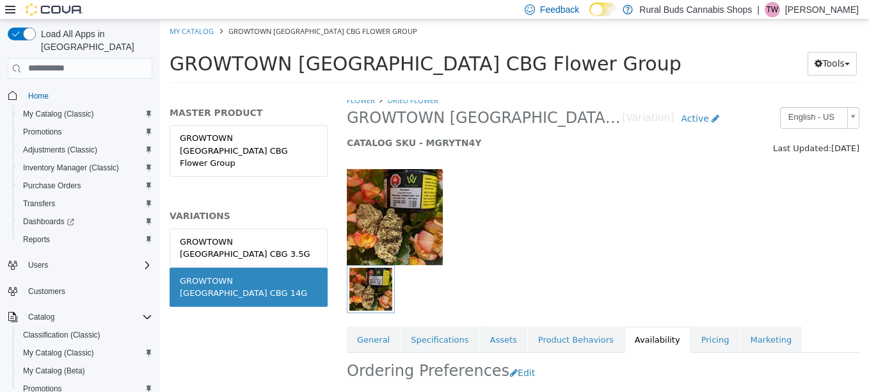
scroll to position [0, 0]
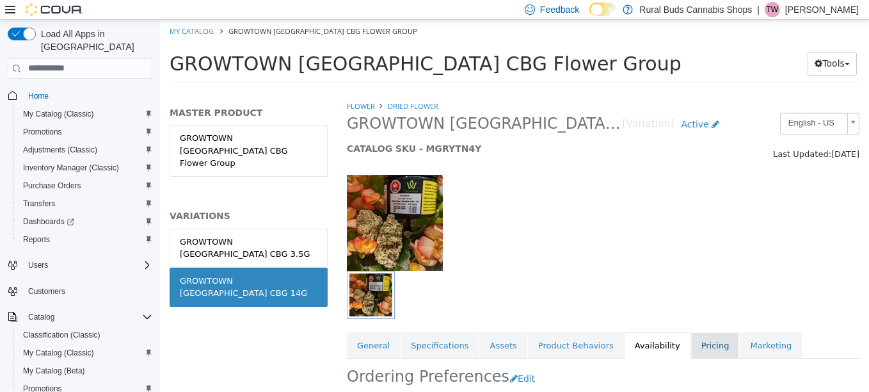
click at [691, 340] on link "Pricing" at bounding box center [715, 345] width 49 height 27
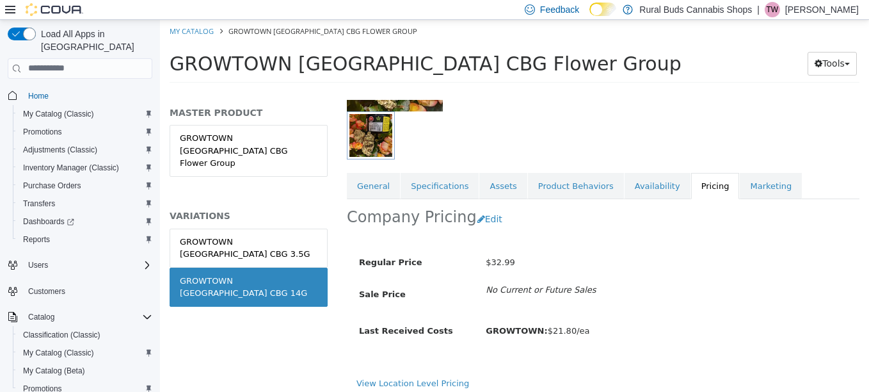
scroll to position [167, 0]
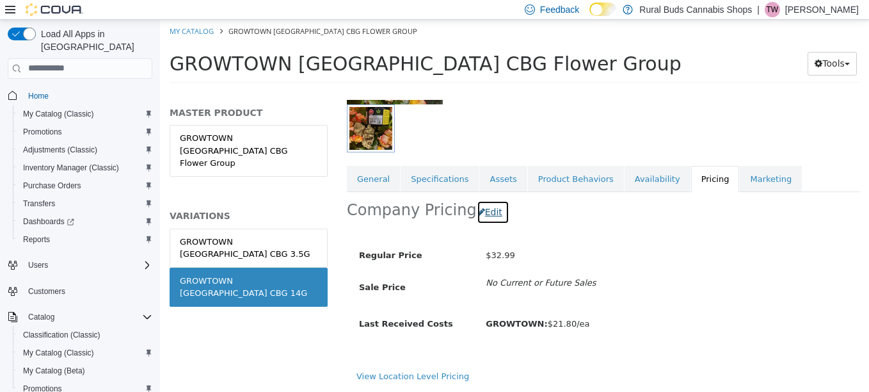
click at [488, 217] on button "Edit" at bounding box center [493, 212] width 33 height 24
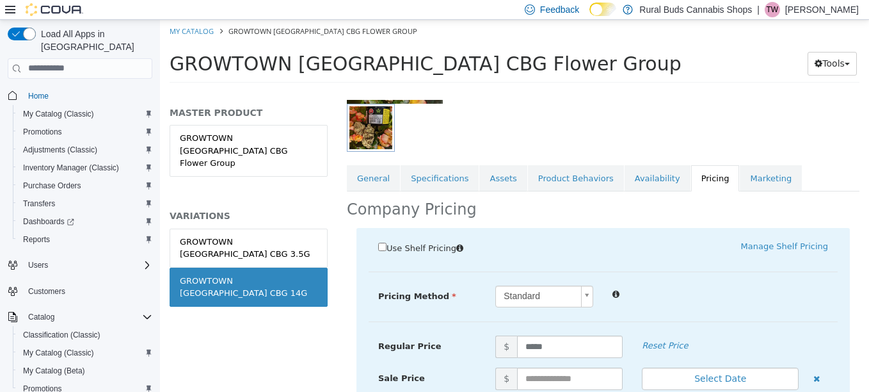
scroll to position [295, 0]
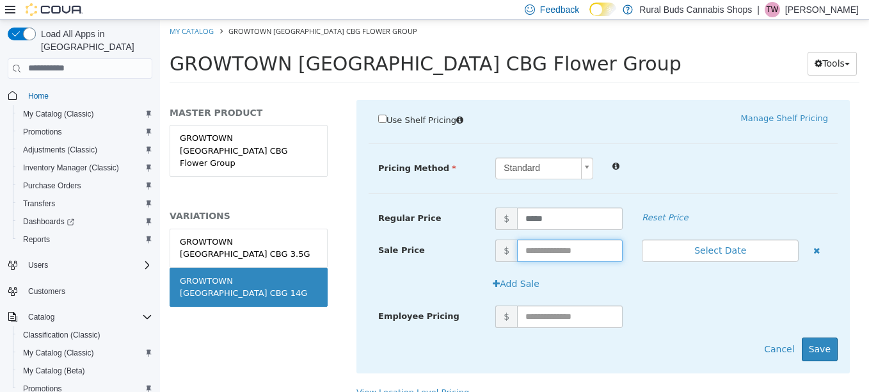
click at [552, 248] on input "text" at bounding box center [570, 250] width 106 height 22
type input "*****"
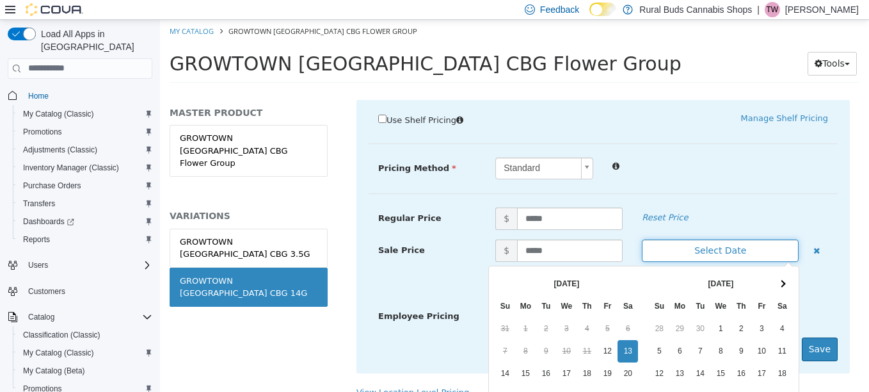
click at [708, 249] on button "Select Date" at bounding box center [720, 250] width 157 height 22
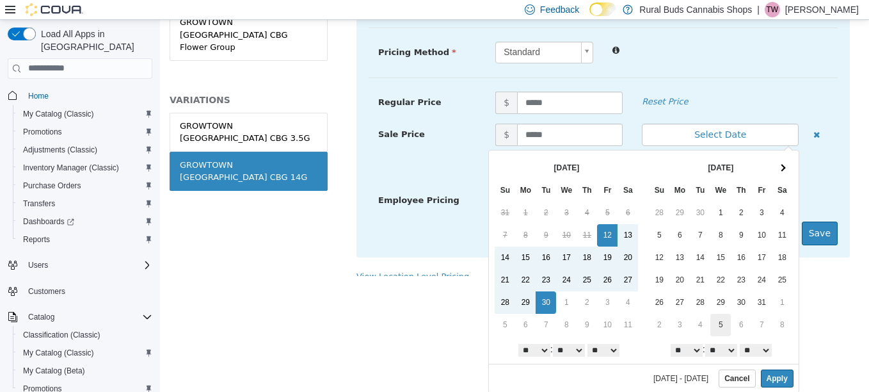
scroll to position [117, 0]
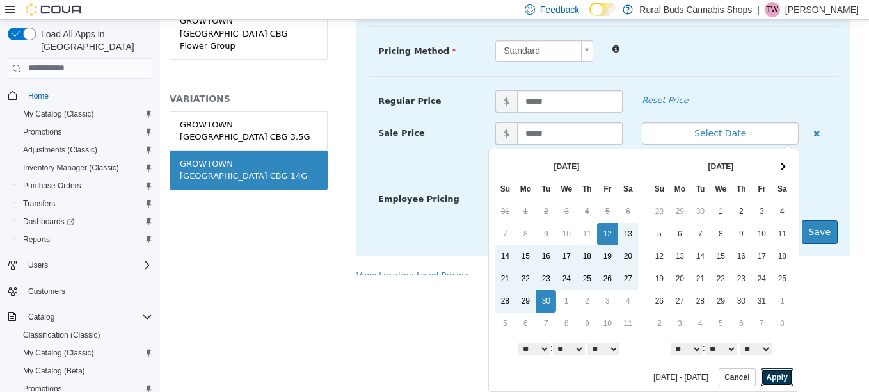
click at [774, 376] on button "Apply" at bounding box center [777, 376] width 33 height 18
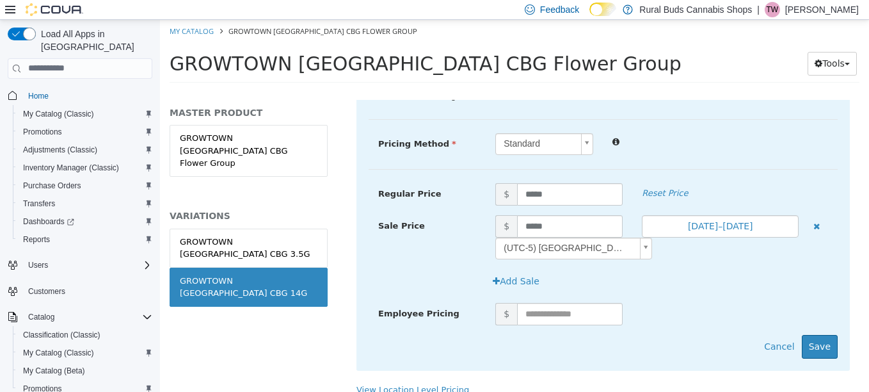
scroll to position [333, 0]
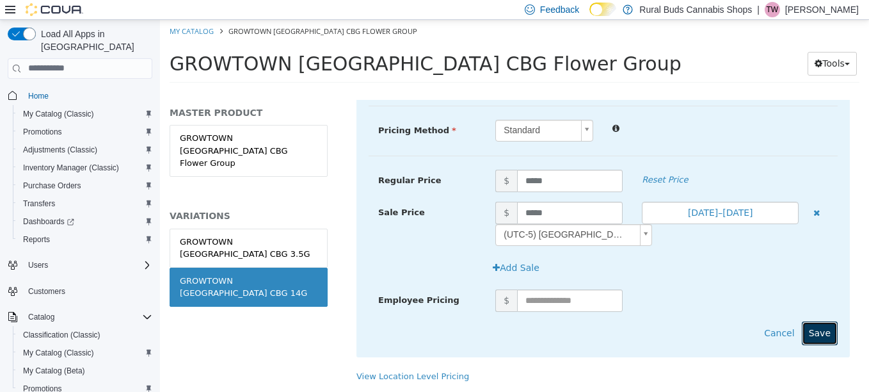
click at [821, 336] on button "Save" at bounding box center [820, 333] width 36 height 24
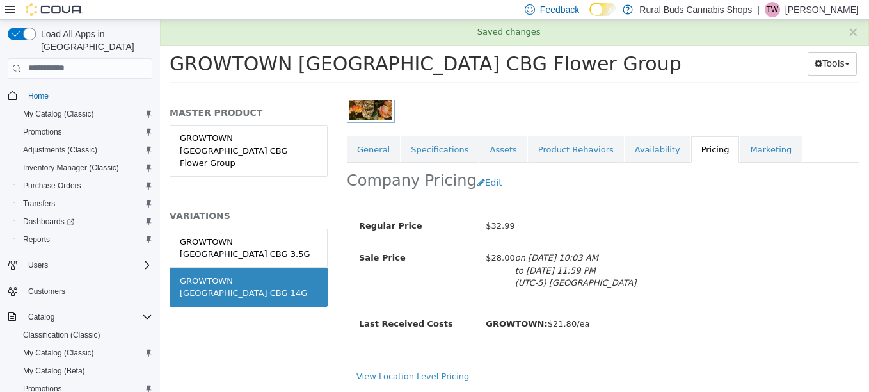
scroll to position [196, 0]
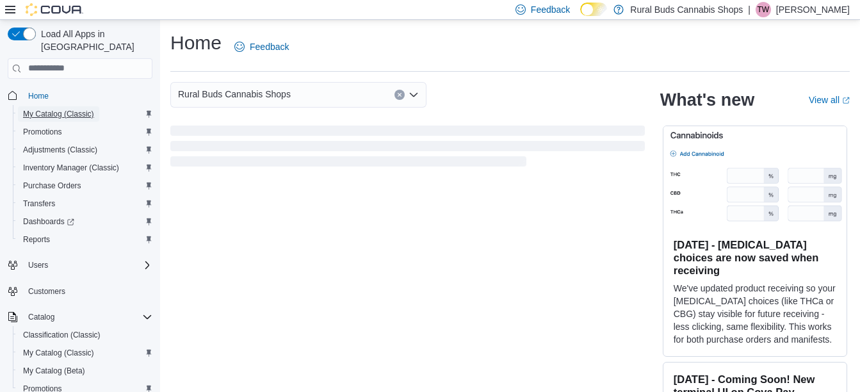
click at [76, 109] on span "My Catalog (Classic)" at bounding box center [58, 114] width 71 height 10
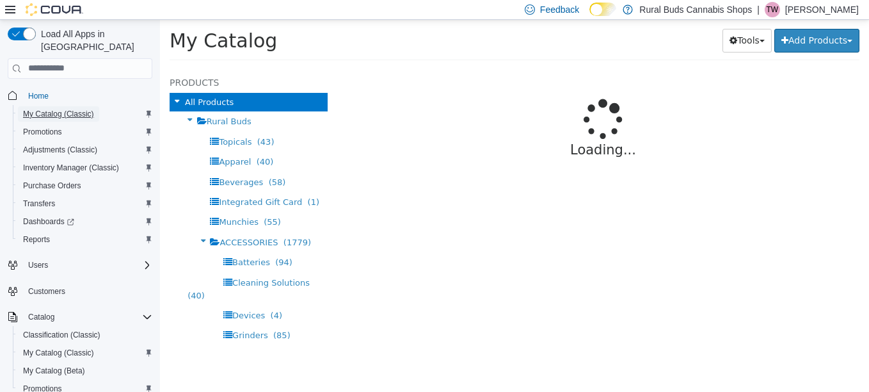
select select "**********"
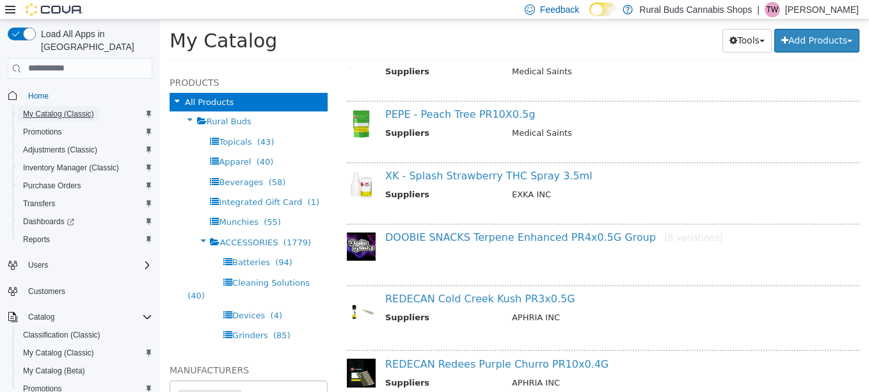
scroll to position [896, 0]
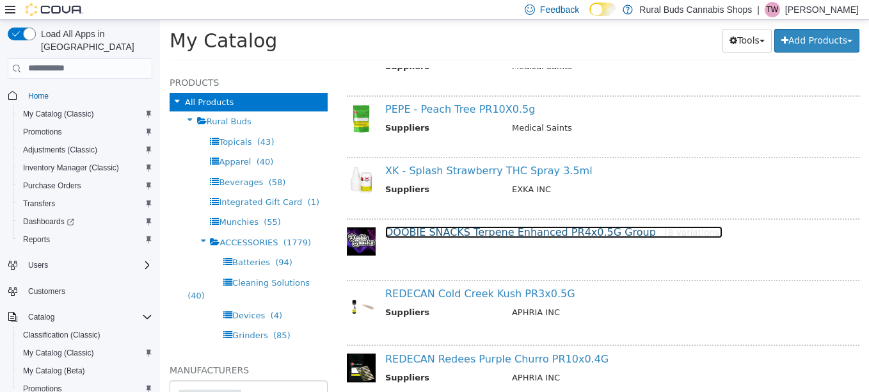
click at [581, 231] on link "DOOBIE SNACKS Terpene Enhanced PR4x0.5G Group [8 variations]" at bounding box center [553, 231] width 337 height 12
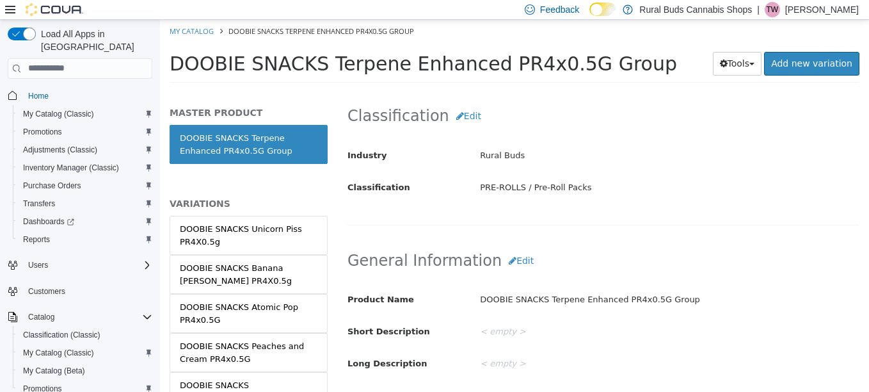
scroll to position [128, 0]
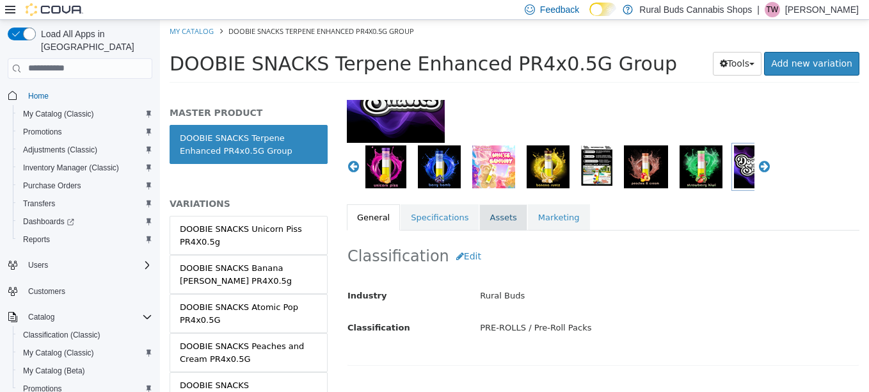
click at [497, 222] on link "Assets" at bounding box center [502, 217] width 47 height 27
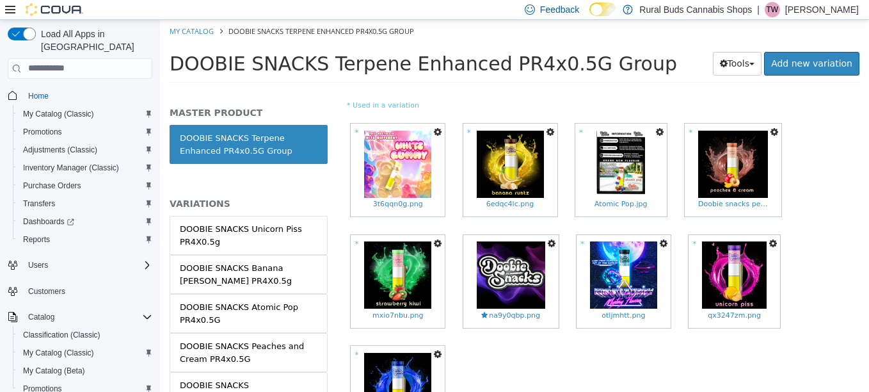
scroll to position [384, 0]
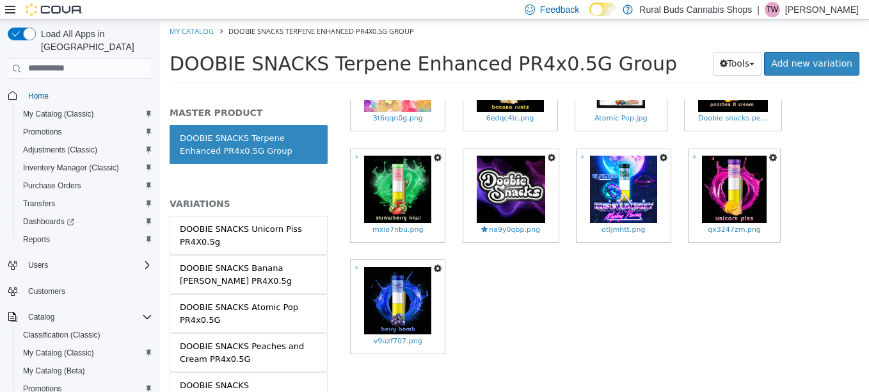
click at [436, 268] on icon "button" at bounding box center [438, 267] width 8 height 9
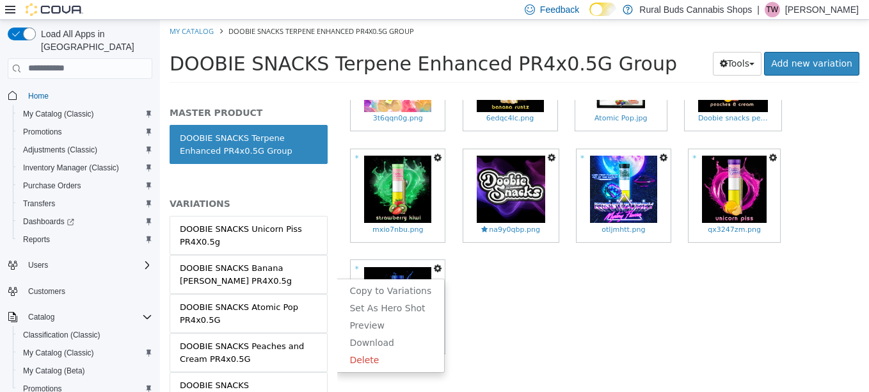
click at [502, 319] on div "* Copy to Variations Set As Hero Shot Preview Download Delete 3t6qqn0g.png * Co…" at bounding box center [603, 199] width 513 height 333
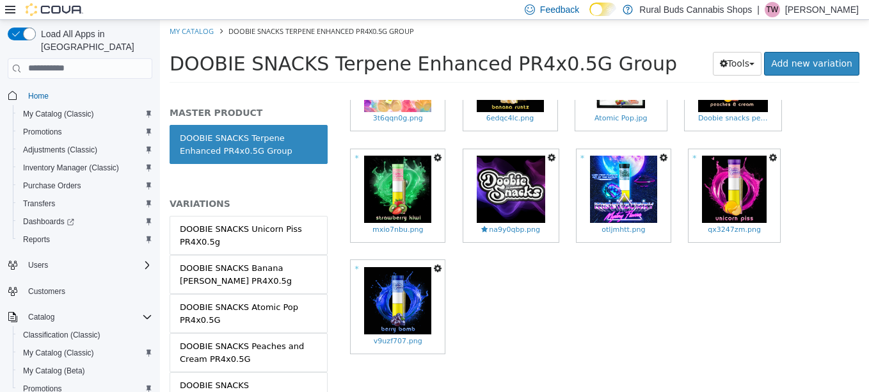
click at [440, 268] on icon "button" at bounding box center [438, 267] width 8 height 9
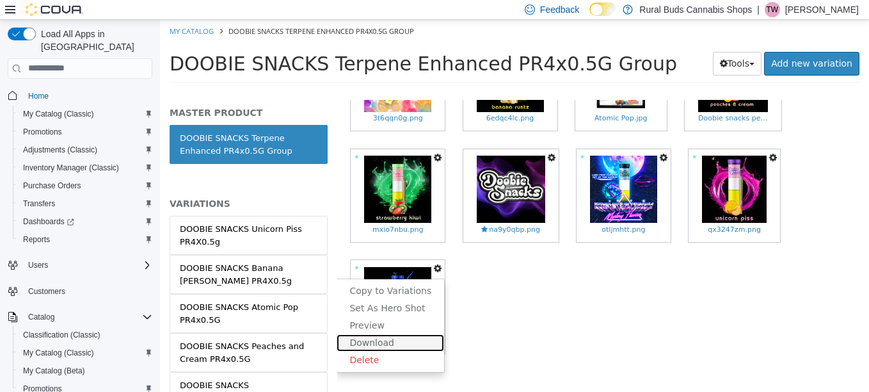
click at [382, 340] on link "Download" at bounding box center [391, 341] width 108 height 17
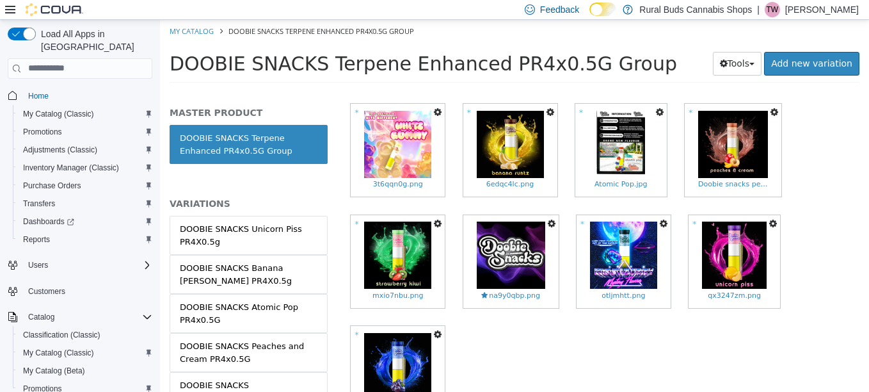
scroll to position [256, 0]
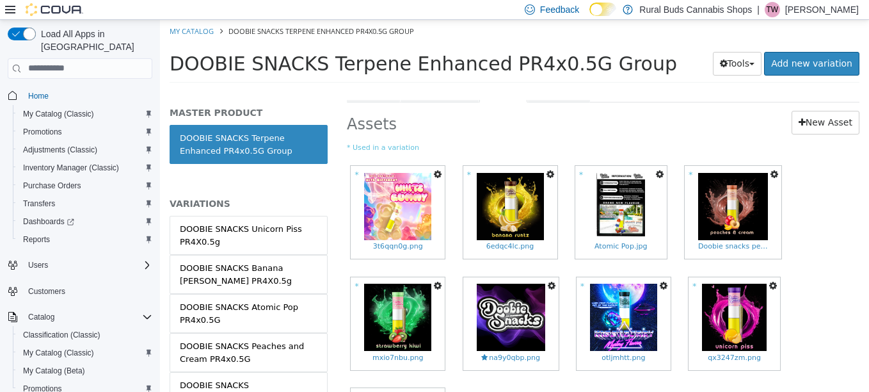
click at [438, 172] on icon "button" at bounding box center [438, 173] width 8 height 9
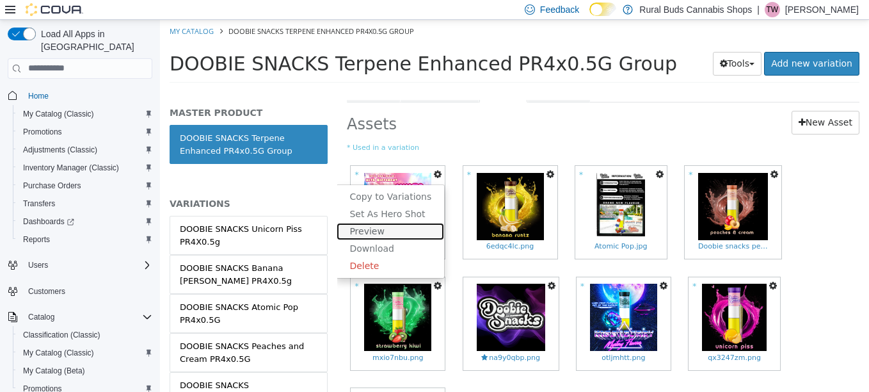
click at [377, 236] on link "Preview" at bounding box center [391, 230] width 108 height 17
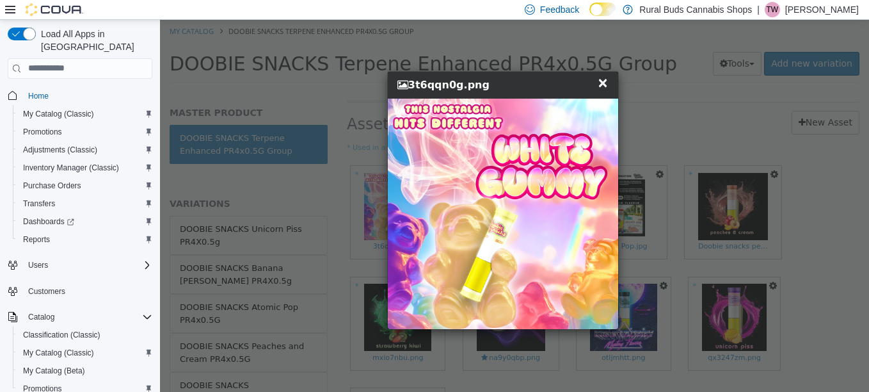
click at [607, 85] on span "×" at bounding box center [603, 81] width 12 height 15
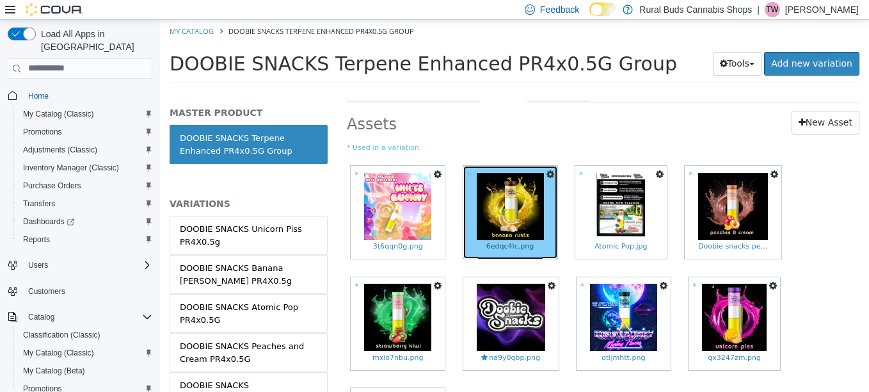
click at [504, 206] on img at bounding box center [510, 205] width 67 height 67
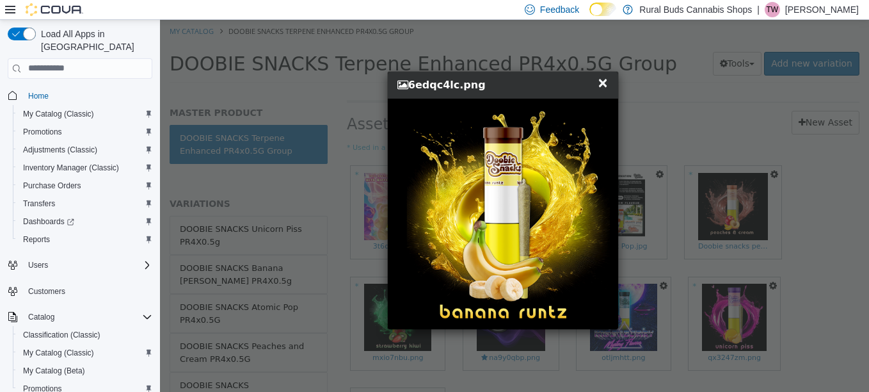
click at [744, 128] on div "× Close 6edqc4lc.png" at bounding box center [504, 199] width 688 height 361
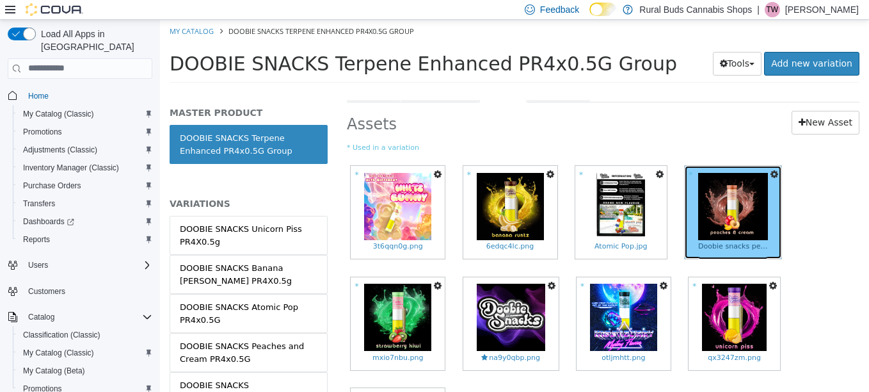
click at [718, 218] on img at bounding box center [733, 205] width 70 height 67
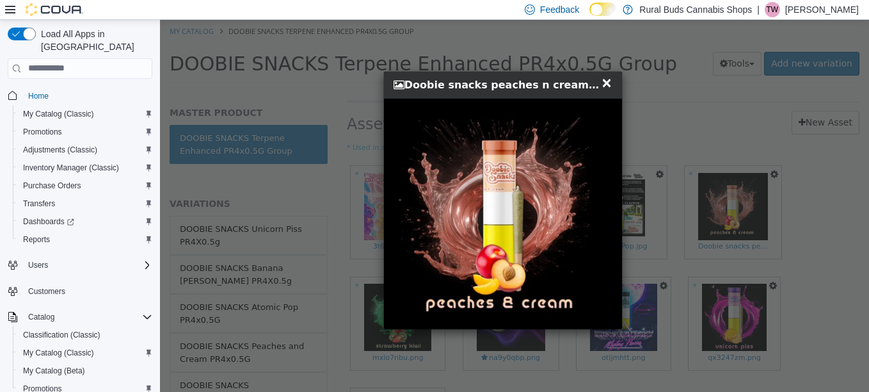
click at [637, 150] on div "× Close Doobie snacks peaches n cream.jpg" at bounding box center [504, 199] width 688 height 361
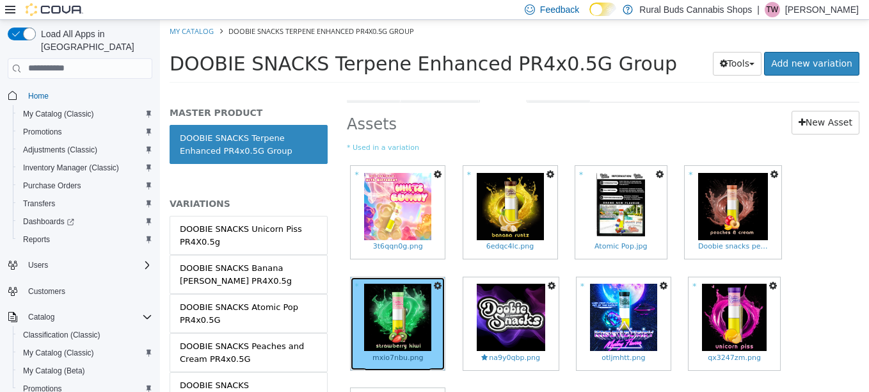
click at [401, 312] on img at bounding box center [397, 316] width 67 height 67
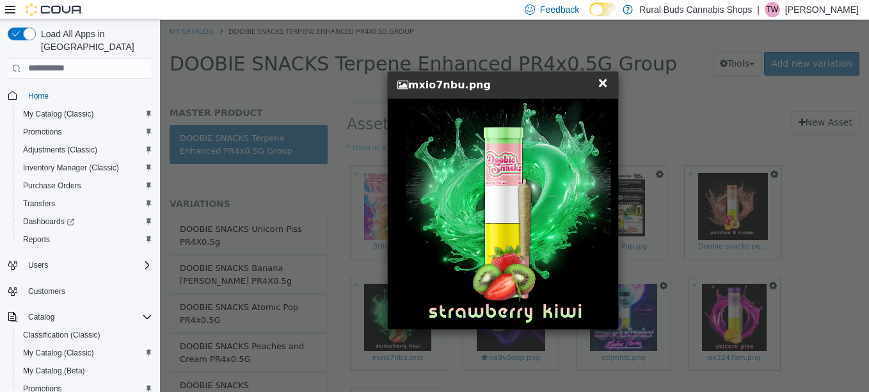
click at [685, 125] on div "× Close mxio7nbu.png" at bounding box center [504, 199] width 688 height 361
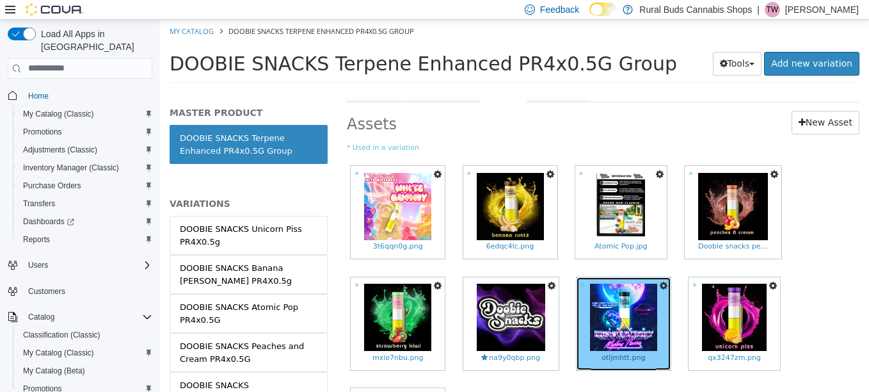
click at [597, 308] on img at bounding box center [623, 316] width 67 height 67
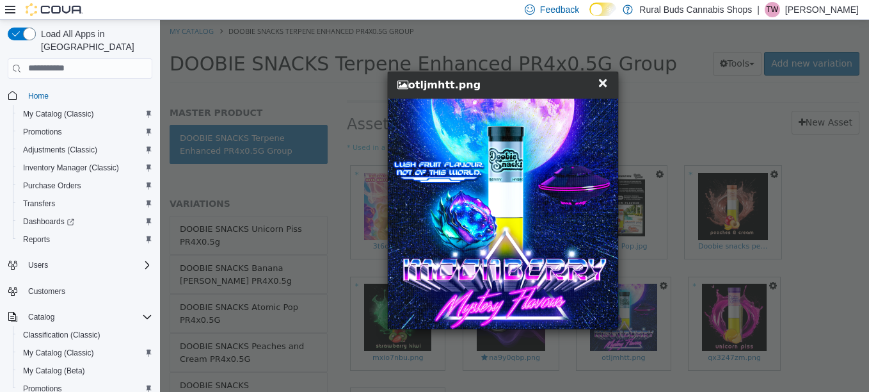
click at [842, 159] on div "× Close otljmhtt.png" at bounding box center [504, 199] width 688 height 361
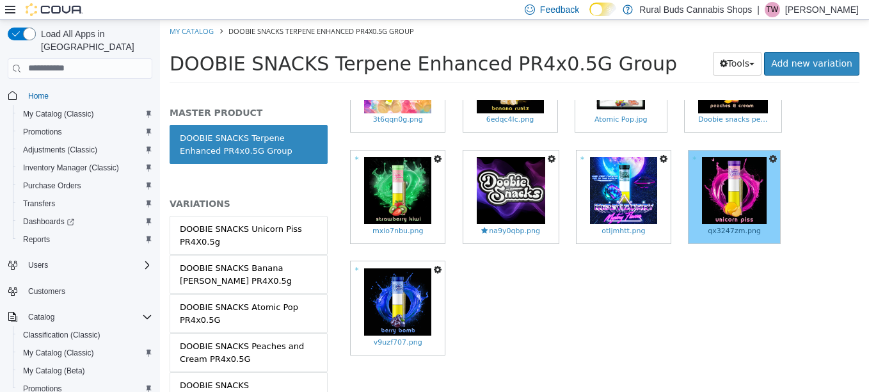
scroll to position [384, 0]
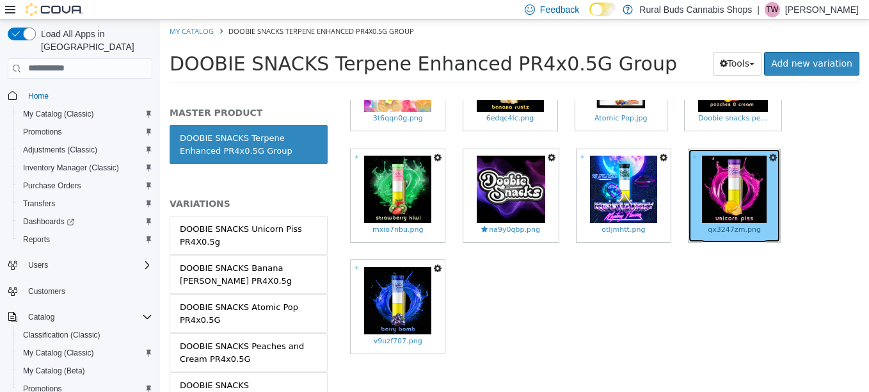
click at [723, 186] on img at bounding box center [734, 188] width 65 height 67
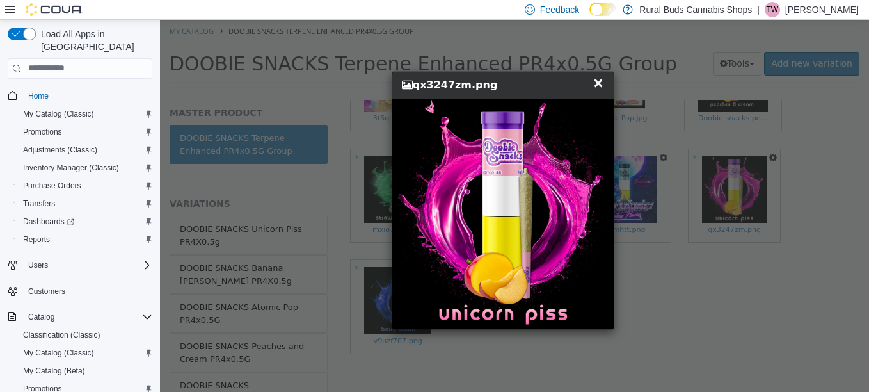
click at [808, 166] on div "× Close qx3247zm.png" at bounding box center [504, 199] width 688 height 361
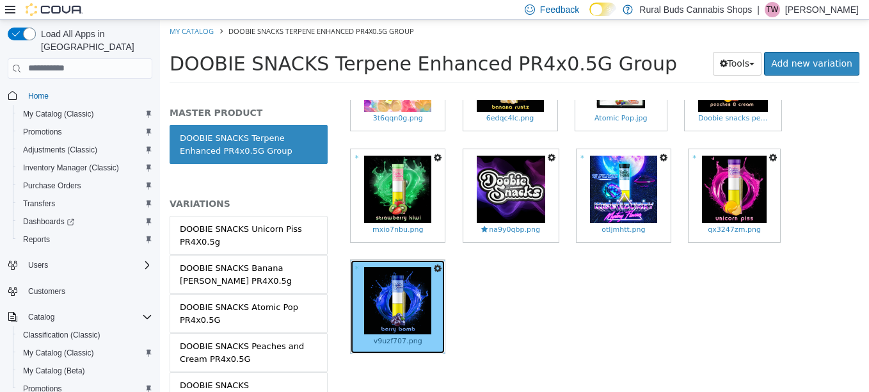
click at [380, 301] on img at bounding box center [397, 299] width 67 height 67
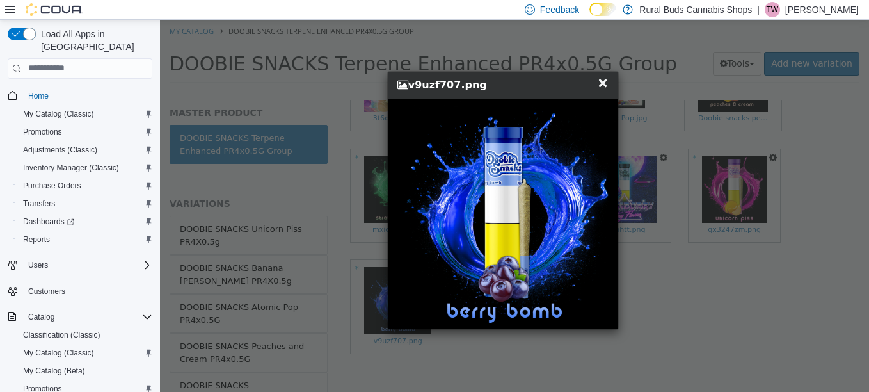
click at [774, 323] on div "× Close v9uzf707.png" at bounding box center [504, 199] width 688 height 361
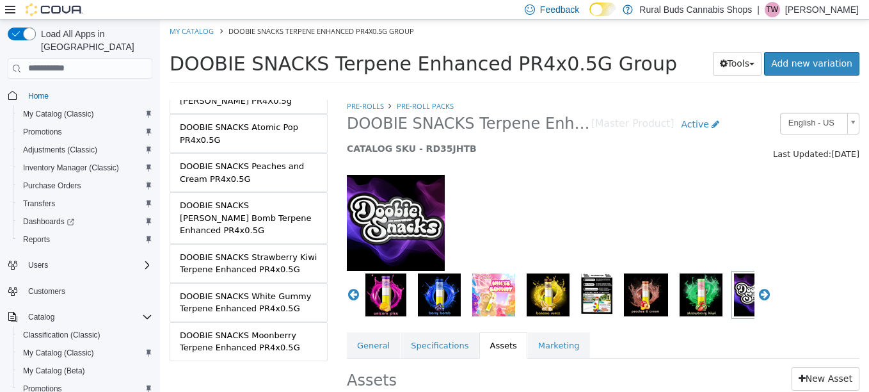
scroll to position [320, 0]
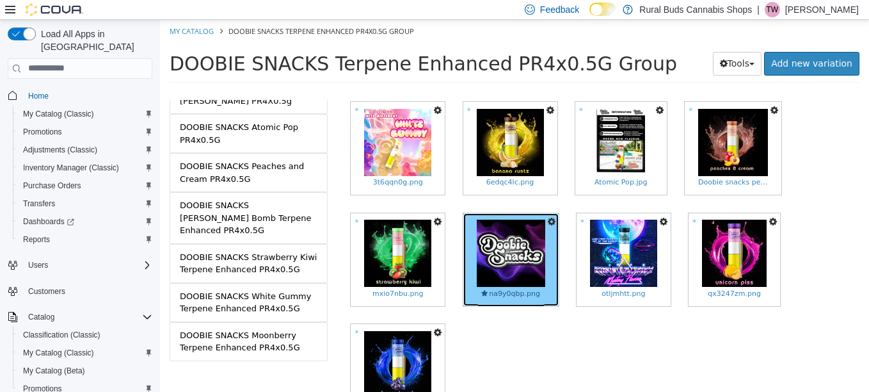
click at [514, 259] on img at bounding box center [511, 252] width 68 height 67
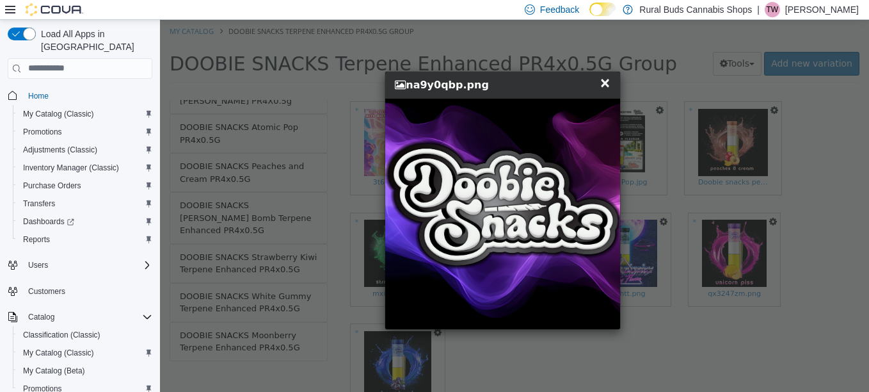
click at [609, 81] on span "×" at bounding box center [606, 81] width 12 height 15
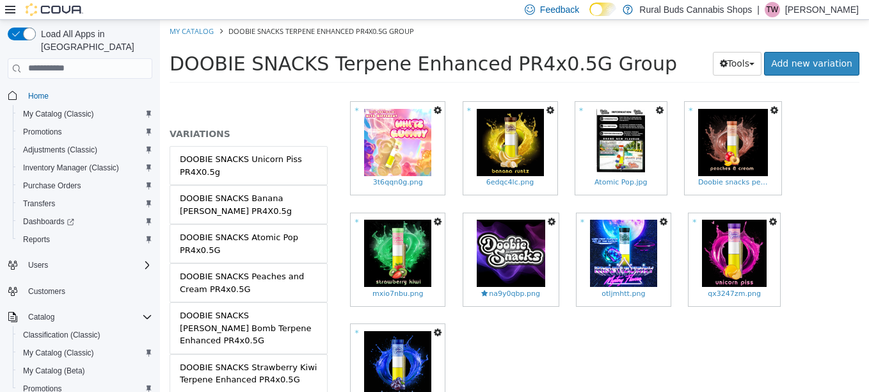
scroll to position [0, 0]
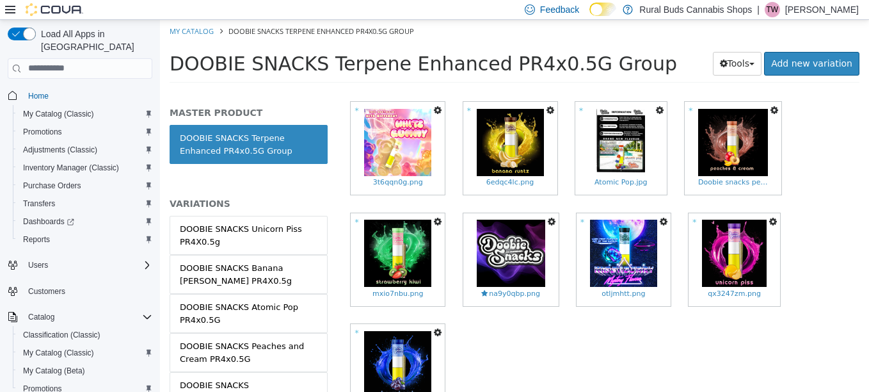
click at [282, 147] on link "DOOBIE SNACKS Terpene Enhanced PR4x0.5G Group" at bounding box center [249, 143] width 158 height 39
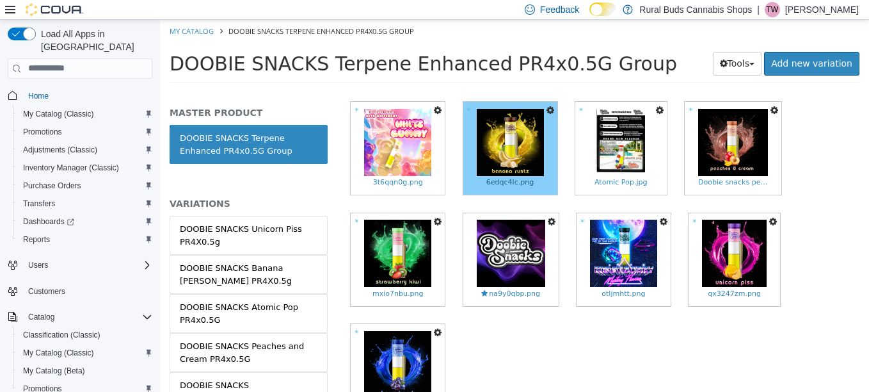
scroll to position [64, 0]
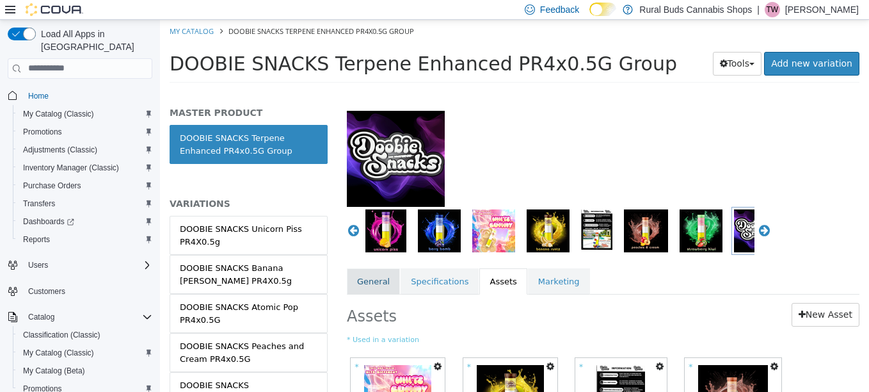
click at [378, 273] on link "General" at bounding box center [373, 281] width 53 height 27
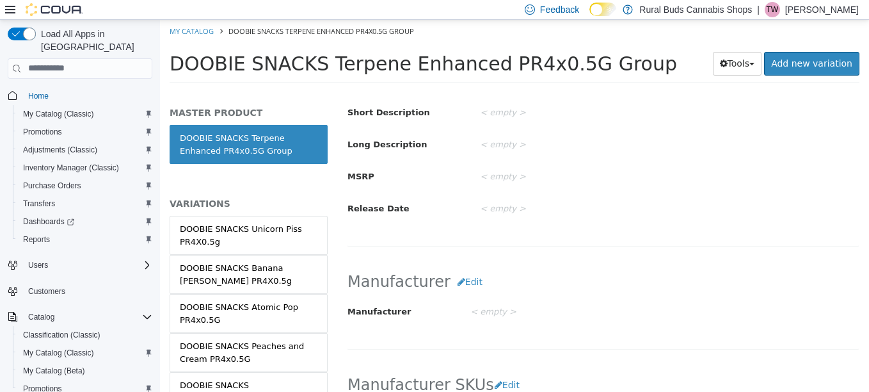
scroll to position [466, 0]
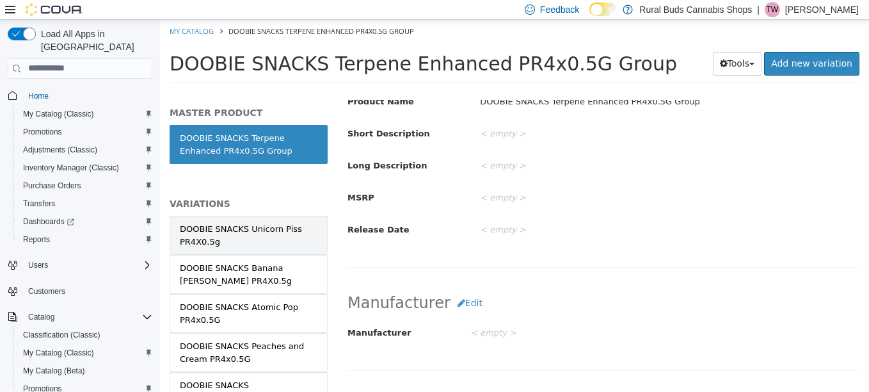
click at [226, 234] on div "DOOBIE SNACKS Unicorn Piss PR4X0.5g" at bounding box center [249, 234] width 138 height 25
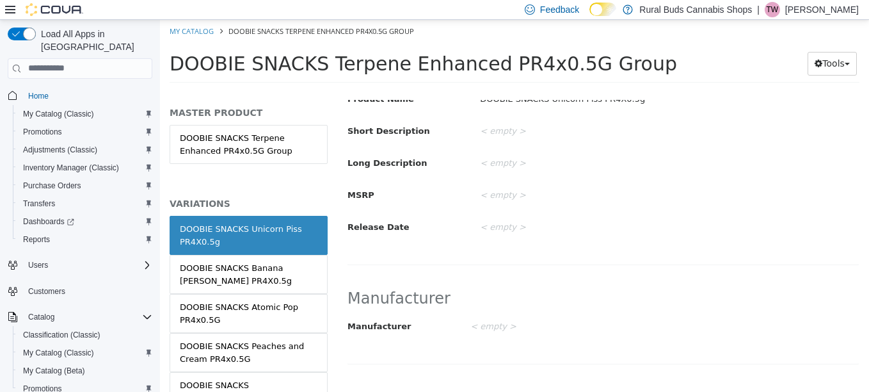
scroll to position [401, 0]
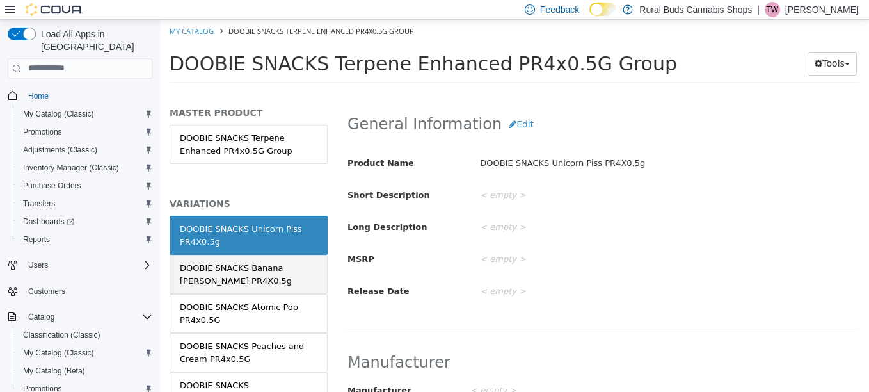
click at [269, 281] on div "DOOBIE SNACKS Banana Runtz PR4X0.5g" at bounding box center [249, 273] width 138 height 25
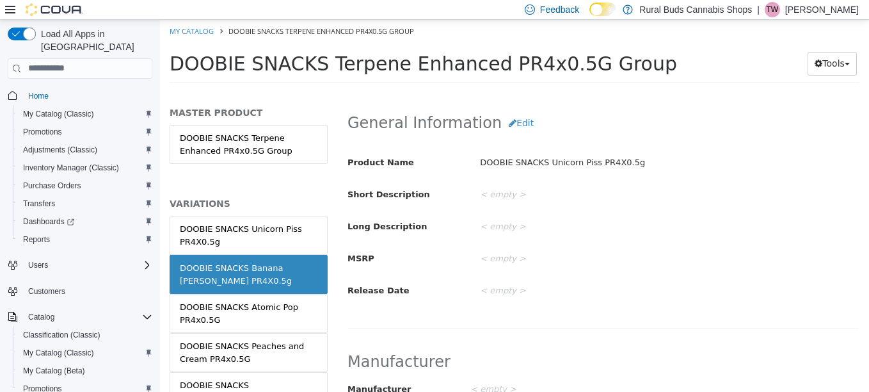
scroll to position [399, 0]
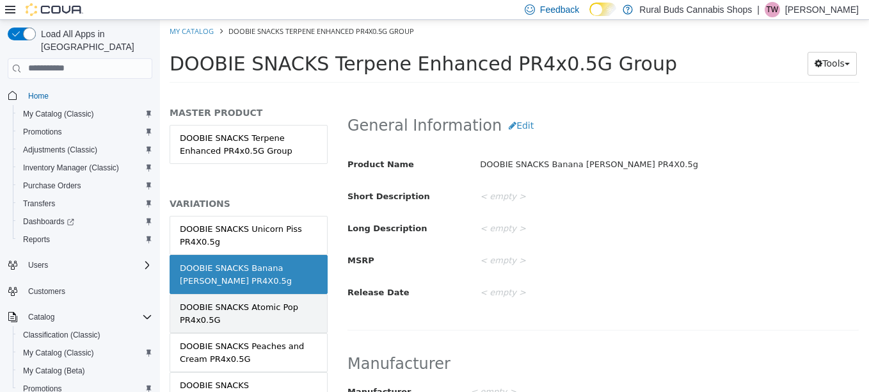
click at [260, 306] on div "DOOBIE SNACKS Atomic Pop PR4x0.5G" at bounding box center [249, 312] width 138 height 25
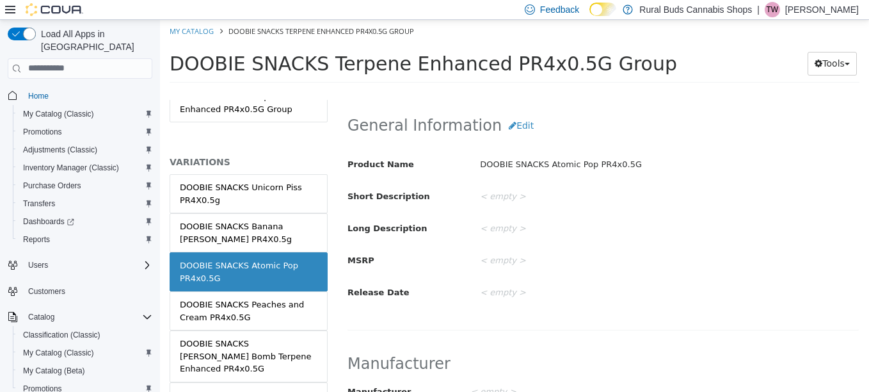
scroll to position [64, 0]
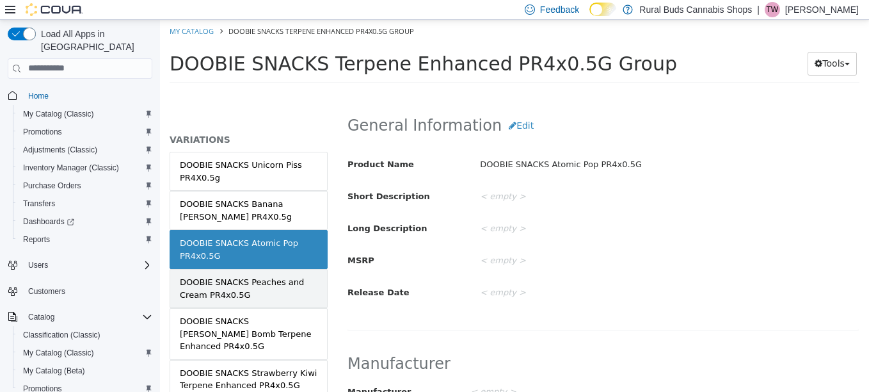
click at [257, 284] on div "DOOBIE SNACKS Peaches and Cream PR4x0.5G" at bounding box center [249, 287] width 138 height 25
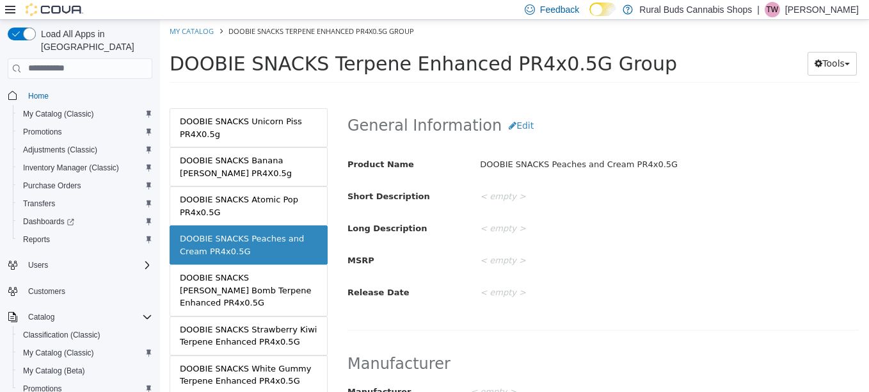
scroll to position [128, 0]
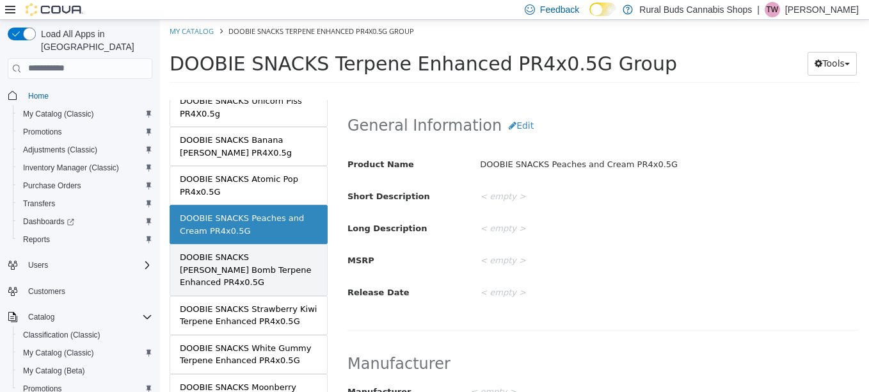
click at [257, 256] on div "DOOBIE SNACKS Berry Bomb Terpene Enhanced PR4x0.5G" at bounding box center [249, 269] width 138 height 38
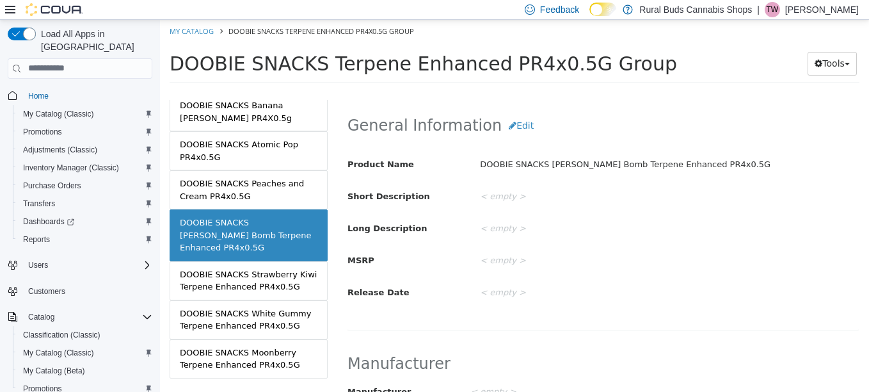
scroll to position [180, 0]
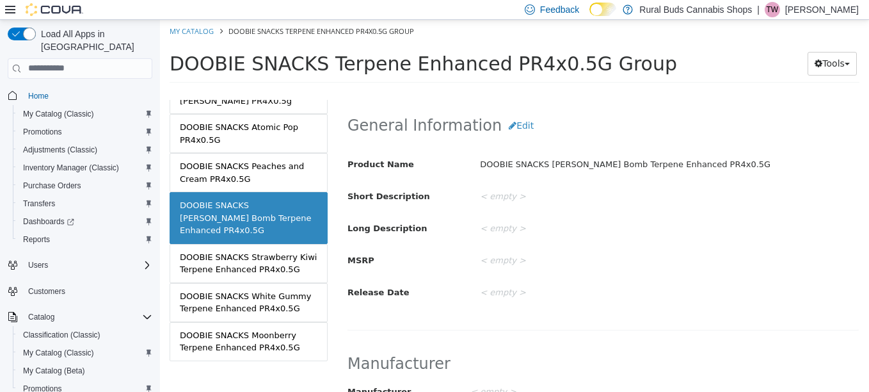
click at [257, 256] on div "DOOBIE SNACKS Strawberry Kiwi Terpene Enhanced PR4x0.5G" at bounding box center [249, 262] width 138 height 25
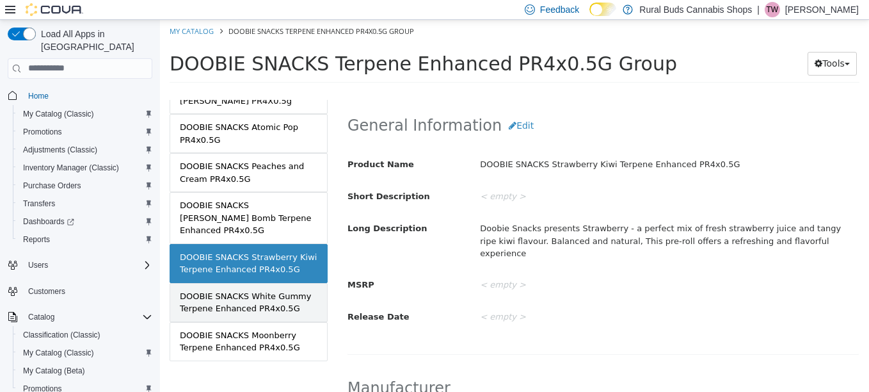
click at [254, 289] on div "DOOBIE SNACKS White Gummy Terpene Enhanced PR4x0.5G" at bounding box center [249, 301] width 138 height 25
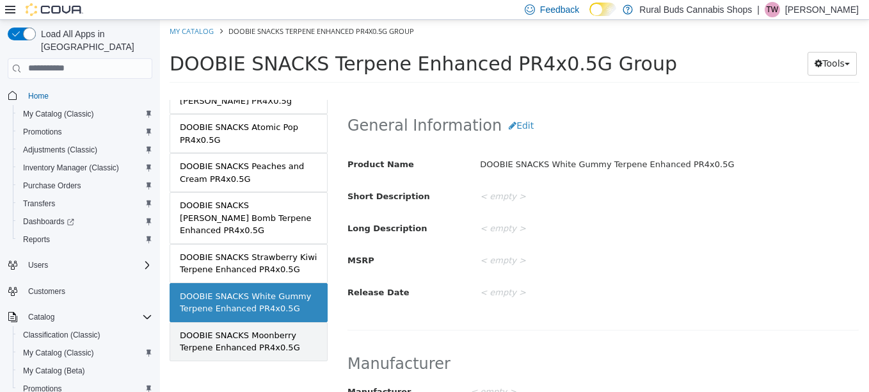
click at [234, 333] on div "DOOBIE SNACKS Moonberry Terpene Enhanced PR4x0.5G" at bounding box center [249, 340] width 138 height 25
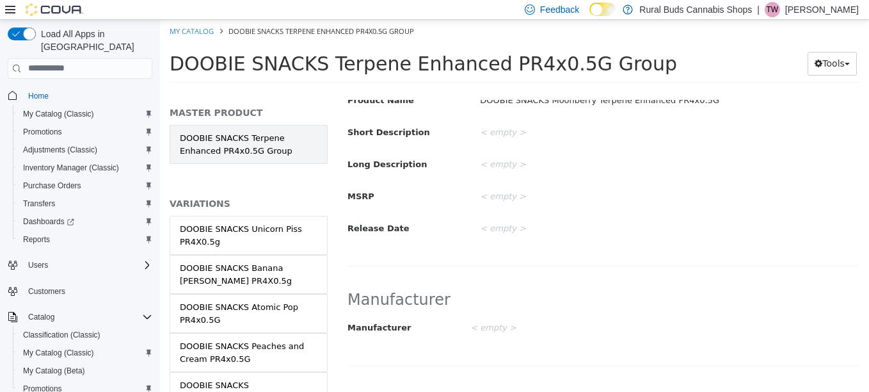
click at [232, 144] on link "DOOBIE SNACKS Terpene Enhanced PR4x0.5G Group" at bounding box center [249, 143] width 158 height 39
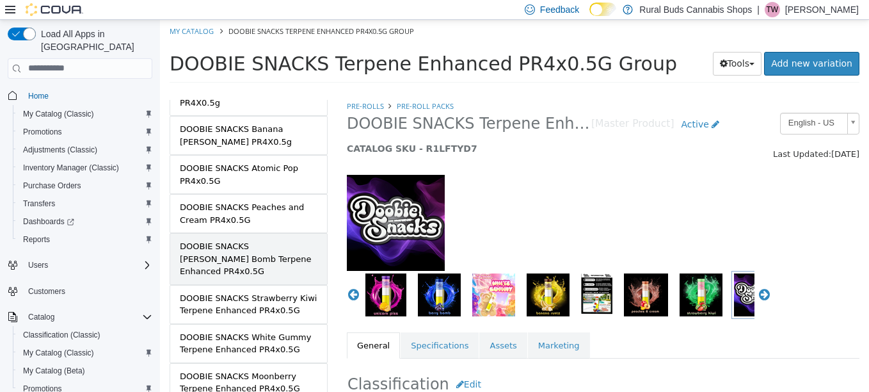
scroll to position [116, 0]
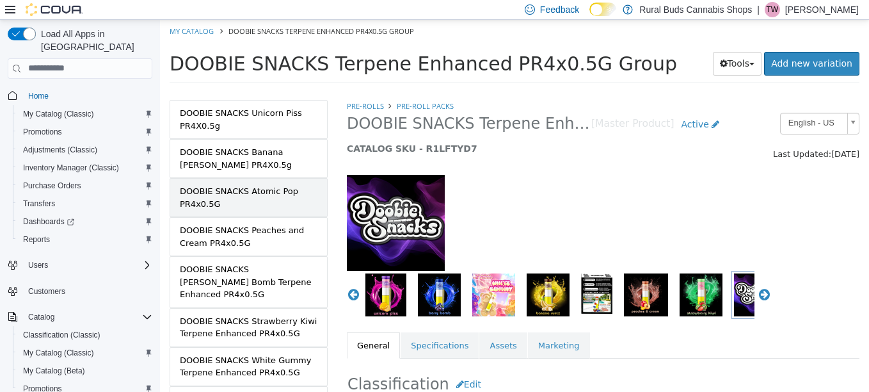
click at [269, 203] on div "DOOBIE SNACKS Atomic Pop PR4x0.5G" at bounding box center [249, 196] width 138 height 25
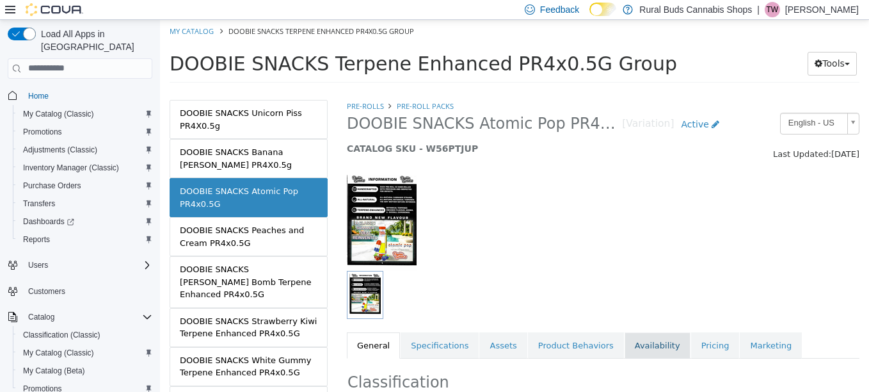
click at [625, 354] on link "Availability" at bounding box center [658, 345] width 66 height 27
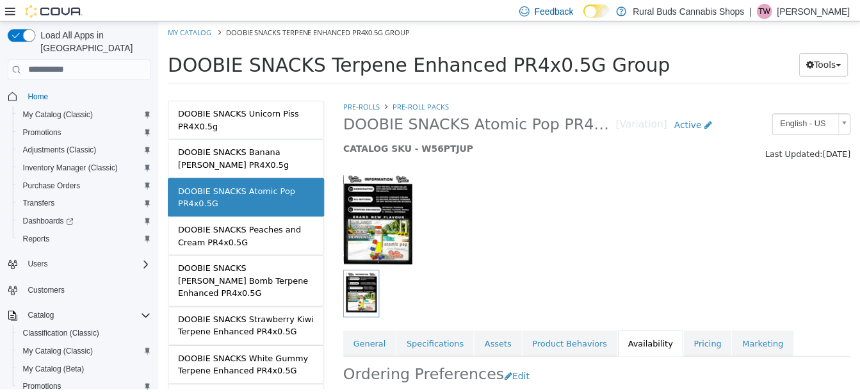
scroll to position [251, 0]
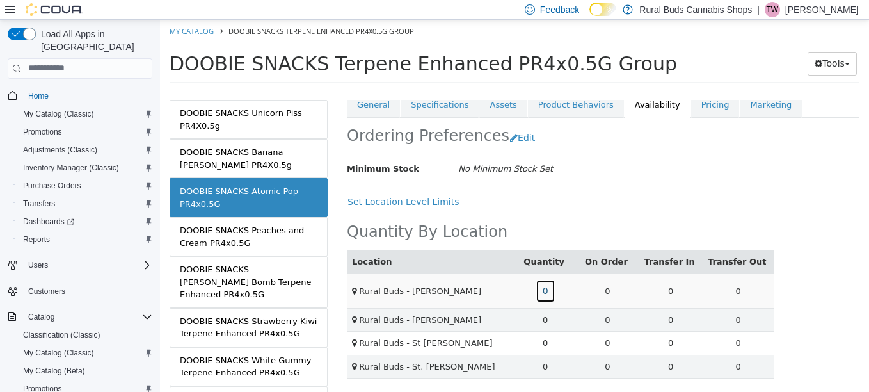
click at [545, 280] on link "0" at bounding box center [546, 290] width 20 height 24
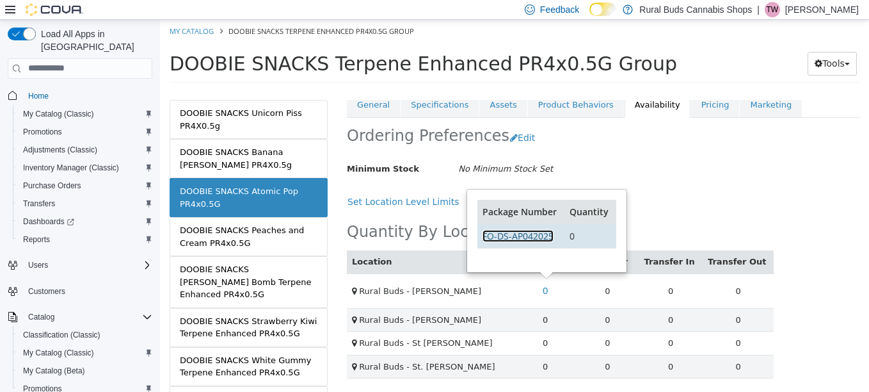
click at [529, 229] on link "FO-DS-AP042025" at bounding box center [518, 235] width 71 height 12
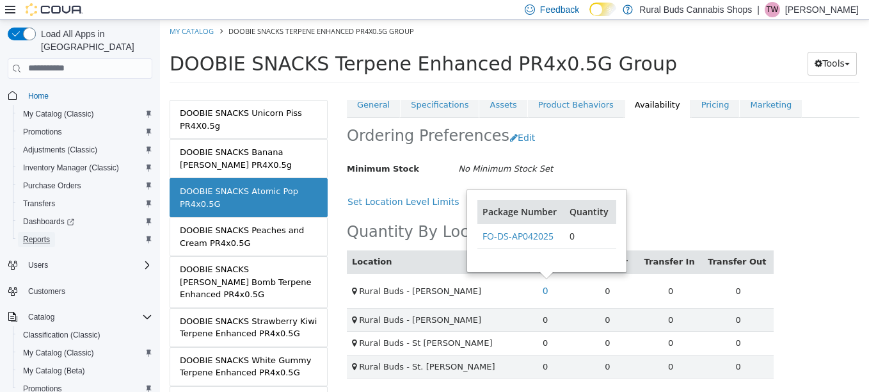
click at [45, 234] on span "Reports" at bounding box center [36, 239] width 27 height 10
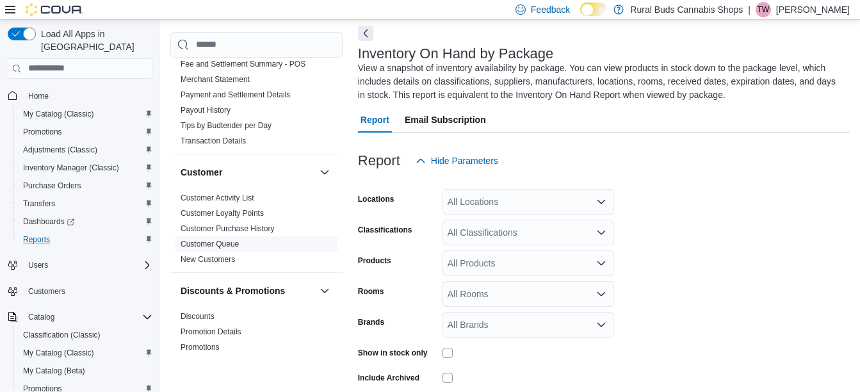
scroll to position [512, 0]
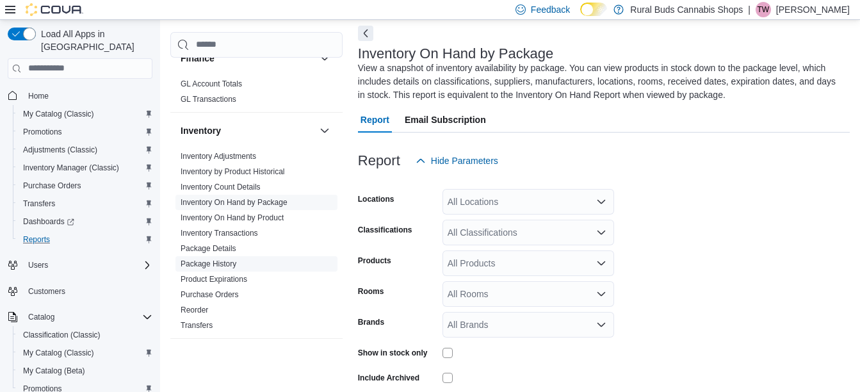
click at [223, 259] on link "Package History" at bounding box center [208, 263] width 56 height 9
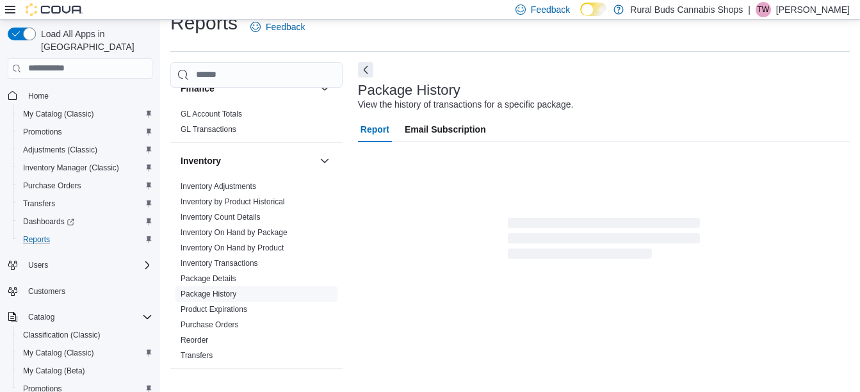
scroll to position [20, 0]
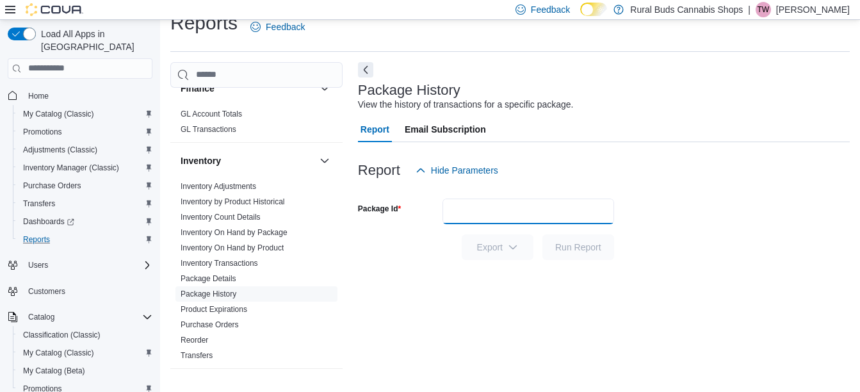
click at [486, 211] on input "Package Id" at bounding box center [528, 211] width 172 height 26
paste input "**********"
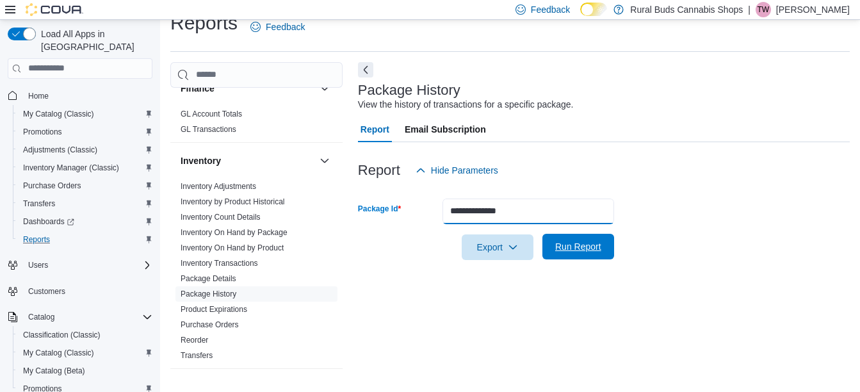
type input "**********"
click at [593, 250] on span "Run Report" at bounding box center [578, 246] width 46 height 13
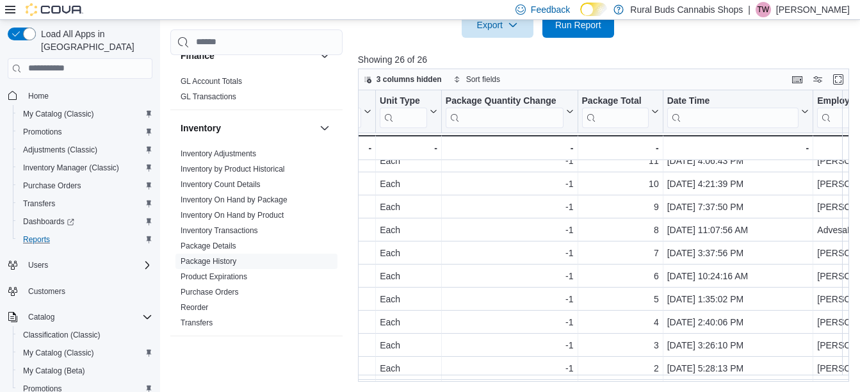
scroll to position [383, 713]
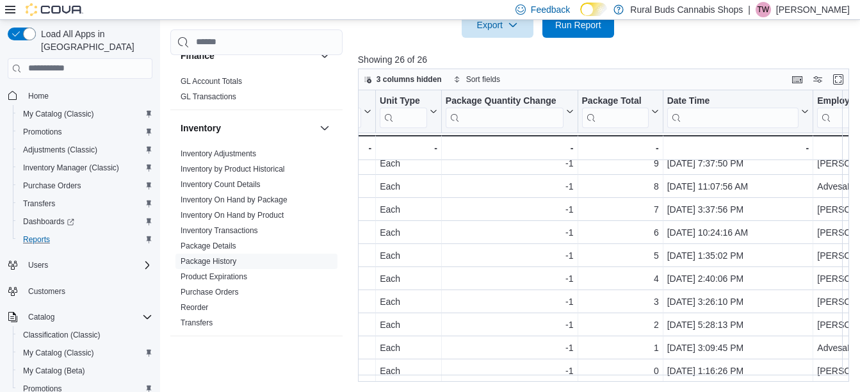
click at [668, 55] on p "Showing 26 of 26" at bounding box center [606, 59] width 496 height 13
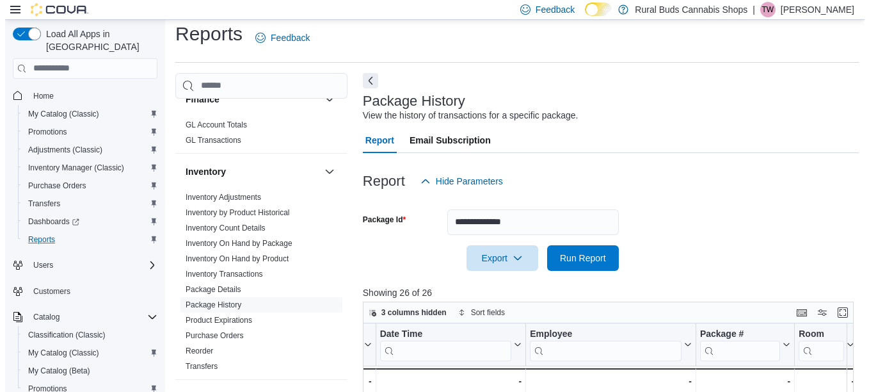
scroll to position [0, 0]
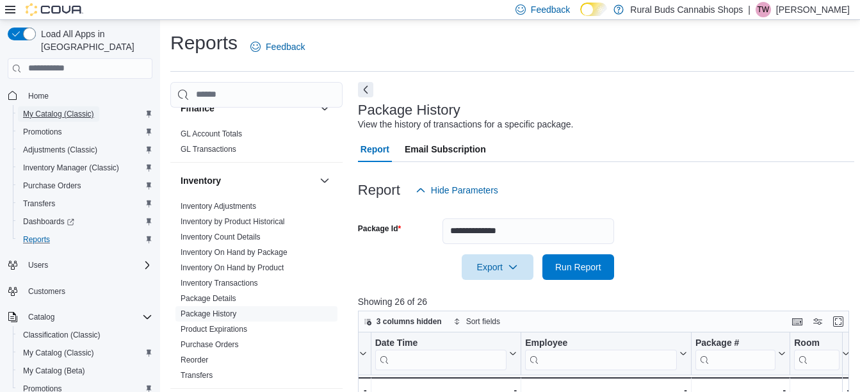
click at [61, 109] on span "My Catalog (Classic)" at bounding box center [58, 114] width 71 height 10
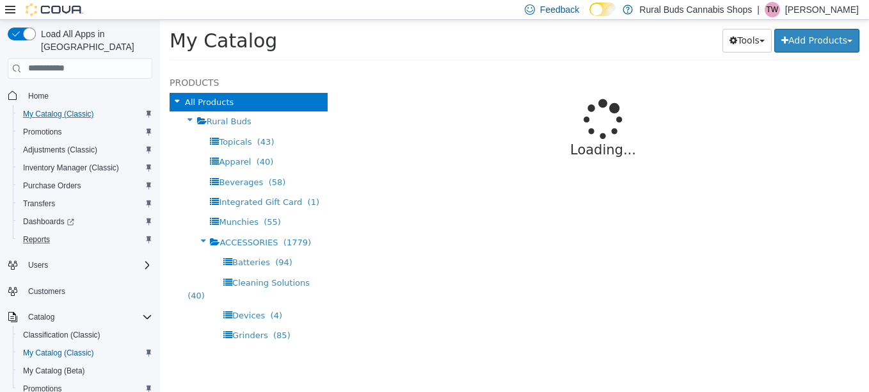
select select "**********"
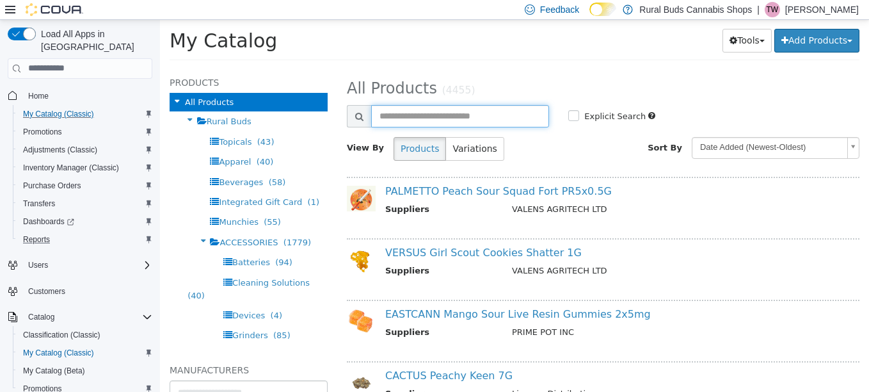
click at [520, 118] on input "text" at bounding box center [460, 115] width 178 height 22
type input "**********"
select select "**********"
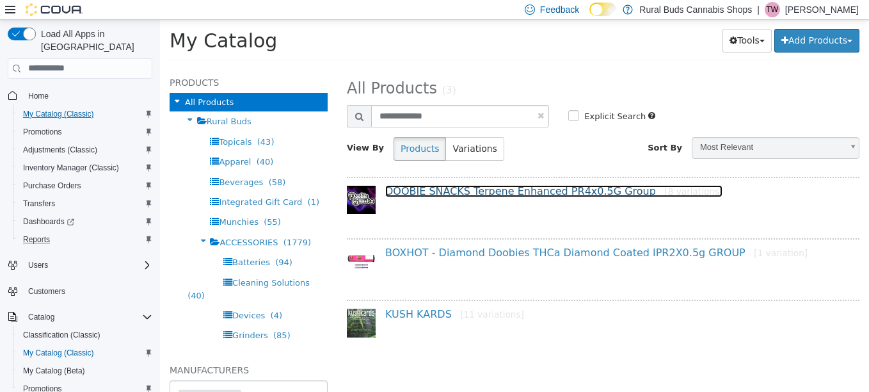
click at [492, 193] on link "DOOBIE SNACKS Terpene Enhanced PR4x0.5G Group [8 variations]" at bounding box center [553, 190] width 337 height 12
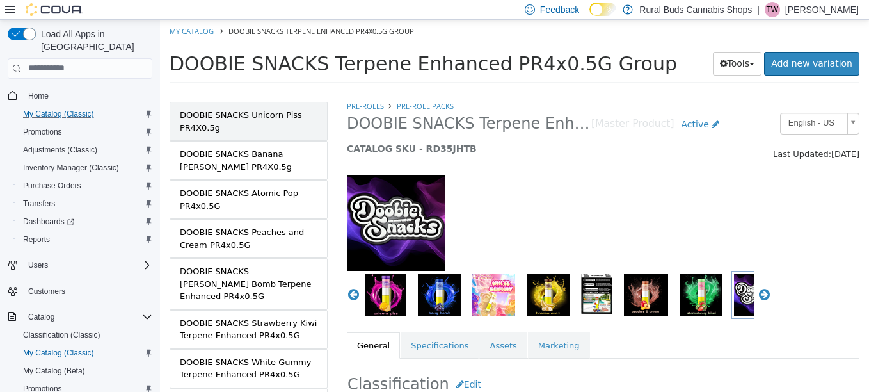
scroll to position [128, 0]
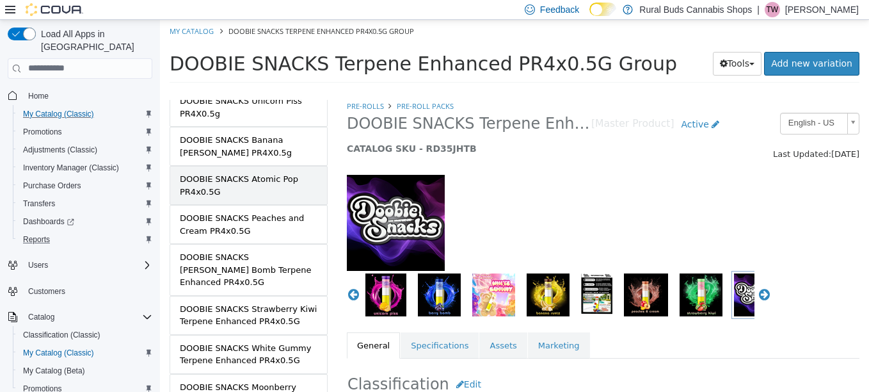
click at [263, 183] on div "DOOBIE SNACKS Atomic Pop PR4x0.5G" at bounding box center [249, 184] width 138 height 25
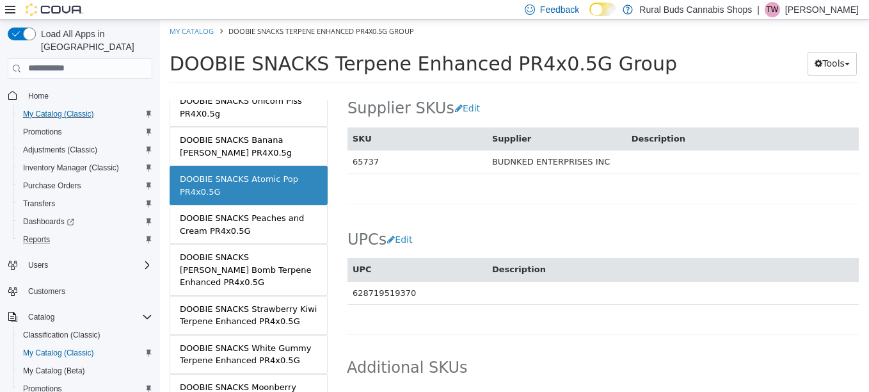
scroll to position [842, 0]
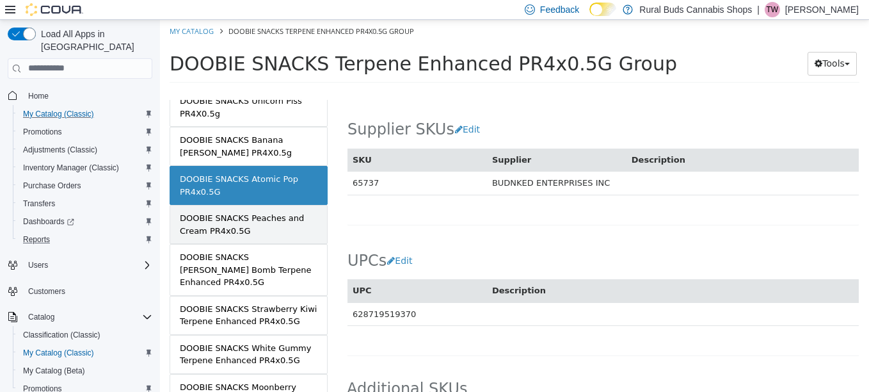
click at [214, 233] on div "DOOBIE SNACKS Peaches and Cream PR4x0.5G" at bounding box center [249, 223] width 138 height 25
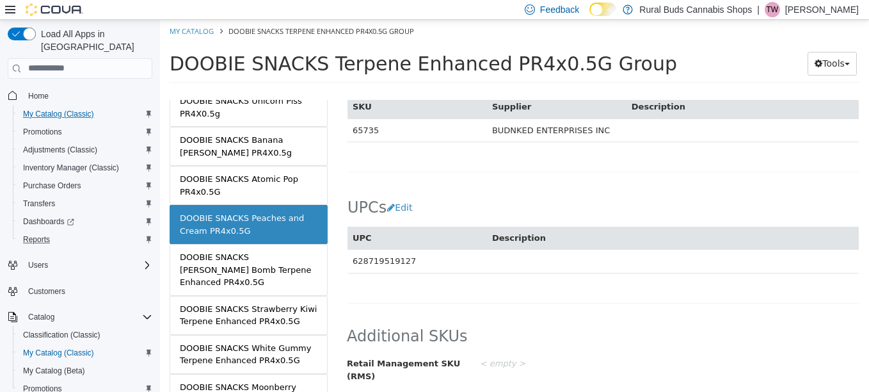
scroll to position [840, 0]
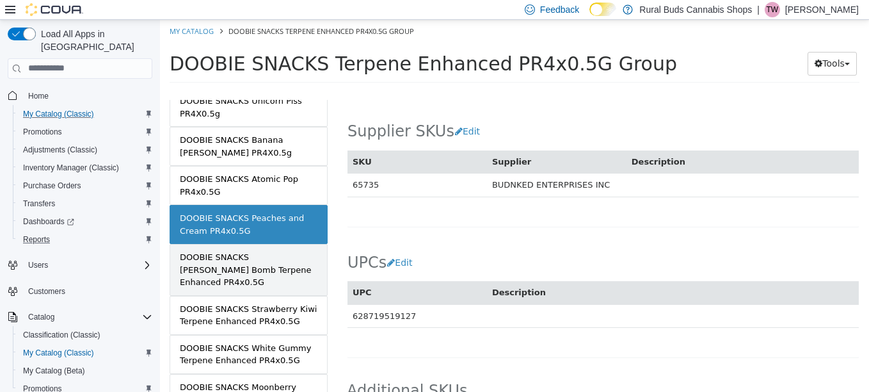
click at [241, 258] on div "DOOBIE SNACKS Berry Bomb Terpene Enhanced PR4x0.5G" at bounding box center [249, 269] width 138 height 38
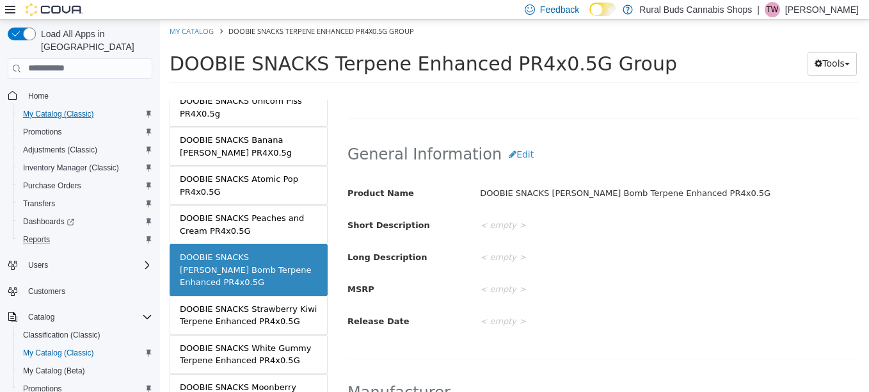
scroll to position [704, 0]
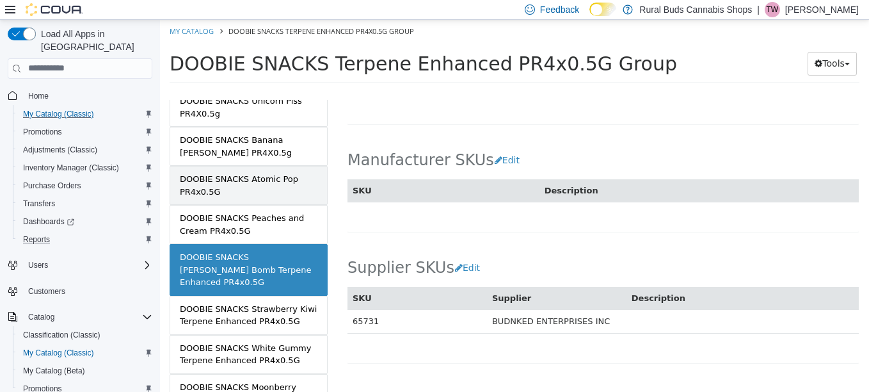
click at [245, 177] on div "DOOBIE SNACKS Atomic Pop PR4x0.5G" at bounding box center [249, 184] width 138 height 25
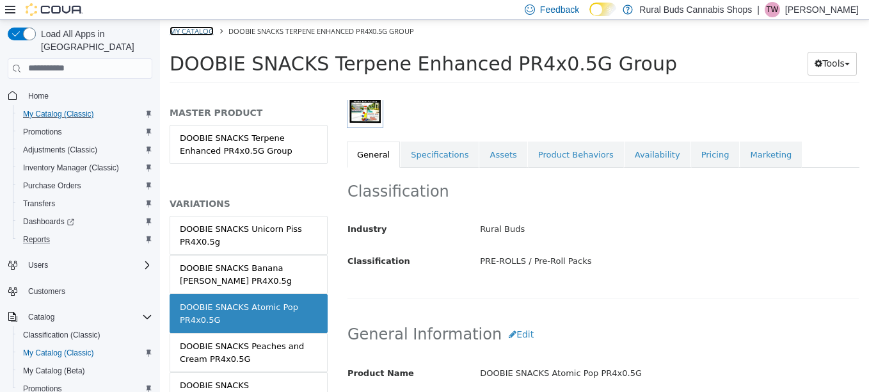
click at [186, 33] on link "My Catalog" at bounding box center [192, 31] width 44 height 10
select select "**********"
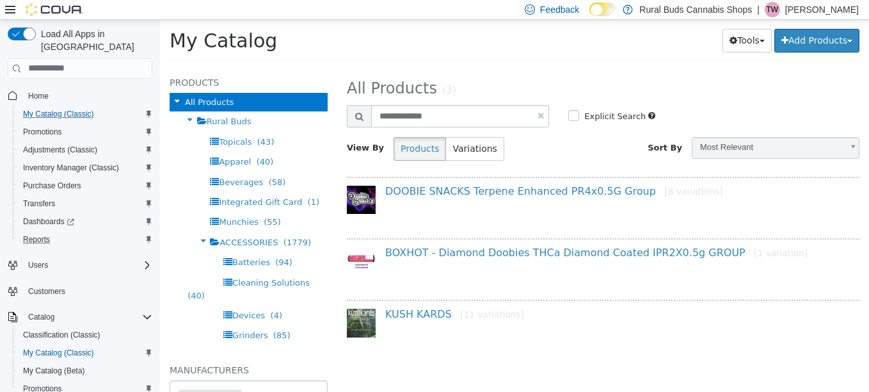
click at [541, 114] on link at bounding box center [541, 115] width 6 height 8
select select "**********"
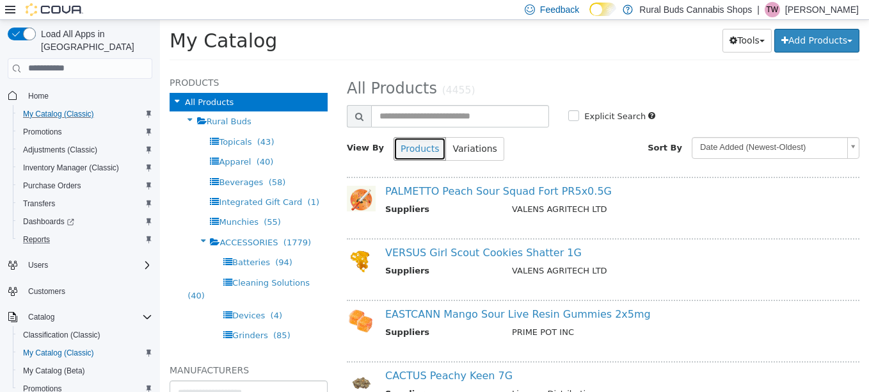
click at [414, 136] on button "Products" at bounding box center [420, 148] width 52 height 24
click at [408, 106] on input "text" at bounding box center [460, 115] width 178 height 22
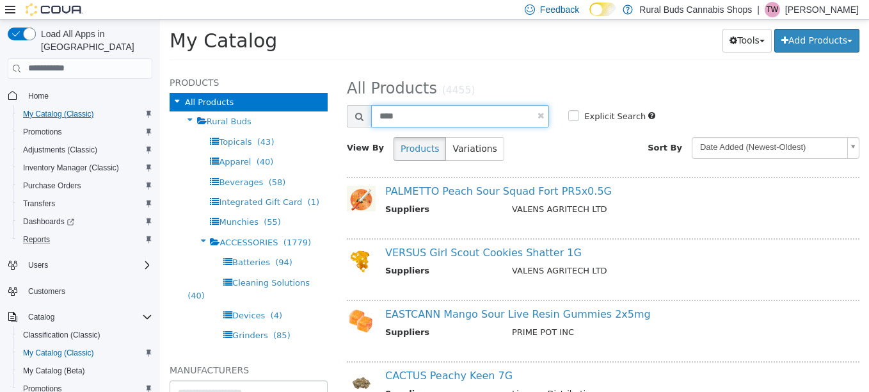
type input "****"
select select "**********"
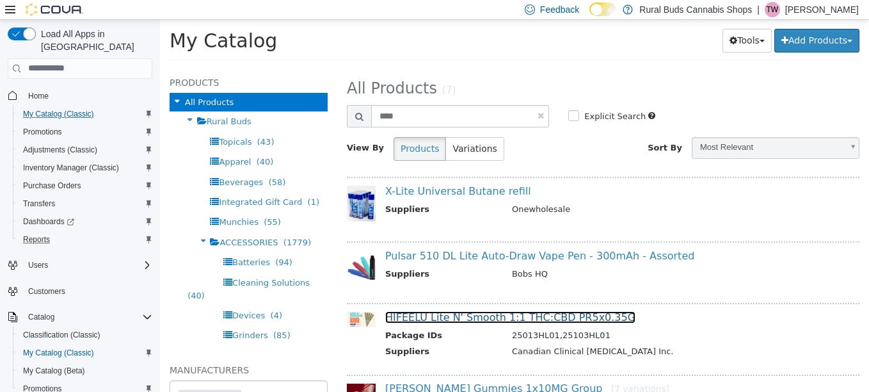
click at [469, 313] on link "HIFEELU Lite N' Smooth 1:1 THC:CBD PR5x0.35G" at bounding box center [510, 316] width 250 height 12
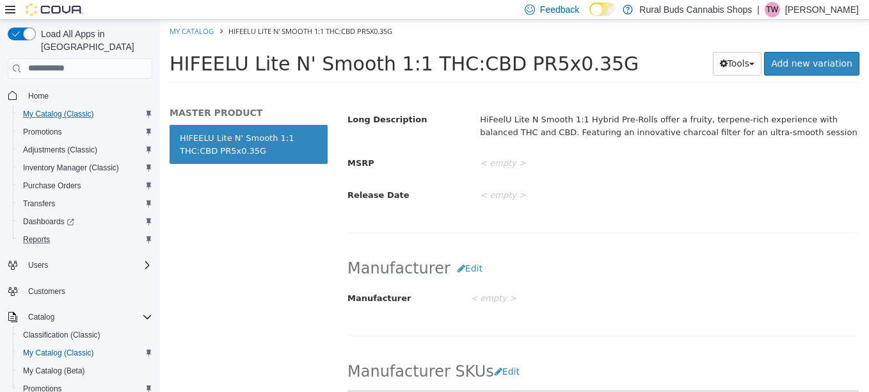
scroll to position [768, 0]
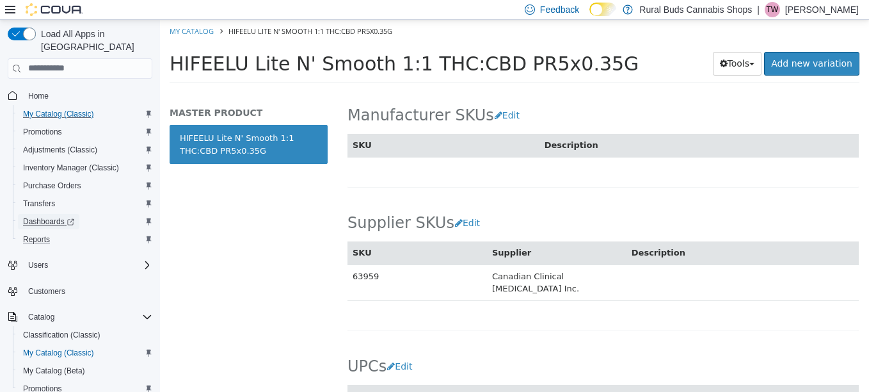
click at [52, 216] on span "Dashboards" at bounding box center [48, 221] width 51 height 10
click at [207, 32] on link "My Catalog" at bounding box center [192, 31] width 44 height 10
select select "**********"
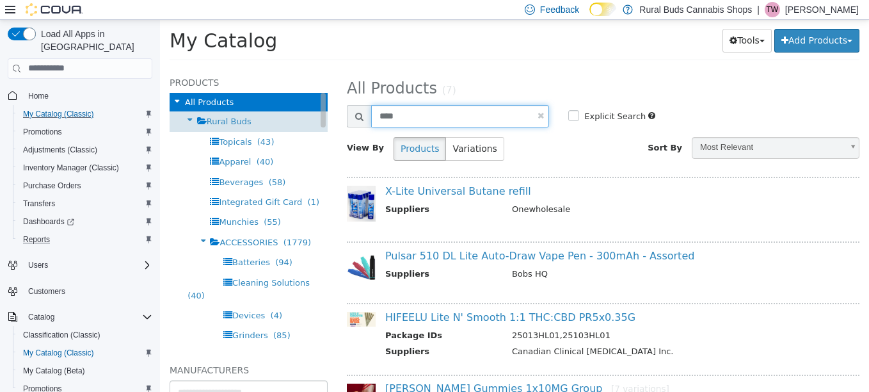
drag, startPoint x: 404, startPoint y: 117, endPoint x: 299, endPoint y: 129, distance: 105.6
click at [299, 68] on div "Products All Products Rural Buds Topicals (43) Apparel (40) Beverages (58) Inte…" at bounding box center [514, 68] width 709 height 0
type input "*********"
select select "**********"
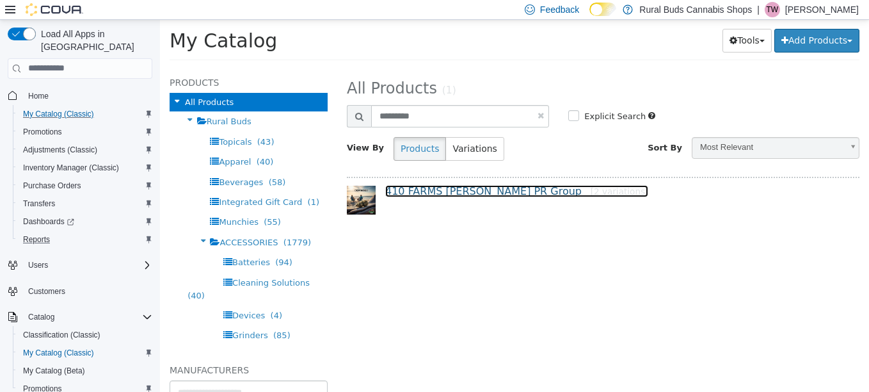
click at [416, 191] on link "410 FARMS Driftwood PR Group [2 variations]" at bounding box center [516, 190] width 263 height 12
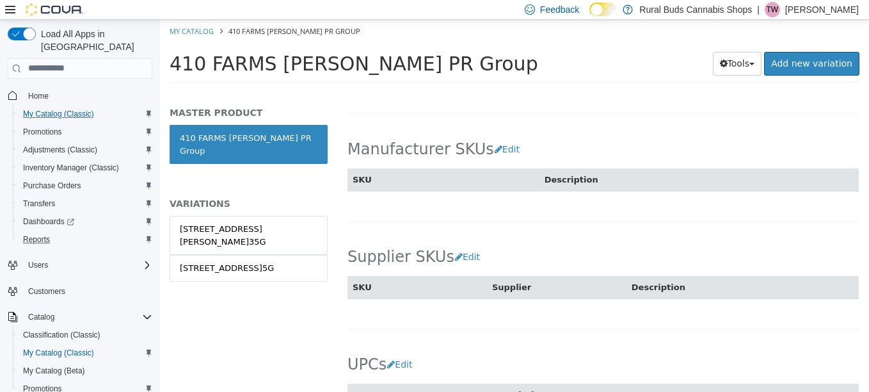
scroll to position [640, 0]
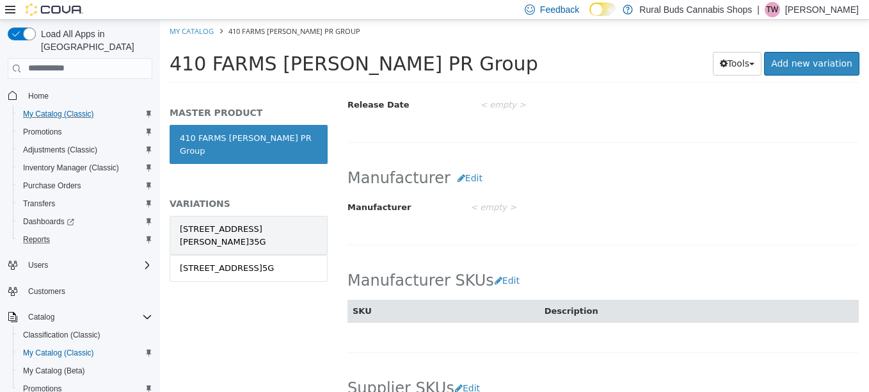
click at [255, 222] on div "[STREET_ADDRESS][PERSON_NAME]35G" at bounding box center [249, 234] width 138 height 25
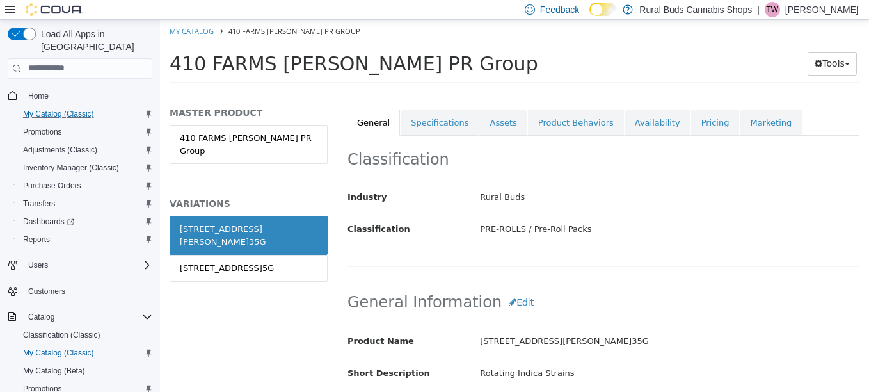
scroll to position [50, 0]
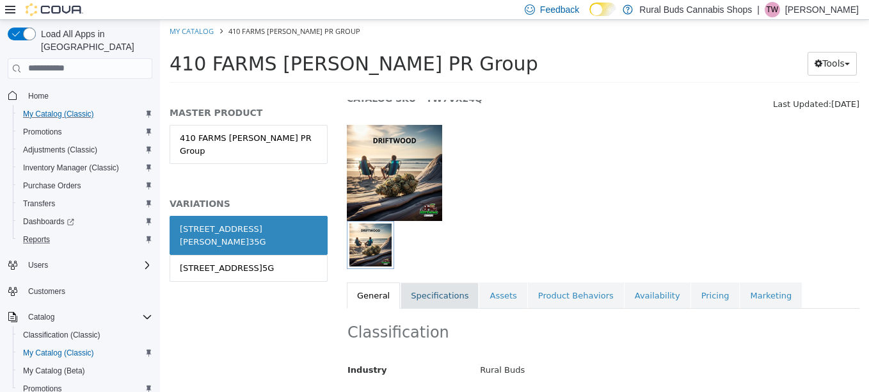
click at [420, 294] on link "Specifications" at bounding box center [440, 295] width 78 height 27
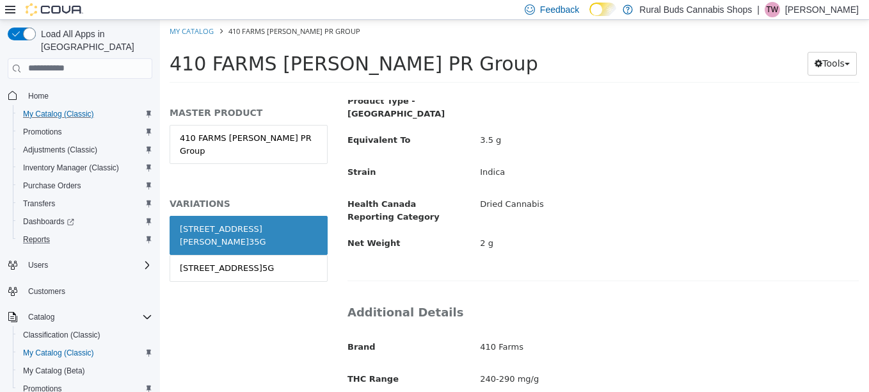
scroll to position [434, 0]
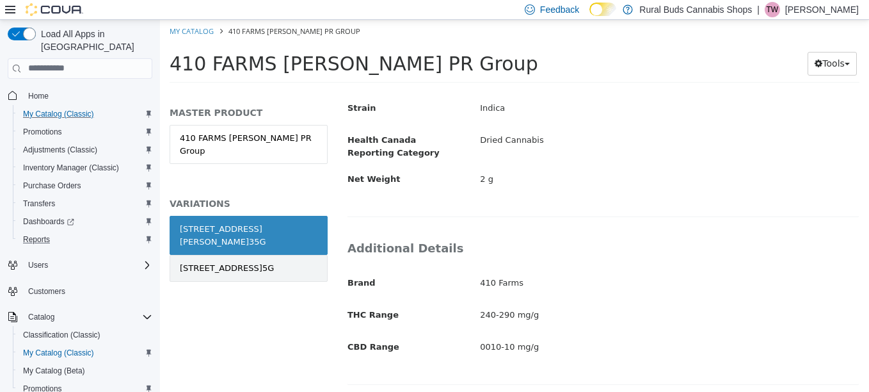
click at [319, 254] on link "[STREET_ADDRESS]5G" at bounding box center [249, 267] width 158 height 27
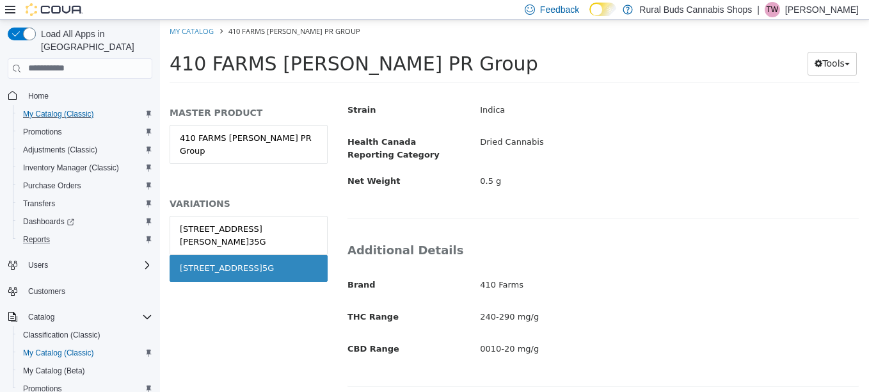
scroll to position [304, 0]
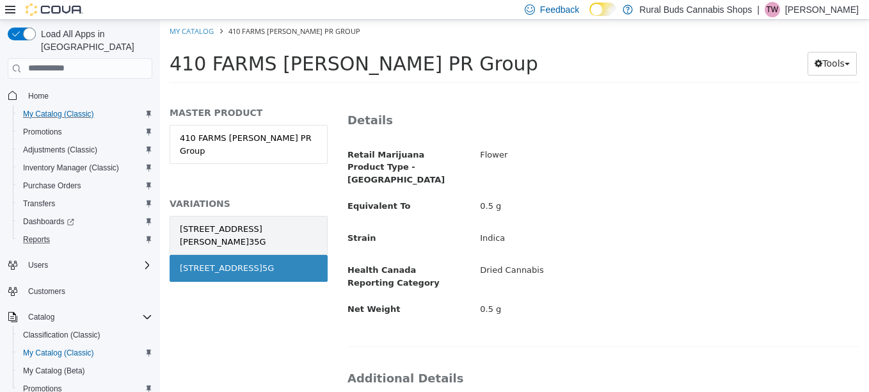
click at [257, 222] on div "[STREET_ADDRESS][PERSON_NAME]35G" at bounding box center [249, 234] width 138 height 25
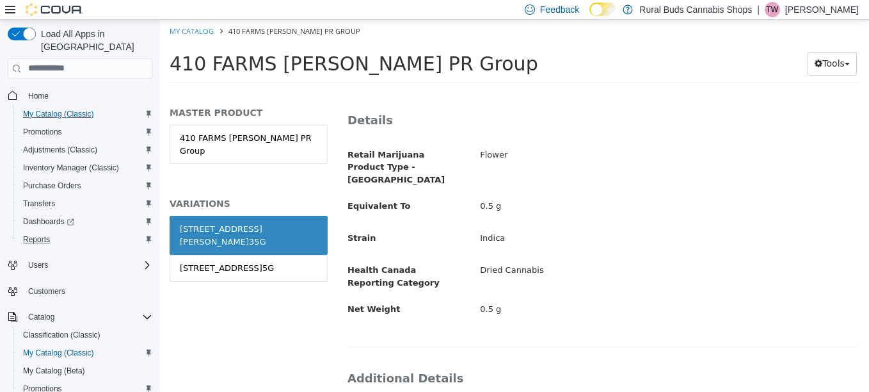
scroll to position [303, 0]
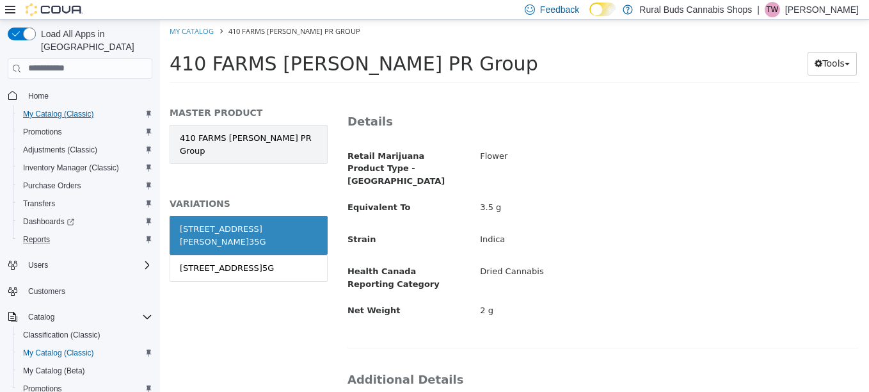
click at [261, 141] on link "410 FARMS [PERSON_NAME] PR Group" at bounding box center [249, 143] width 158 height 39
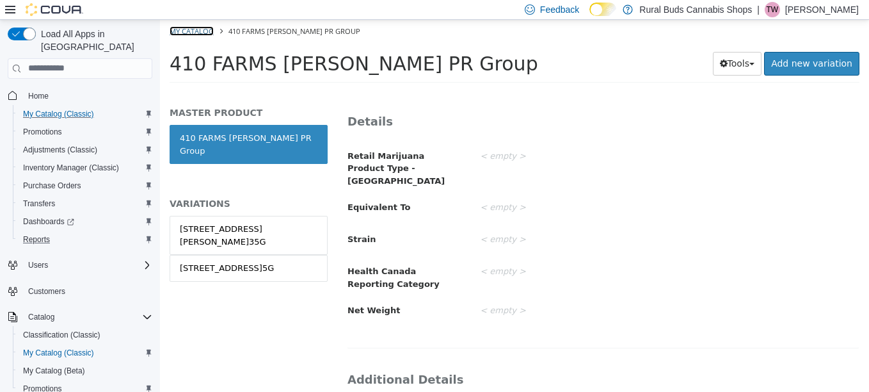
click at [202, 29] on link "My Catalog" at bounding box center [192, 31] width 44 height 10
select select "**********"
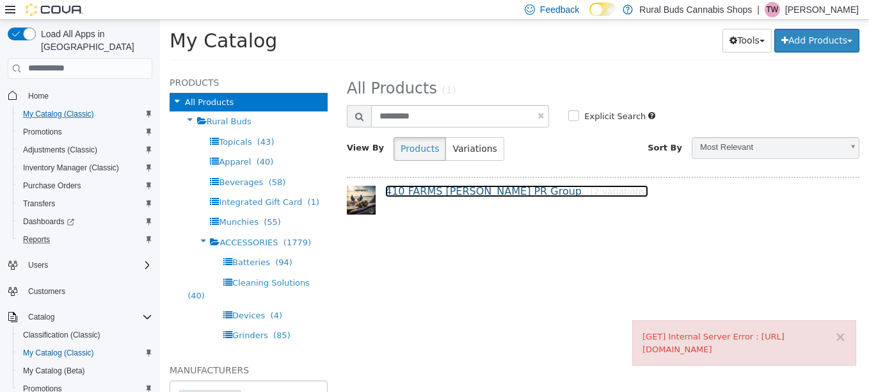
click at [430, 187] on link "410 FARMS Driftwood PR Group [2 variations]" at bounding box center [516, 190] width 263 height 12
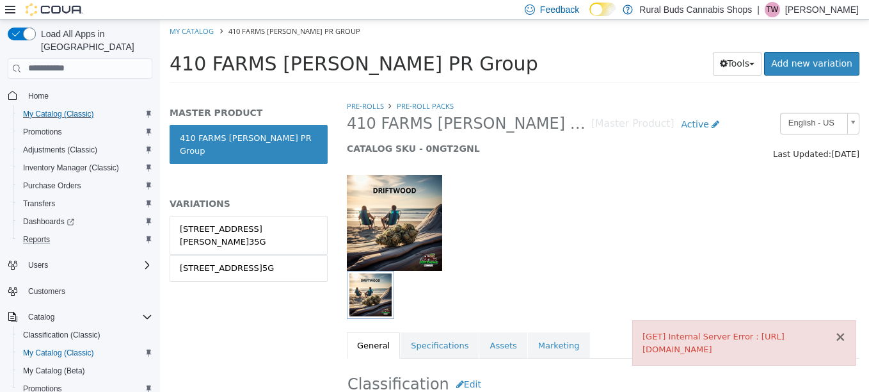
click at [841, 330] on button "×" at bounding box center [841, 336] width 12 height 13
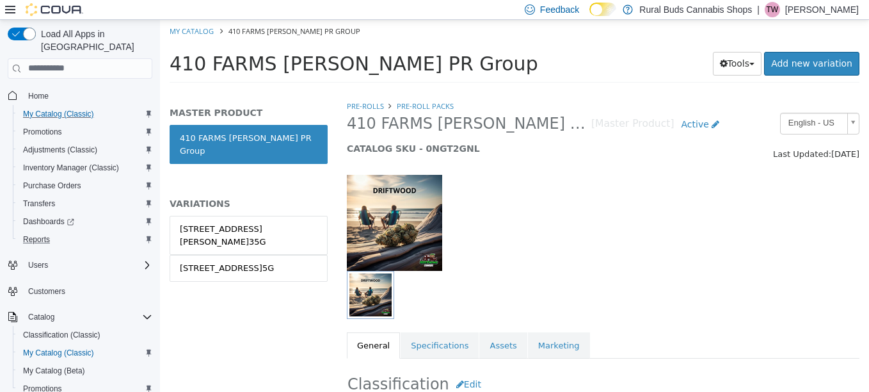
scroll to position [320, 0]
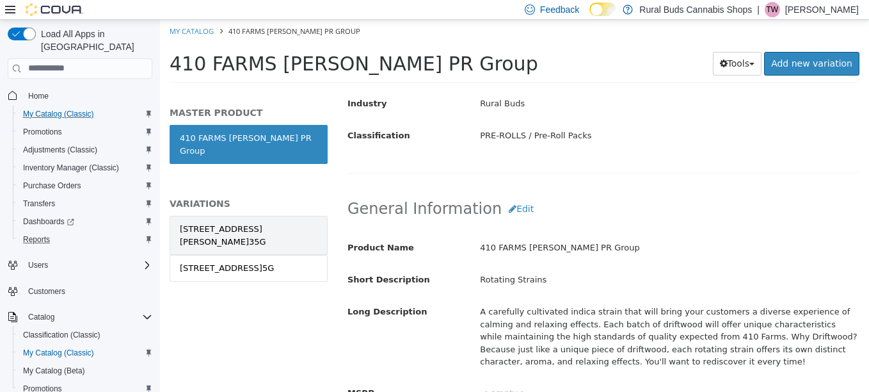
click at [279, 222] on div "[STREET_ADDRESS][PERSON_NAME]35G" at bounding box center [249, 234] width 138 height 25
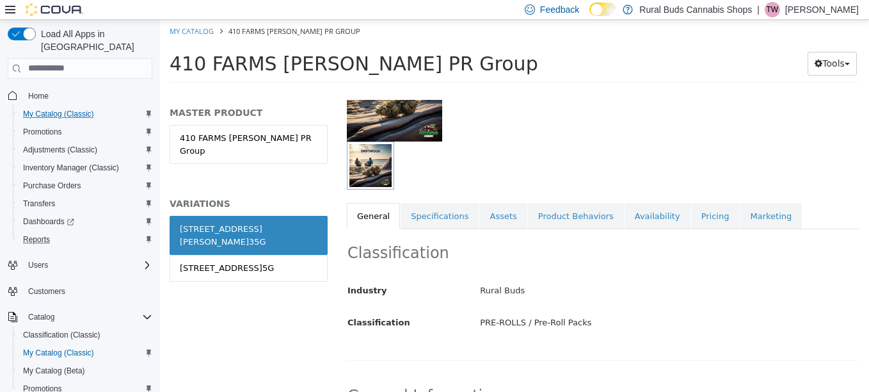
scroll to position [127, 0]
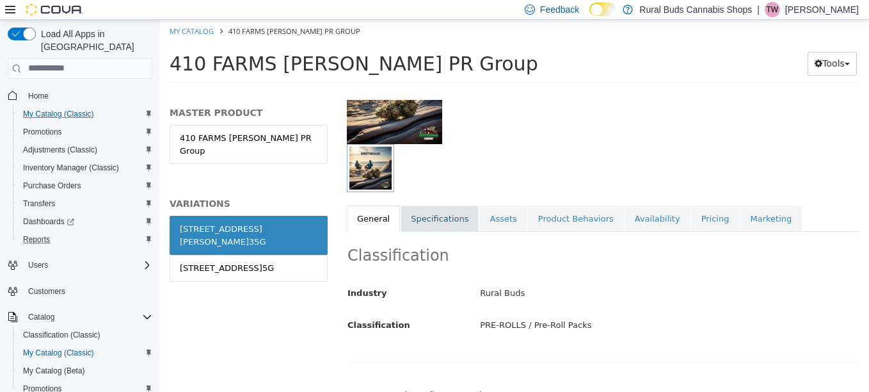
click at [455, 216] on link "Specifications" at bounding box center [440, 218] width 78 height 27
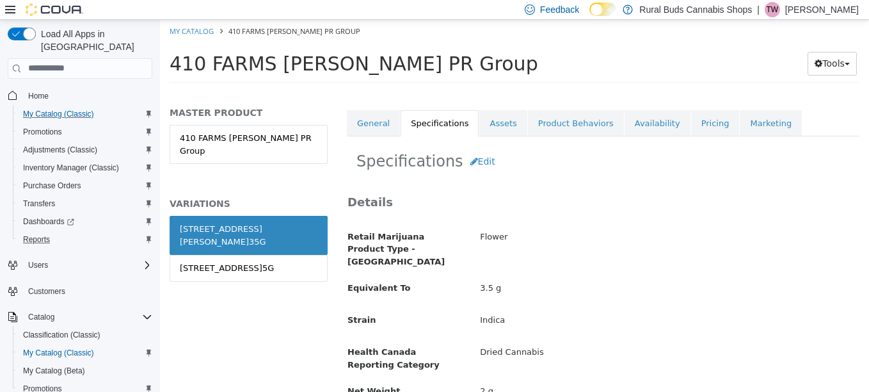
scroll to position [191, 0]
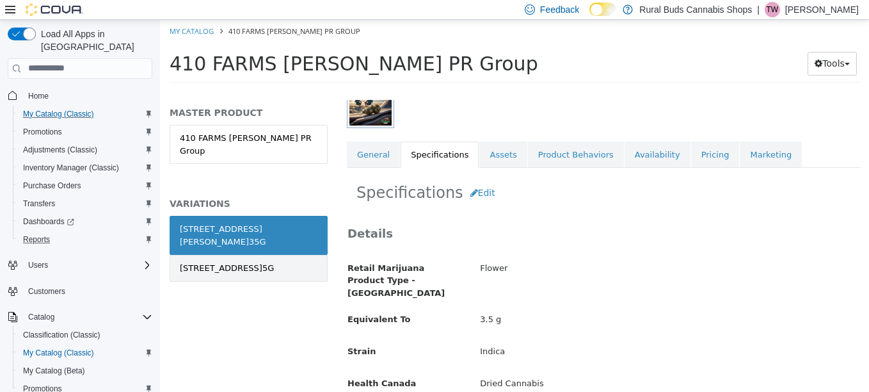
click at [274, 261] on div "[STREET_ADDRESS]5G" at bounding box center [227, 267] width 94 height 13
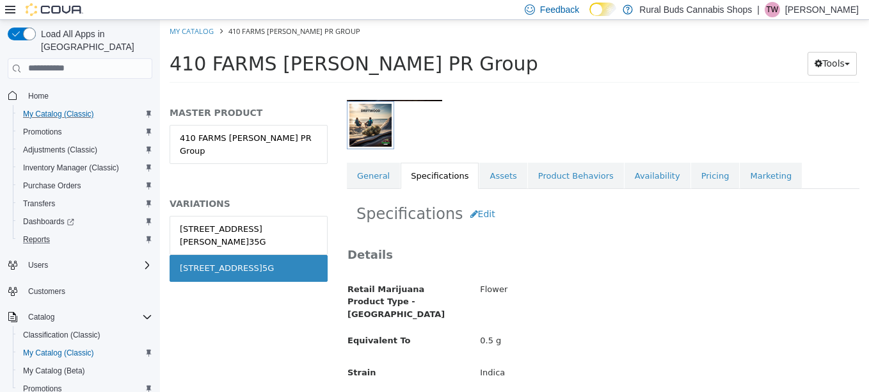
scroll to position [63, 0]
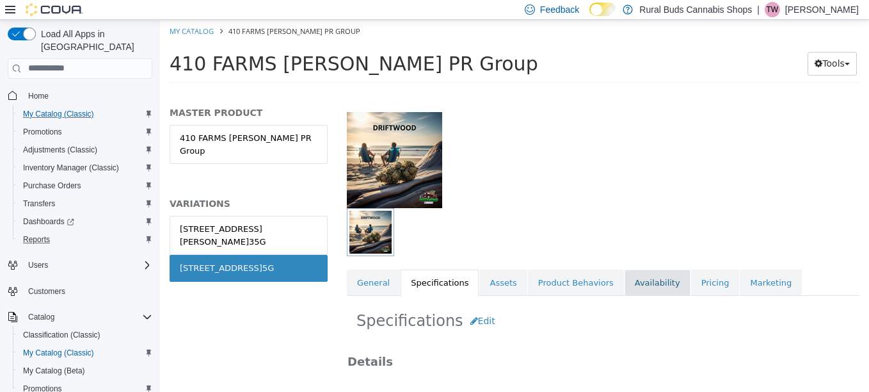
click at [637, 281] on link "Availability" at bounding box center [658, 282] width 66 height 27
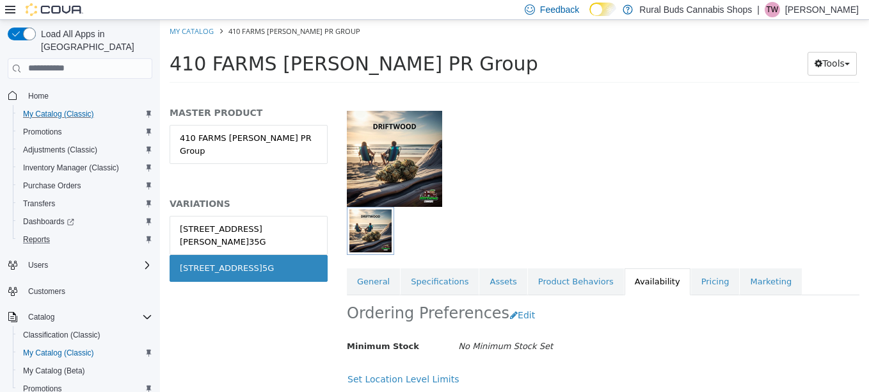
scroll to position [240, 0]
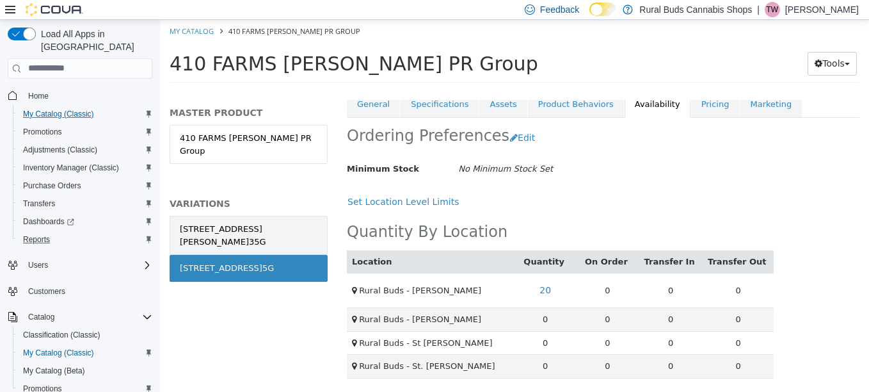
click at [273, 222] on div "[STREET_ADDRESS][PERSON_NAME]35G" at bounding box center [249, 234] width 138 height 25
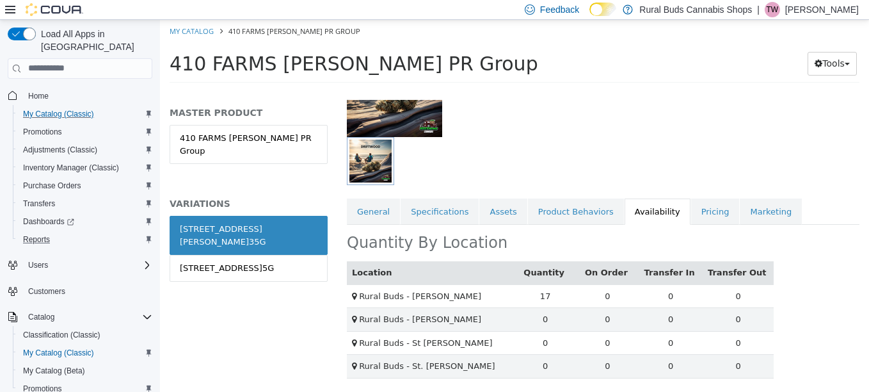
scroll to position [240, 0]
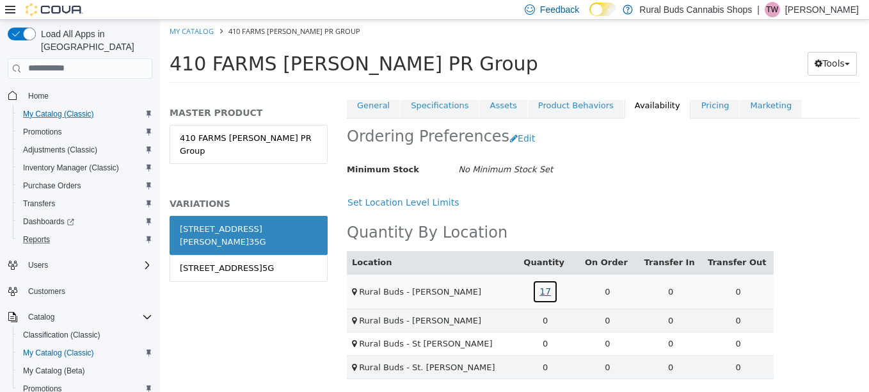
click at [545, 292] on link "17" at bounding box center [546, 291] width 26 height 24
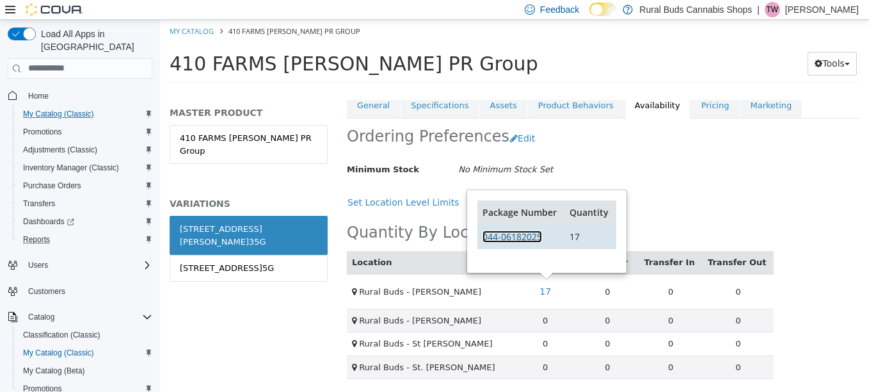
click at [532, 241] on link "044-06182025" at bounding box center [513, 236] width 60 height 12
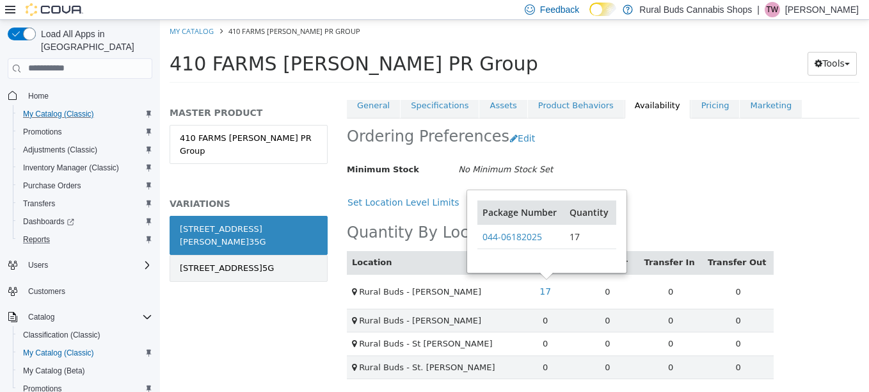
click at [298, 254] on link "[STREET_ADDRESS]5G" at bounding box center [249, 267] width 158 height 27
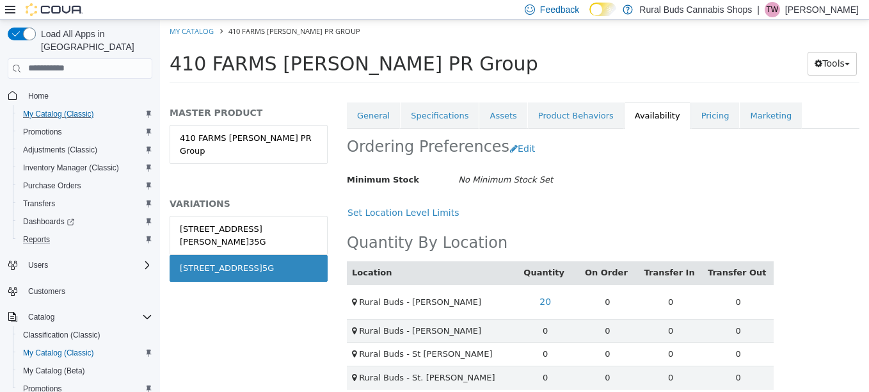
scroll to position [239, 0]
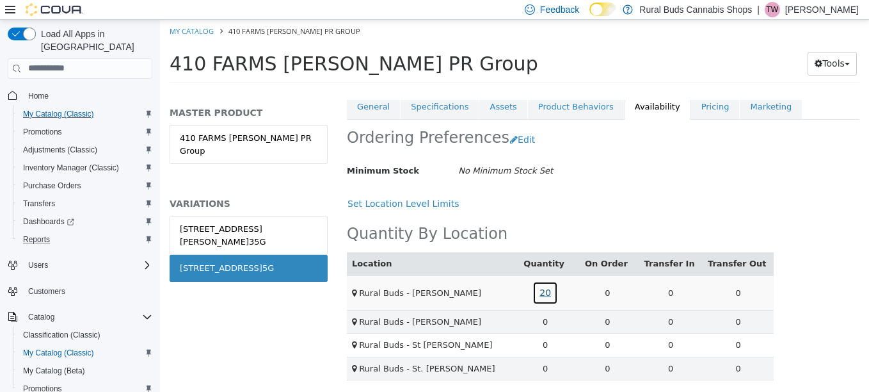
click at [549, 297] on link "20" at bounding box center [546, 292] width 26 height 24
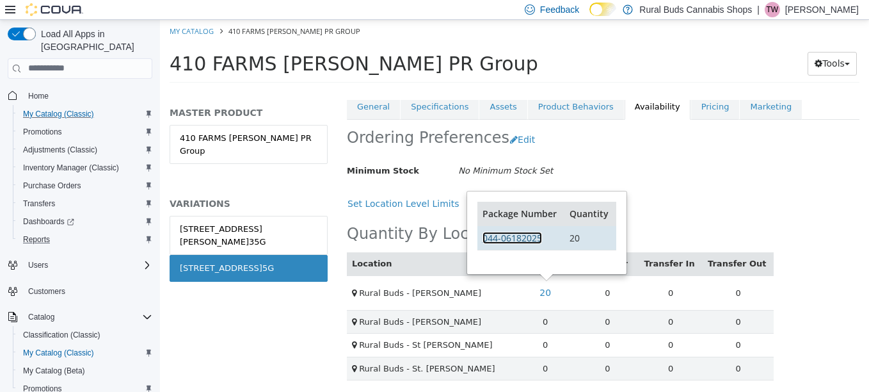
click at [524, 236] on link "044-06182025" at bounding box center [513, 237] width 60 height 12
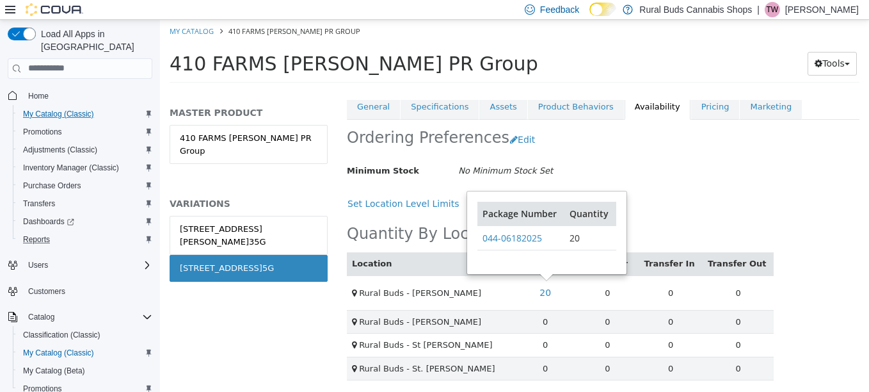
drag, startPoint x: 584, startPoint y: 154, endPoint x: 566, endPoint y: 147, distance: 19.9
click at [584, 154] on div "Ordering Preferences Edit" at bounding box center [560, 139] width 427 height 40
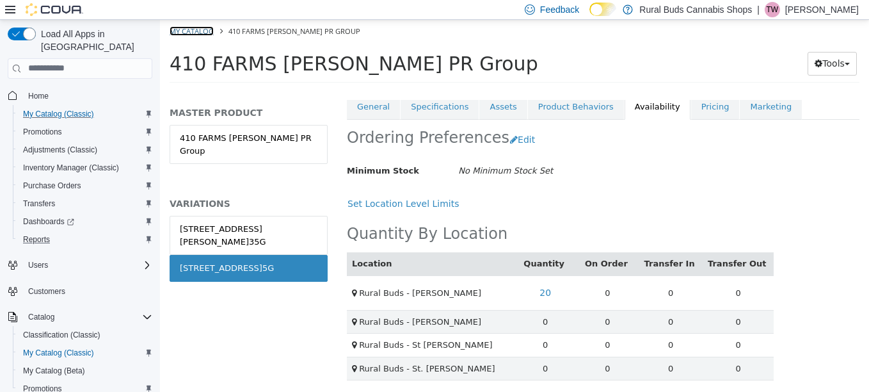
click at [200, 35] on link "My Catalog" at bounding box center [192, 31] width 44 height 10
select select "**********"
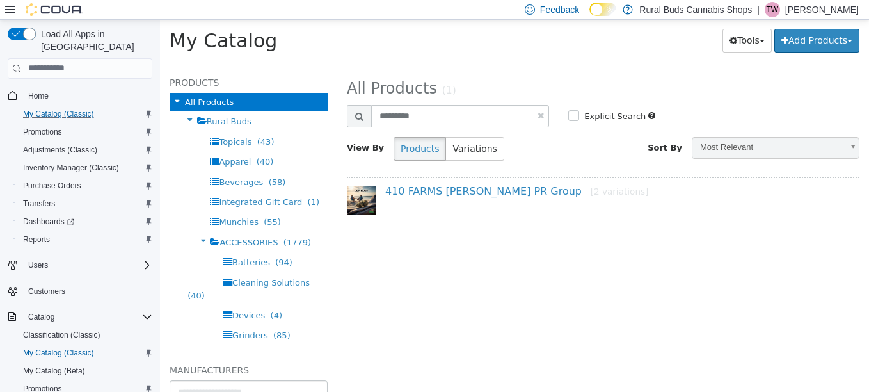
click at [544, 113] on link at bounding box center [541, 115] width 6 height 8
select select "**********"
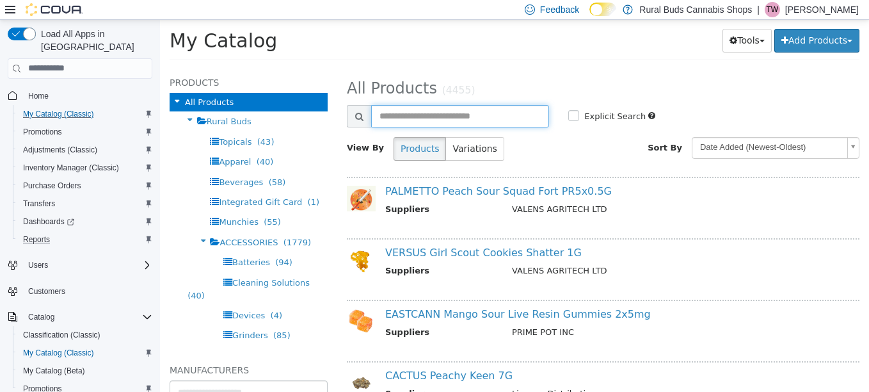
click at [410, 109] on input "text" at bounding box center [460, 115] width 178 height 22
type input "******"
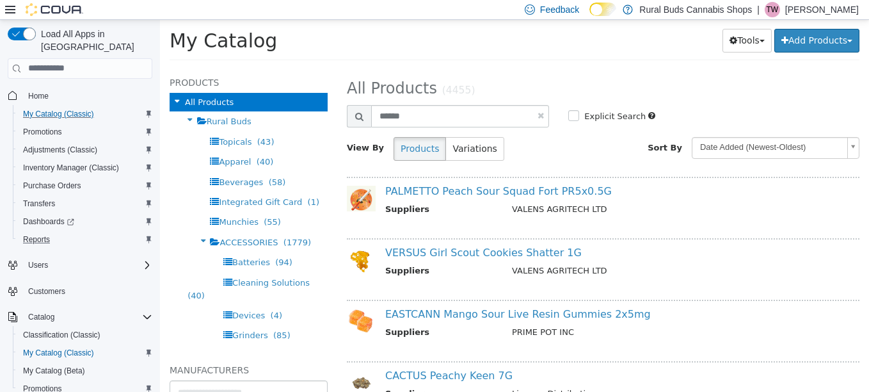
select select "**********"
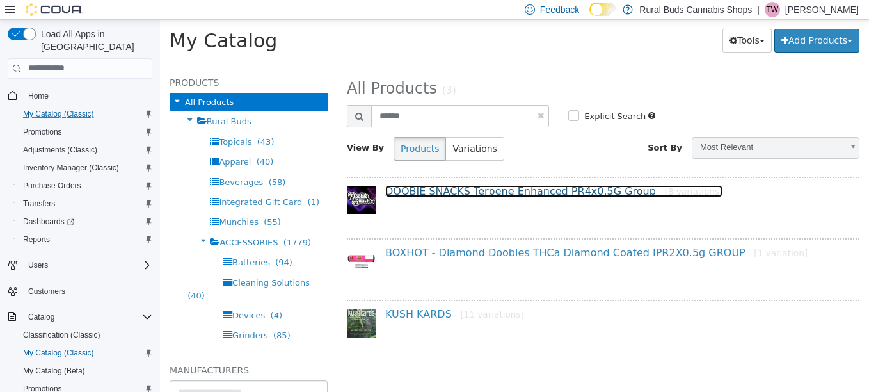
click at [477, 192] on link "DOOBIE SNACKS Terpene Enhanced PR4x0.5G Group [8 variations]" at bounding box center [553, 190] width 337 height 12
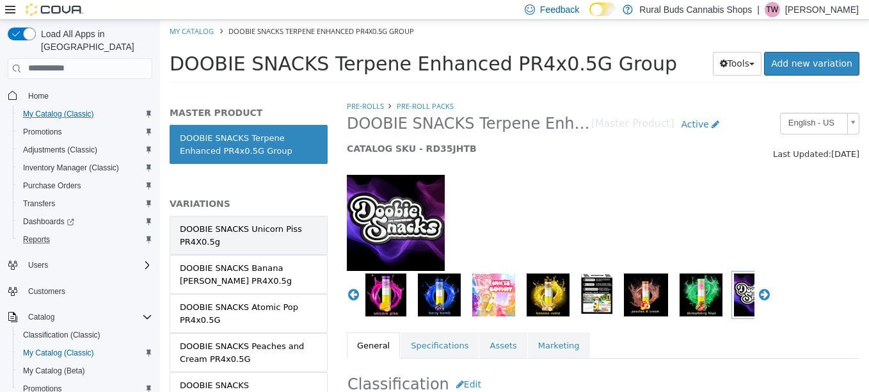
click at [282, 241] on div "DOOBIE SNACKS Unicorn Piss PR4X0.5g" at bounding box center [249, 234] width 138 height 25
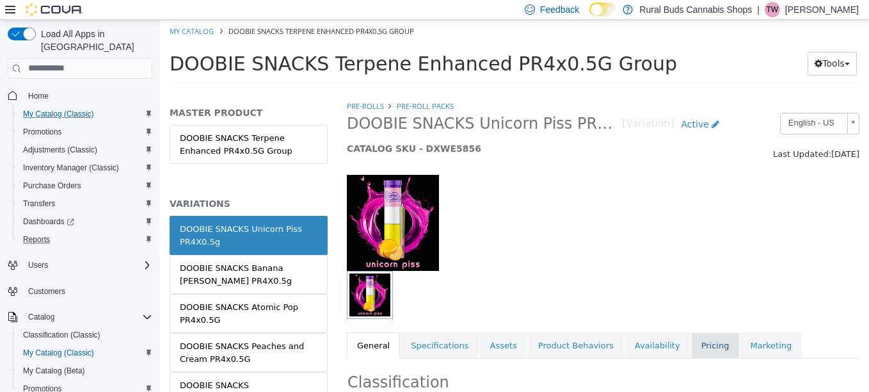
click at [691, 346] on link "Pricing" at bounding box center [715, 345] width 49 height 27
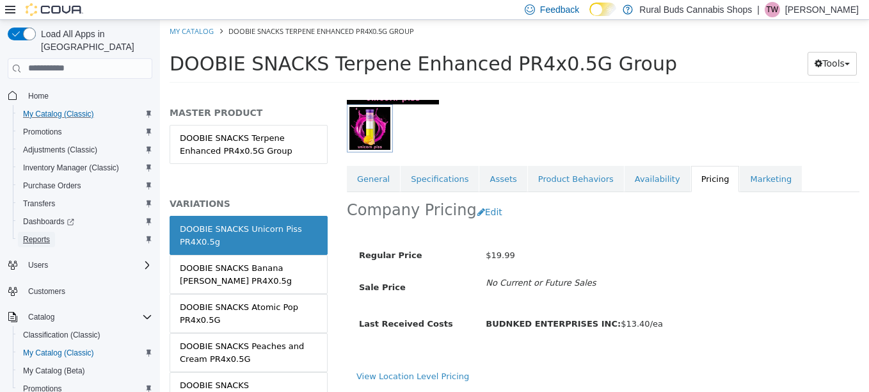
click at [42, 234] on span "Reports" at bounding box center [36, 239] width 27 height 10
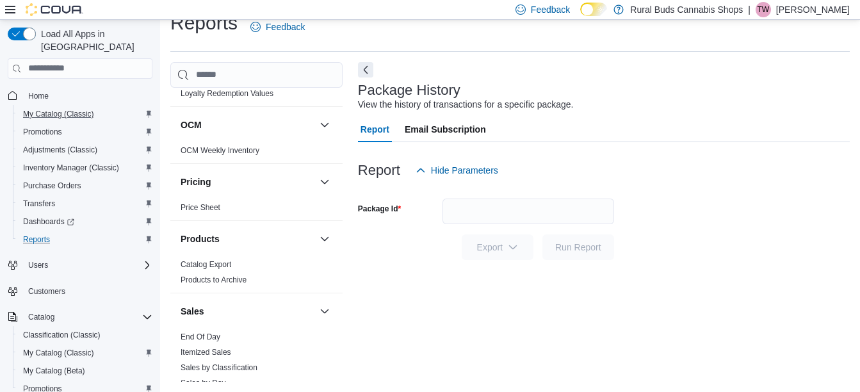
scroll to position [960, 0]
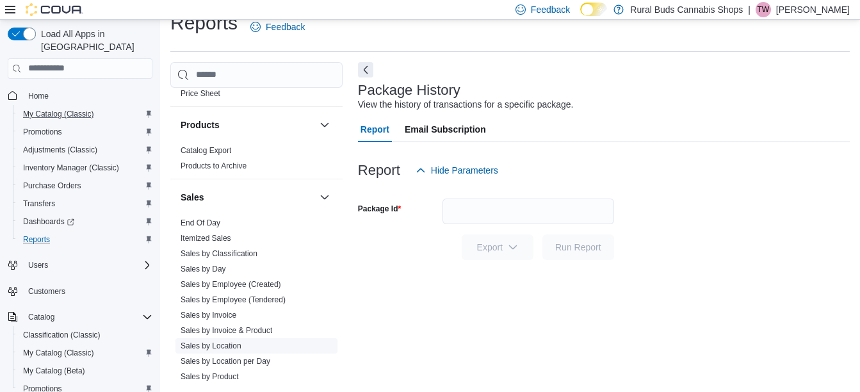
click at [221, 341] on link "Sales by Location" at bounding box center [210, 345] width 61 height 9
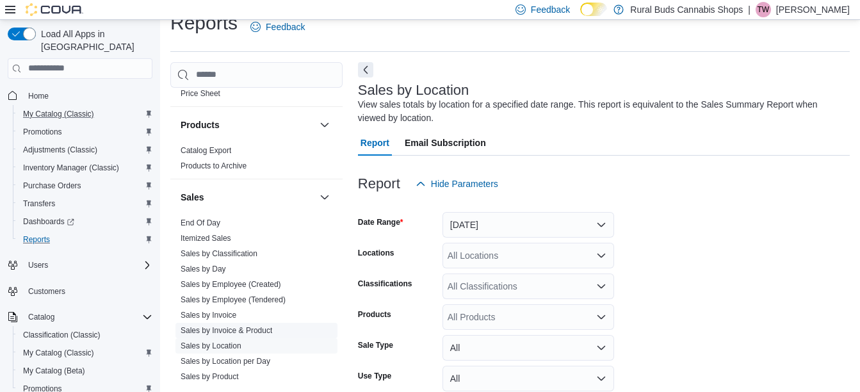
scroll to position [43, 0]
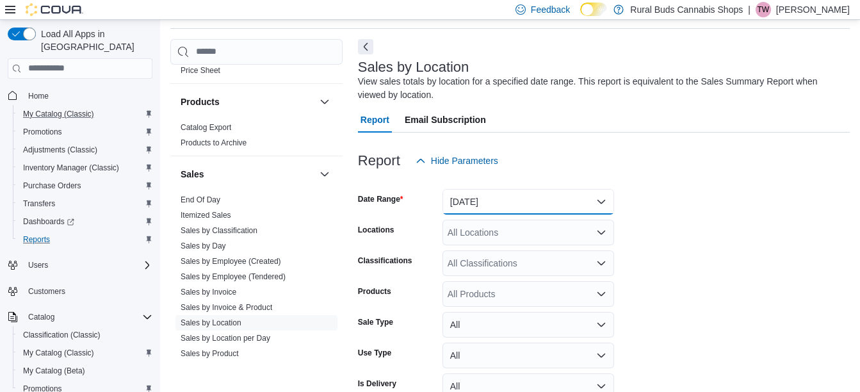
click at [498, 199] on button "Yesterday" at bounding box center [528, 202] width 172 height 26
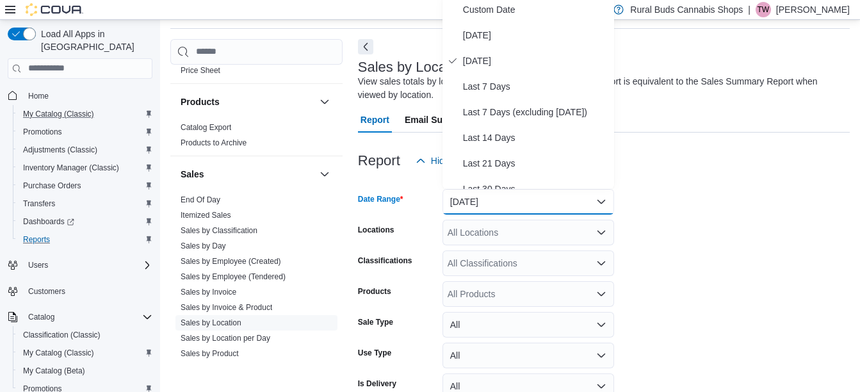
scroll to position [40, 0]
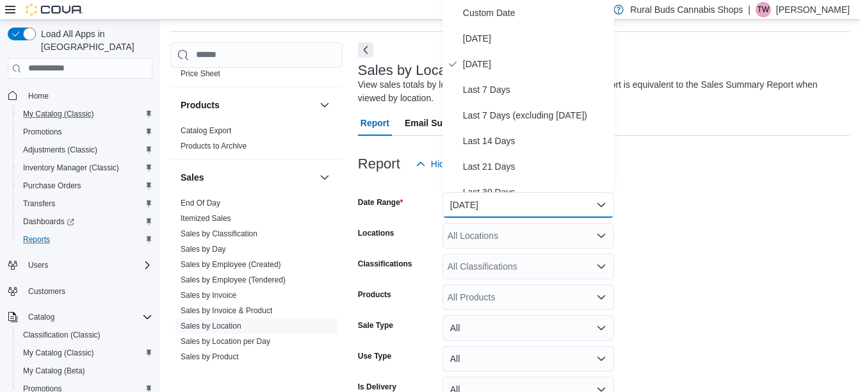
click at [654, 221] on form "Date Range Yesterday Locations All Locations Classifications All Classification…" at bounding box center [604, 307] width 492 height 261
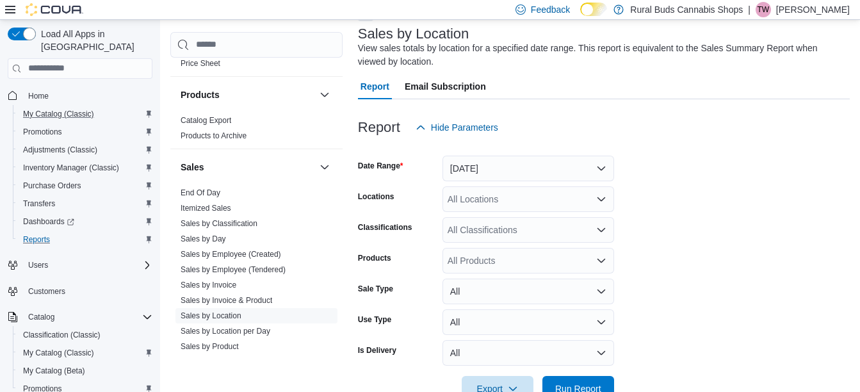
scroll to position [111, 0]
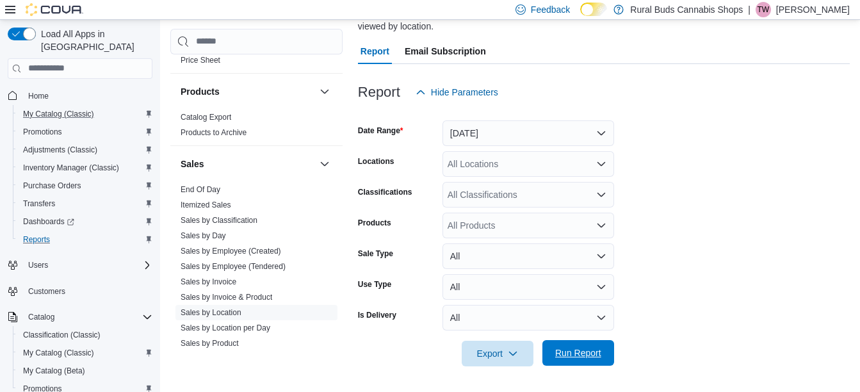
click at [598, 351] on span "Run Report" at bounding box center [578, 352] width 46 height 13
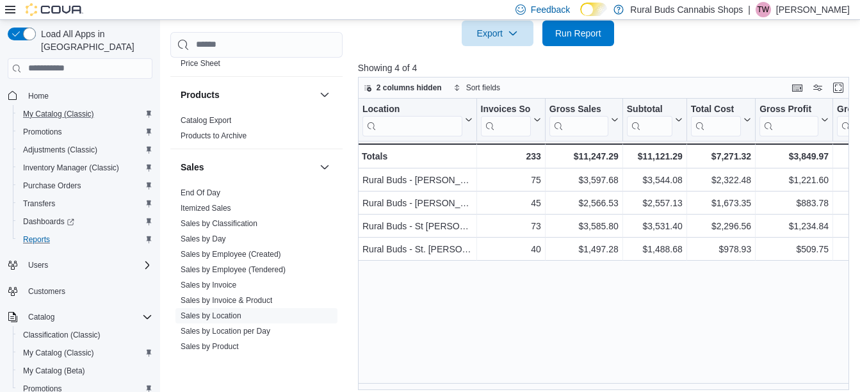
scroll to position [175, 0]
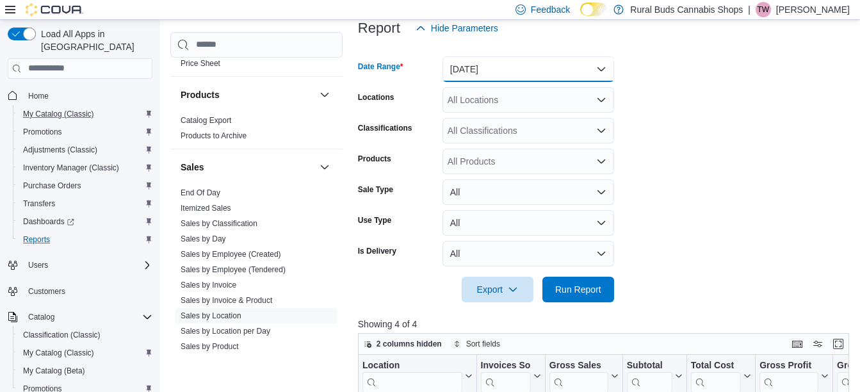
click at [541, 66] on button "Yesterday" at bounding box center [528, 69] width 172 height 26
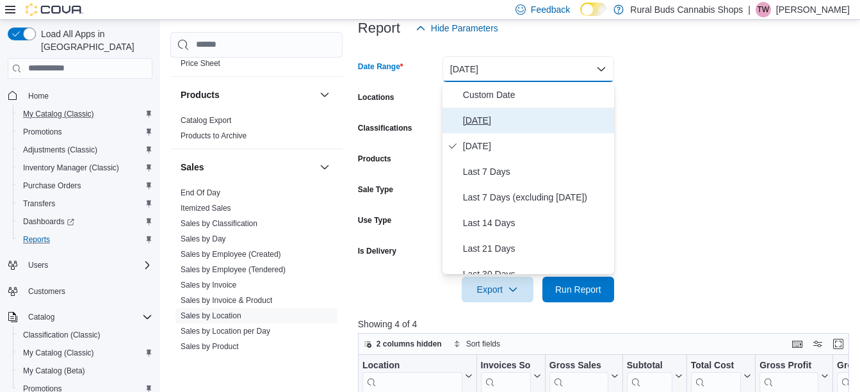
click at [528, 117] on span "Today" at bounding box center [536, 120] width 146 height 15
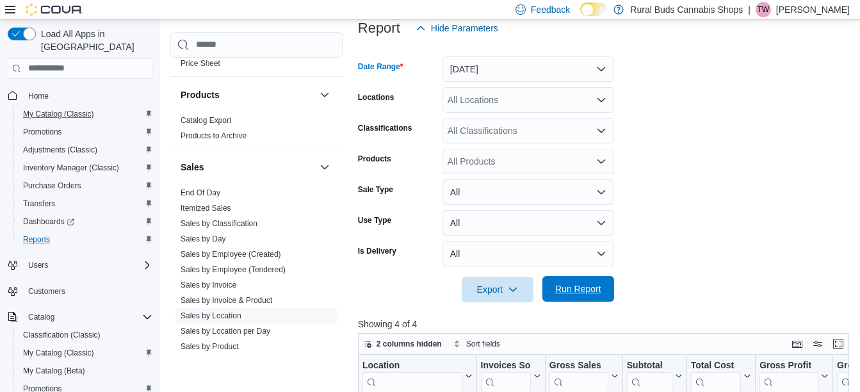
click at [584, 292] on span "Run Report" at bounding box center [578, 288] width 46 height 13
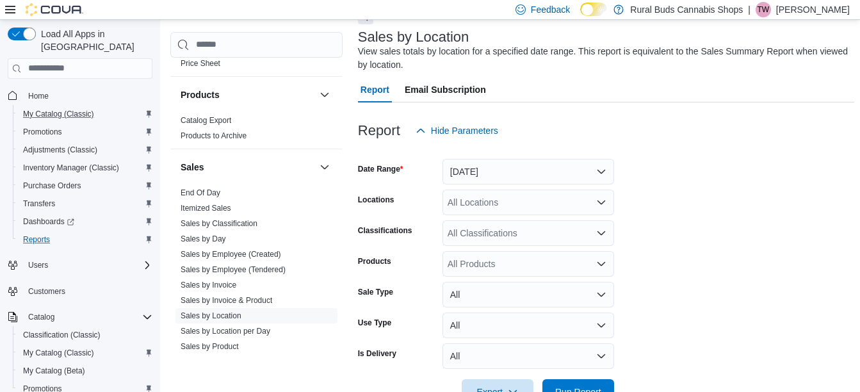
scroll to position [256, 0]
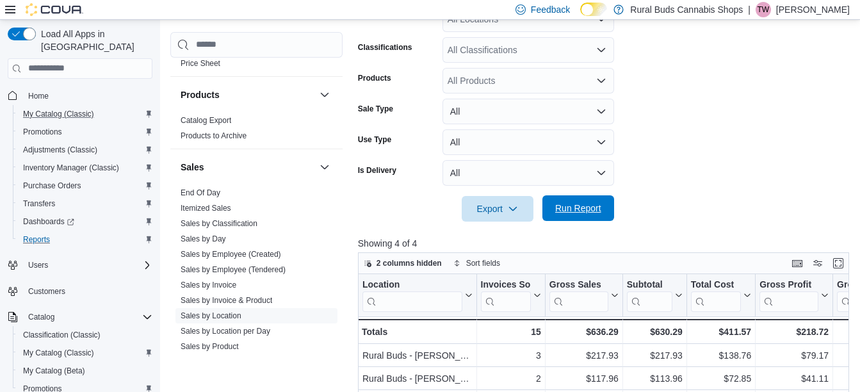
click at [575, 205] on span "Run Report" at bounding box center [578, 208] width 46 height 13
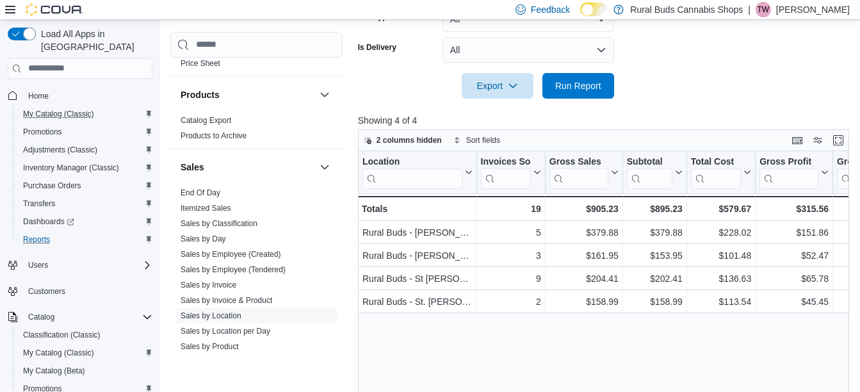
scroll to position [384, 0]
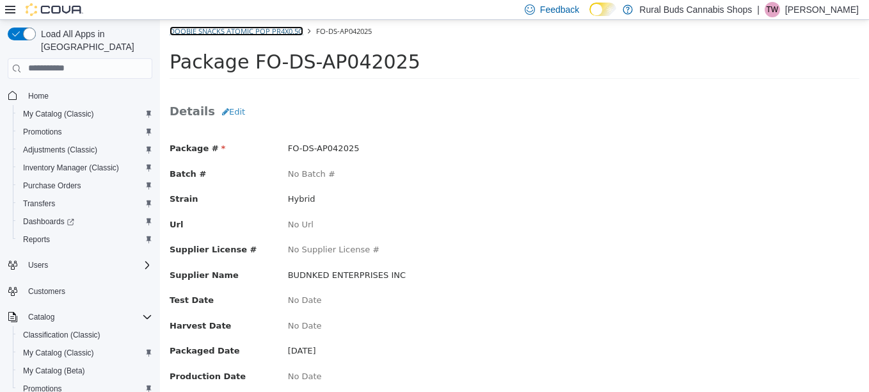
click at [248, 32] on link "DOOBIE SNACKS Atomic Pop PR4x0.5G" at bounding box center [237, 31] width 134 height 10
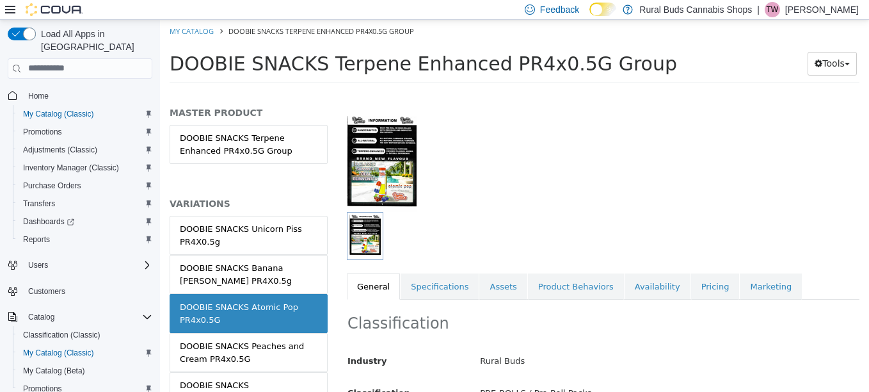
scroll to position [128, 0]
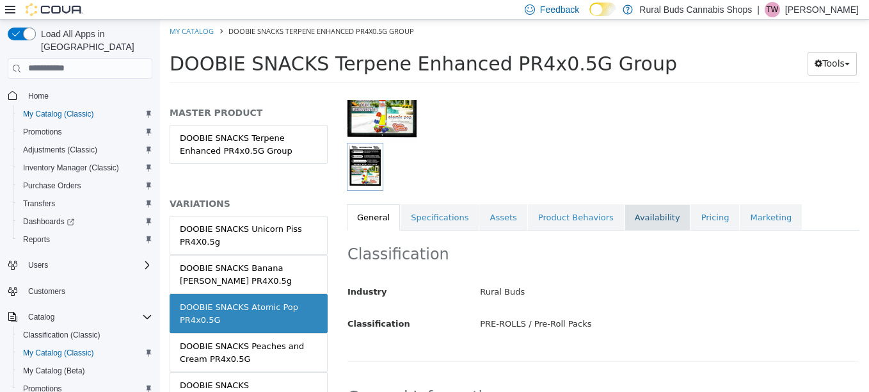
click at [625, 221] on link "Availability" at bounding box center [658, 217] width 66 height 27
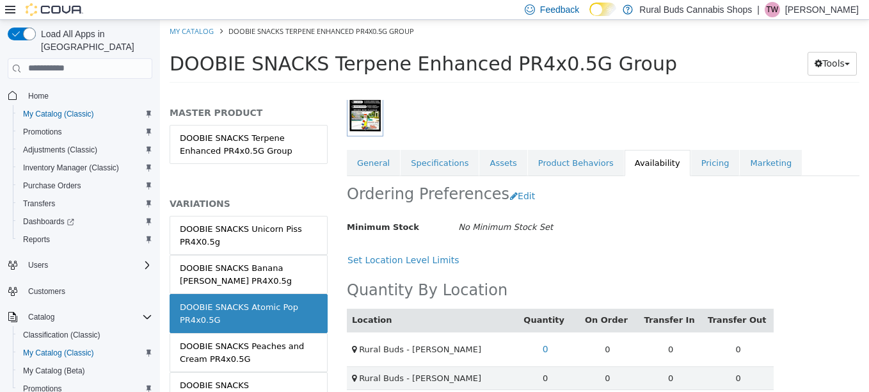
scroll to position [251, 0]
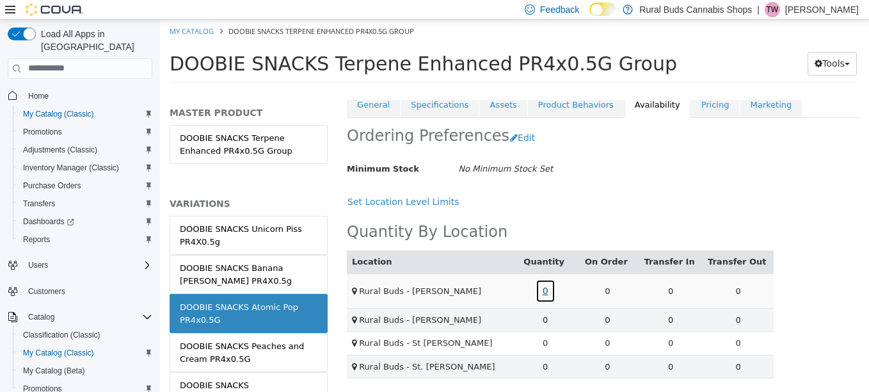
click at [549, 284] on link "0" at bounding box center [546, 290] width 20 height 24
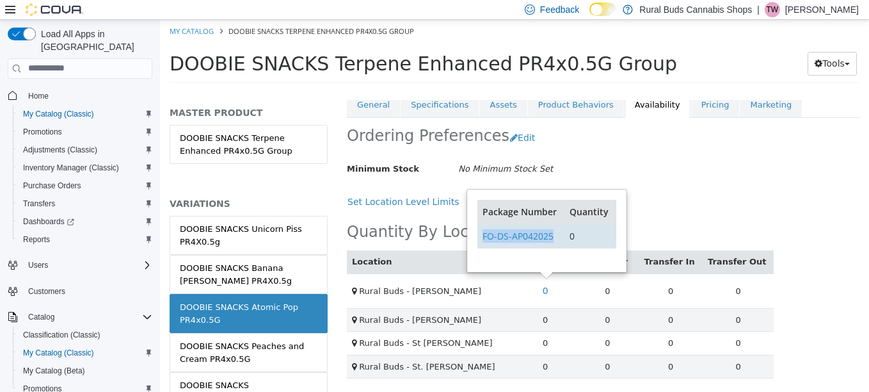
drag, startPoint x: 554, startPoint y: 223, endPoint x: 481, endPoint y: 225, distance: 73.6
click at [481, 225] on td "FO-DS-AP042025" at bounding box center [520, 235] width 87 height 24
copy link "FO-DS-AP042025"
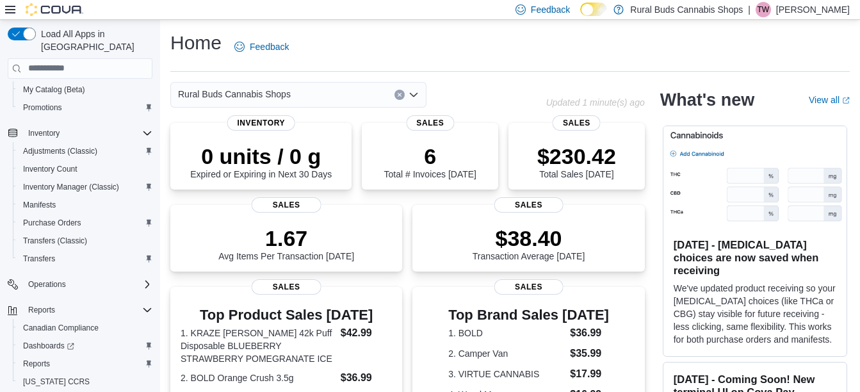
scroll to position [301, 0]
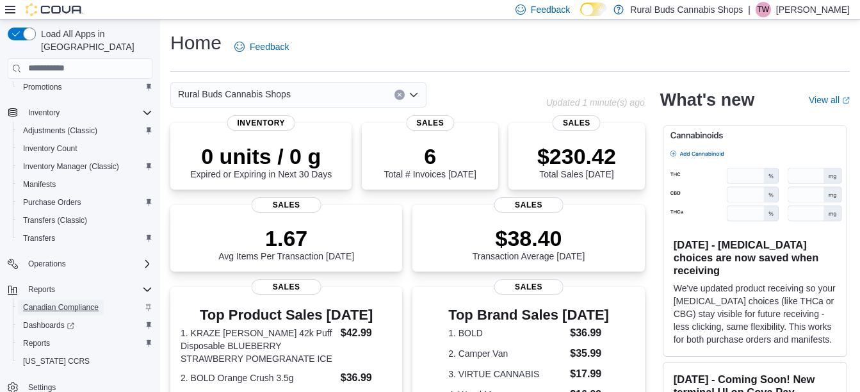
click at [76, 302] on span "Canadian Compliance" at bounding box center [61, 307] width 76 height 10
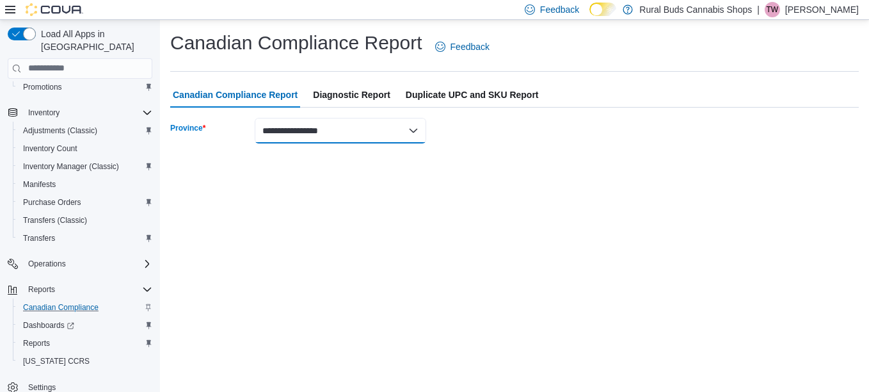
click at [390, 132] on select "**********" at bounding box center [341, 131] width 172 height 26
select select "********"
click at [255, 118] on select "**********" at bounding box center [341, 131] width 172 height 26
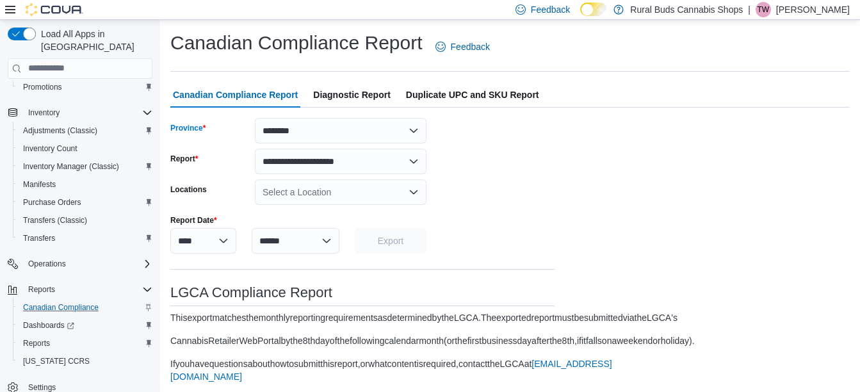
click at [324, 195] on div "Select a Location" at bounding box center [341, 192] width 172 height 26
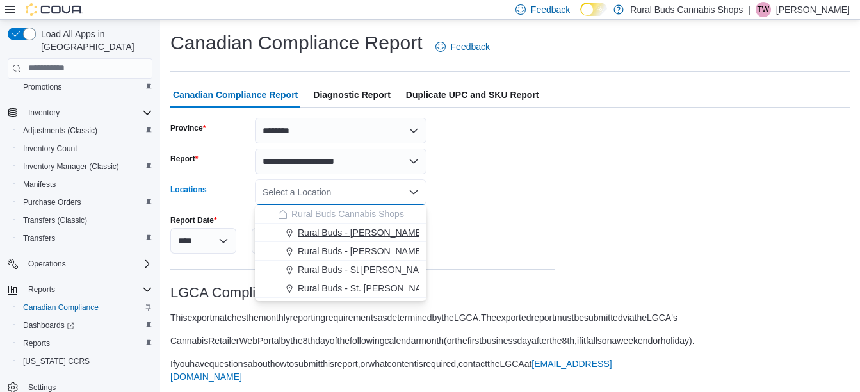
click at [333, 234] on span "Rural Buds - Carman" at bounding box center [361, 232] width 126 height 13
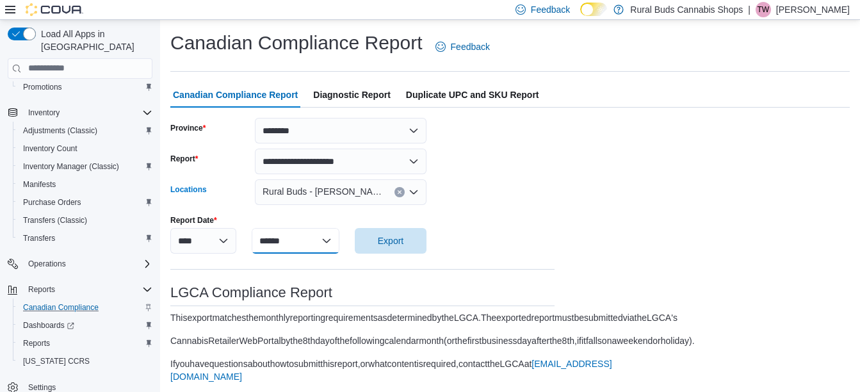
click at [292, 243] on select "******* ******** ***** ***** *** **** **** ****** ********* ******* ******** **…" at bounding box center [296, 241] width 88 height 26
click at [506, 223] on div "**********" at bounding box center [362, 255] width 384 height 275
click at [294, 246] on select "******* ******** ***** ***** *** **** **** ****** ********* ******* ******** **…" at bounding box center [296, 241] width 88 height 26
select select "**"
click at [252, 228] on select "******* ******** ***** ***** *** **** **** ****** ********* ******* ******** **…" at bounding box center [296, 241] width 88 height 26
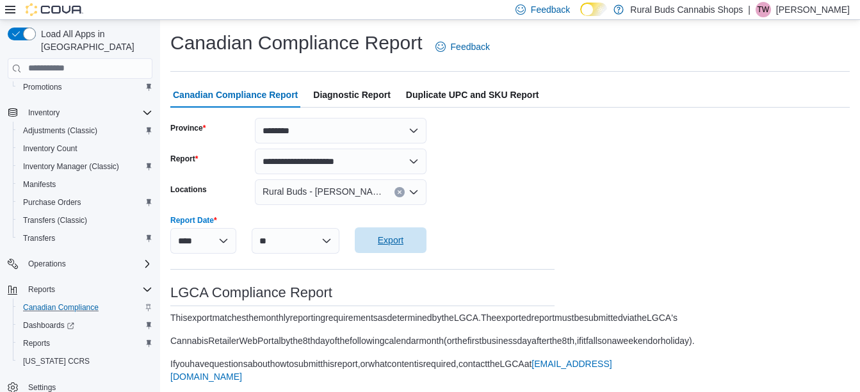
click at [401, 246] on span "Export" at bounding box center [391, 240] width 26 height 13
click at [383, 166] on select "**********" at bounding box center [341, 161] width 172 height 26
select select "**********"
click at [255, 148] on select "**********" at bounding box center [341, 161] width 172 height 26
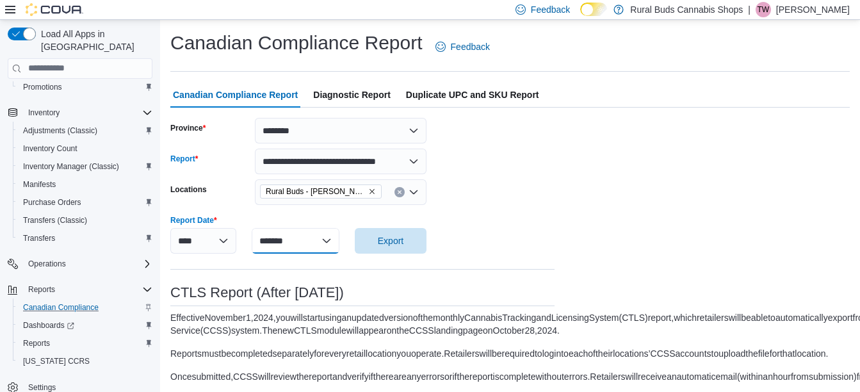
click at [328, 238] on select "******* ******** ***** ***** *** **** **** ****** ********* ******* ******** **…" at bounding box center [296, 241] width 88 height 26
click at [515, 213] on div "**********" at bounding box center [362, 273] width 384 height 311
click at [316, 241] on select "******* ******** ***** ***** *** **** **** ****** ********* ******* ******** **…" at bounding box center [296, 241] width 88 height 26
select select "******"
click at [252, 228] on select "******* ******** ***** ***** *** **** **** ****** ********* ******* ******** **…" at bounding box center [296, 241] width 88 height 26
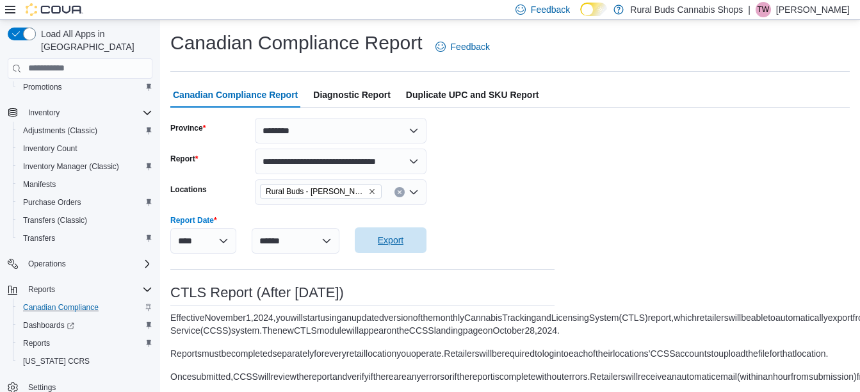
click at [408, 249] on span "Export" at bounding box center [390, 240] width 56 height 26
click at [398, 194] on icon "Clear input" at bounding box center [399, 191] width 5 height 5
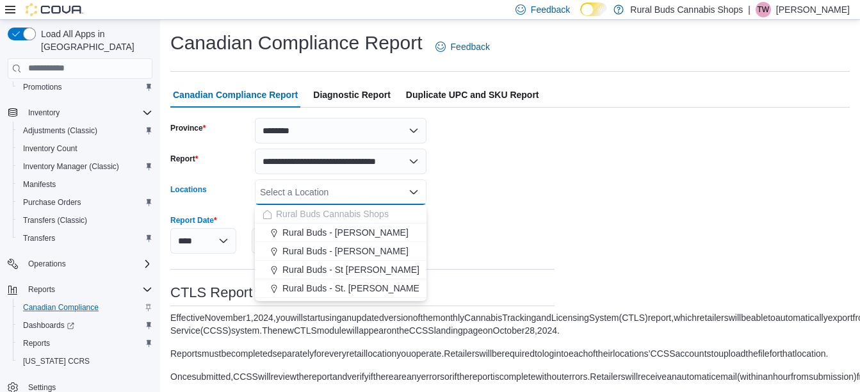
click at [579, 200] on form "**********" at bounding box center [509, 273] width 679 height 311
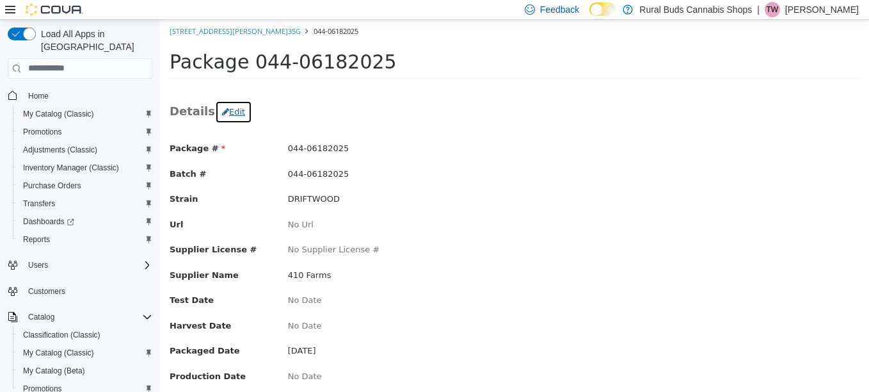
click at [227, 105] on button "Edit" at bounding box center [233, 111] width 37 height 23
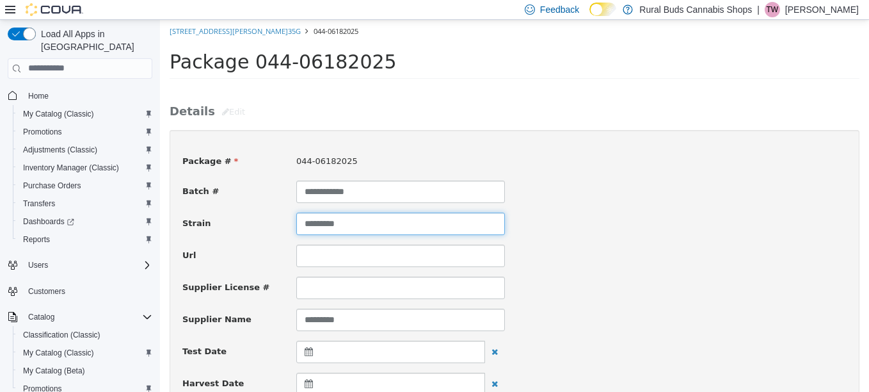
drag, startPoint x: 361, startPoint y: 220, endPoint x: 285, endPoint y: 220, distance: 75.5
click at [287, 220] on div "*********" at bounding box center [401, 223] width 228 height 22
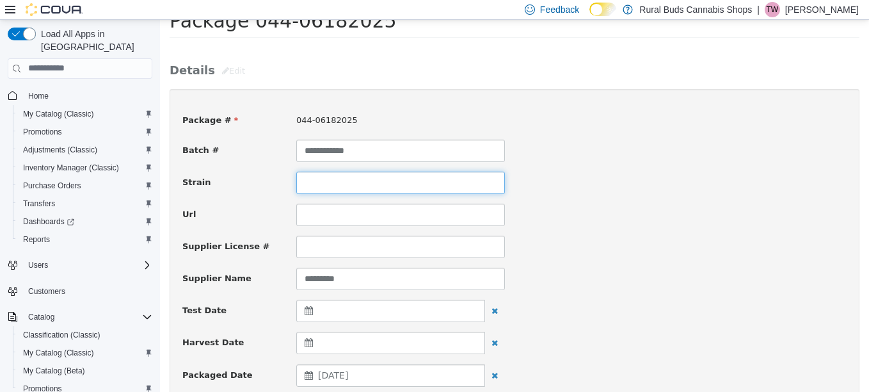
scroll to position [64, 0]
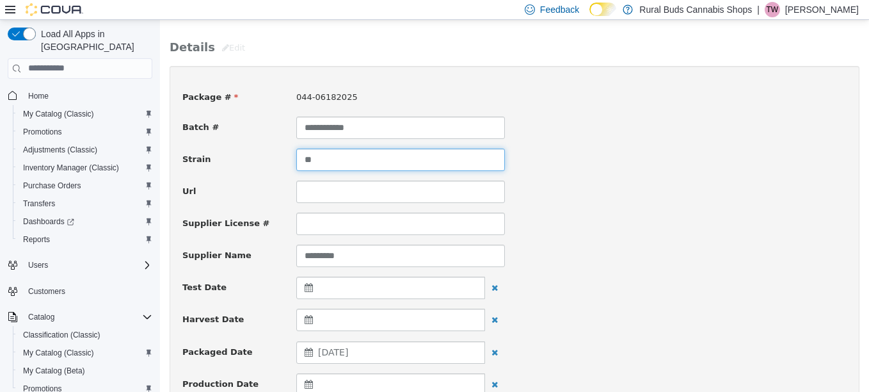
type input "*"
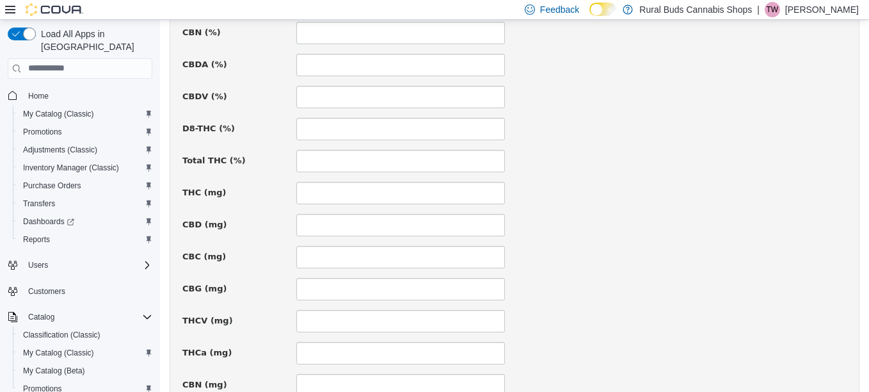
scroll to position [993, 0]
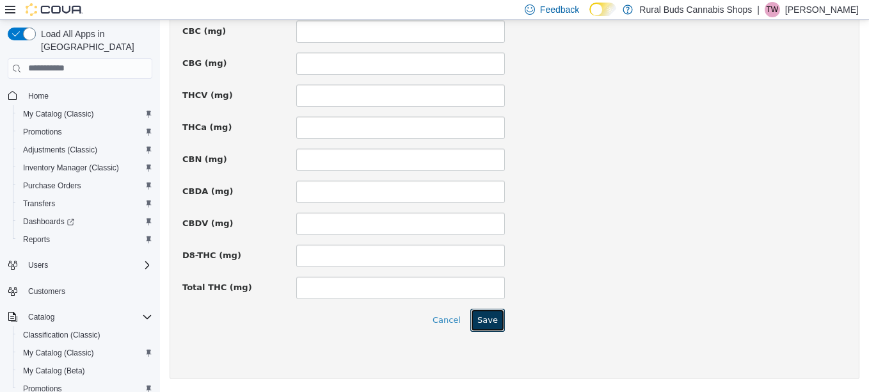
click at [498, 321] on button "Save" at bounding box center [487, 319] width 35 height 23
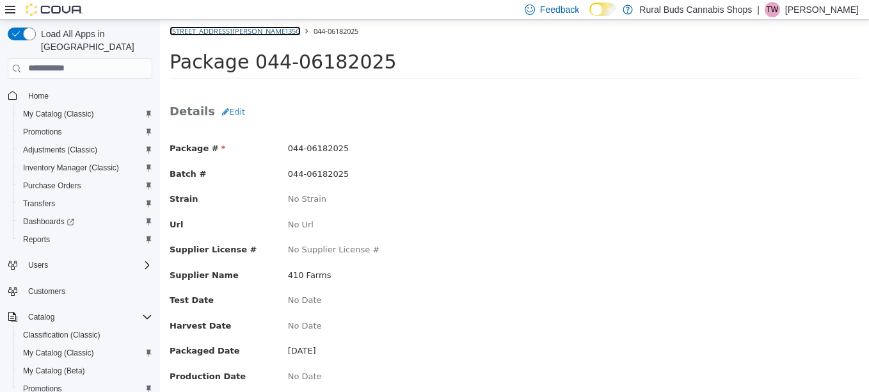
click at [230, 33] on link "[STREET_ADDRESS][PERSON_NAME]35G" at bounding box center [235, 31] width 131 height 10
click at [196, 26] on link "[STREET_ADDRESS]5G" at bounding box center [206, 31] width 72 height 10
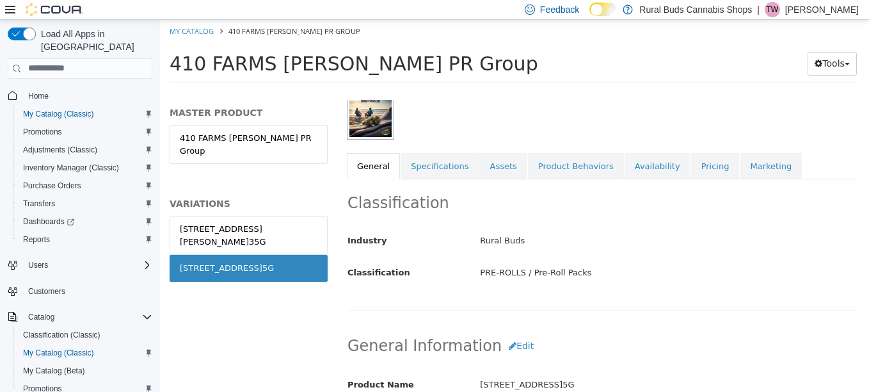
scroll to position [192, 0]
